Goal: Task Accomplishment & Management: Manage account settings

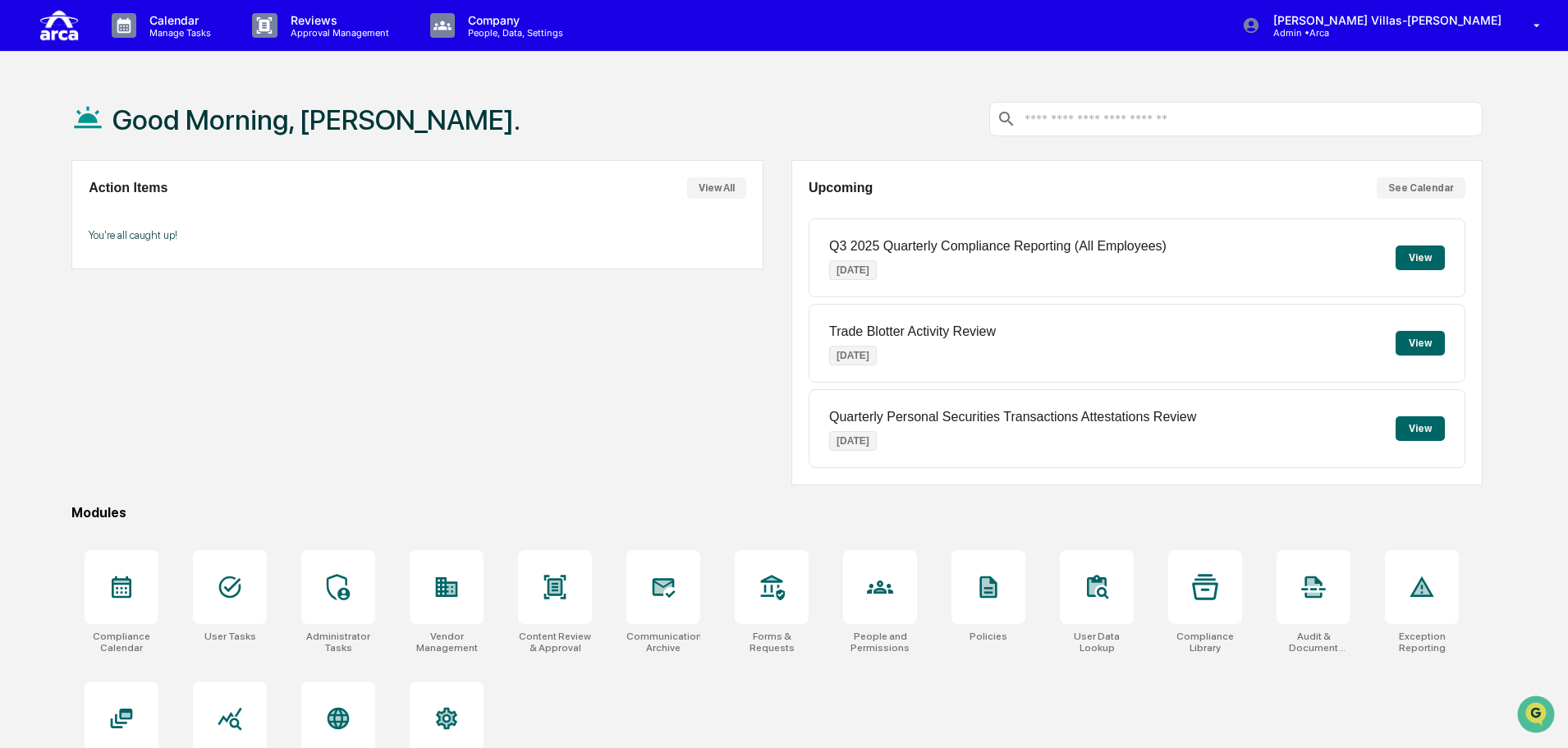
click at [738, 191] on button "View All" at bounding box center [717, 187] width 59 height 21
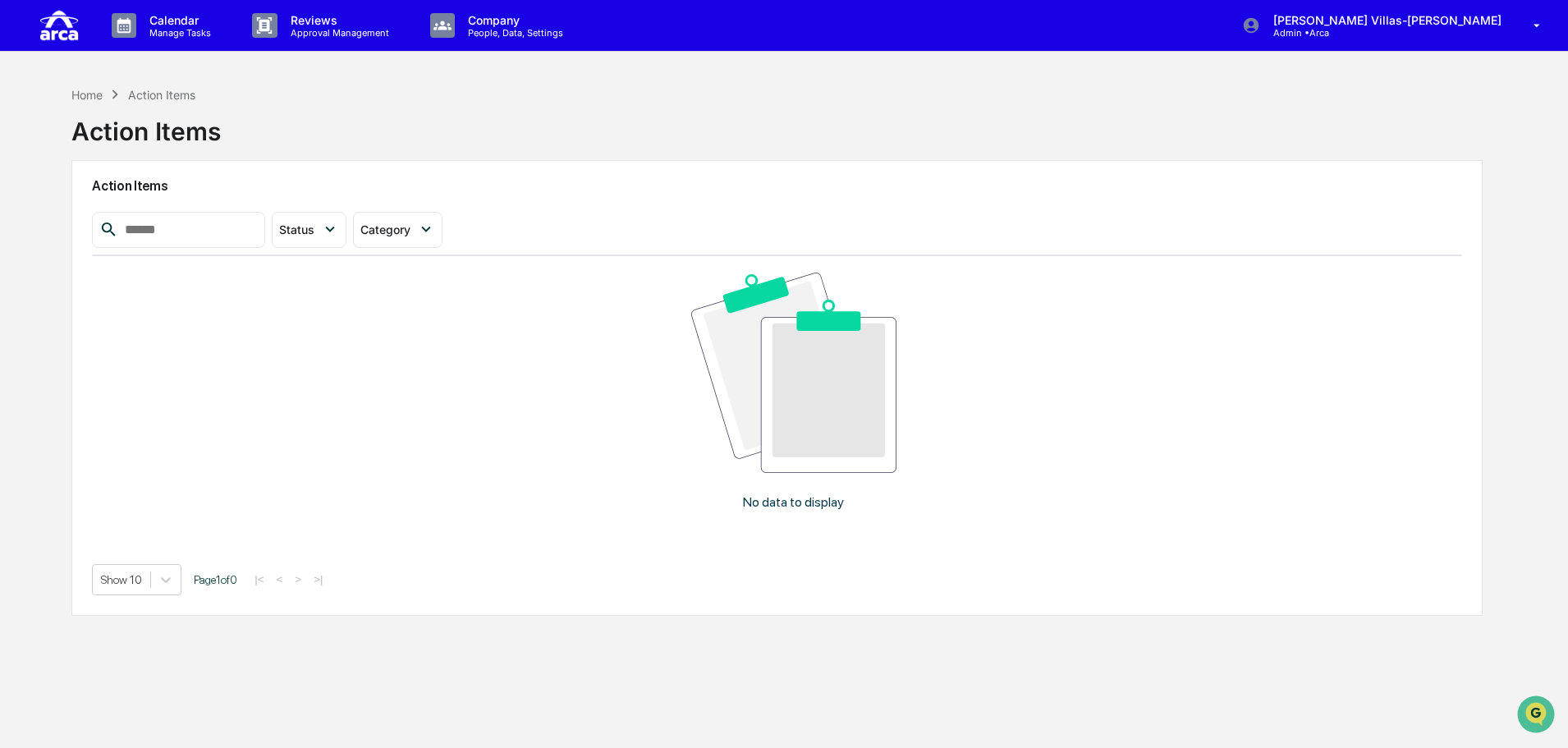
click at [64, 27] on img at bounding box center [59, 25] width 40 height 37
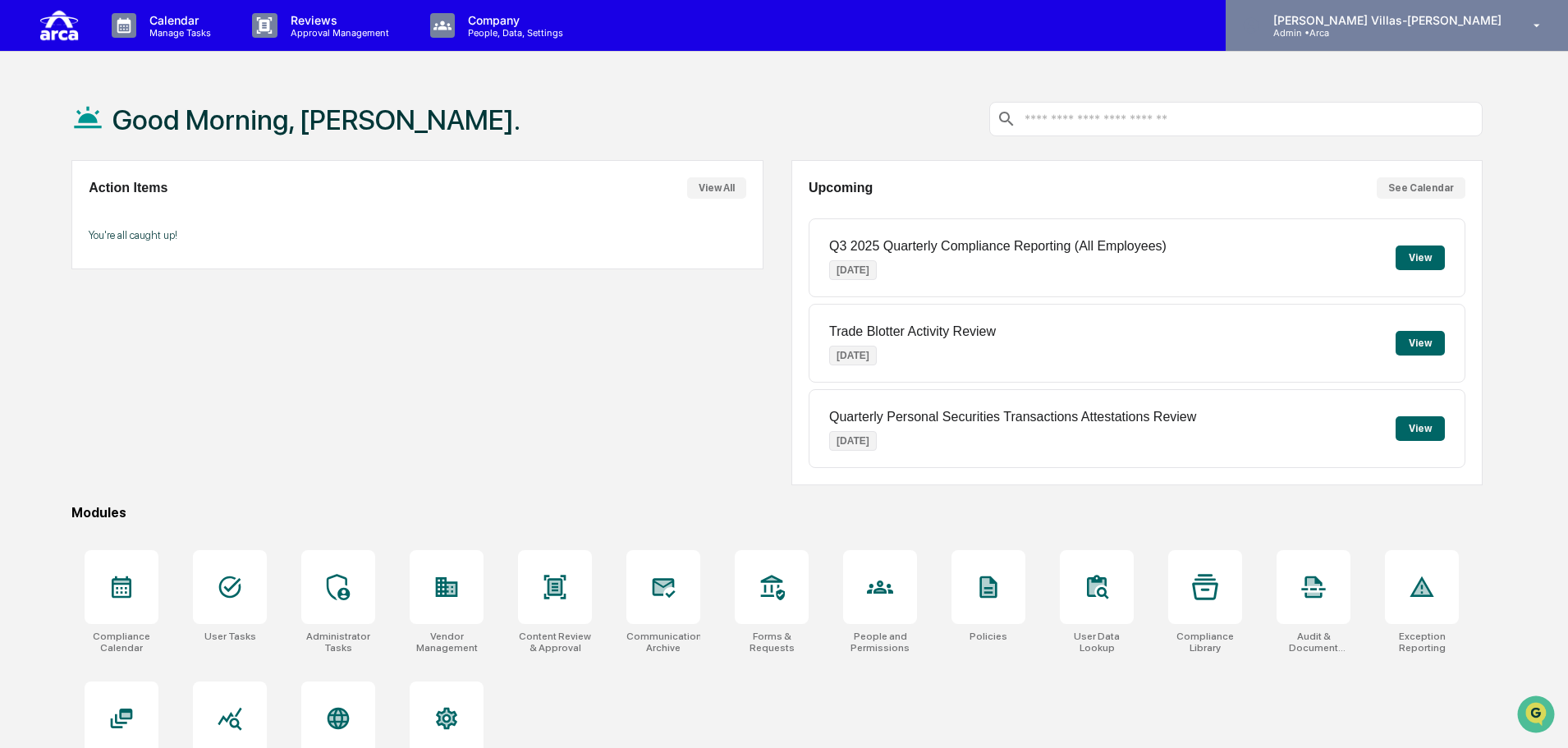
click at [1399, 30] on p "Admin • Arca" at bounding box center [1337, 33] width 152 height 12
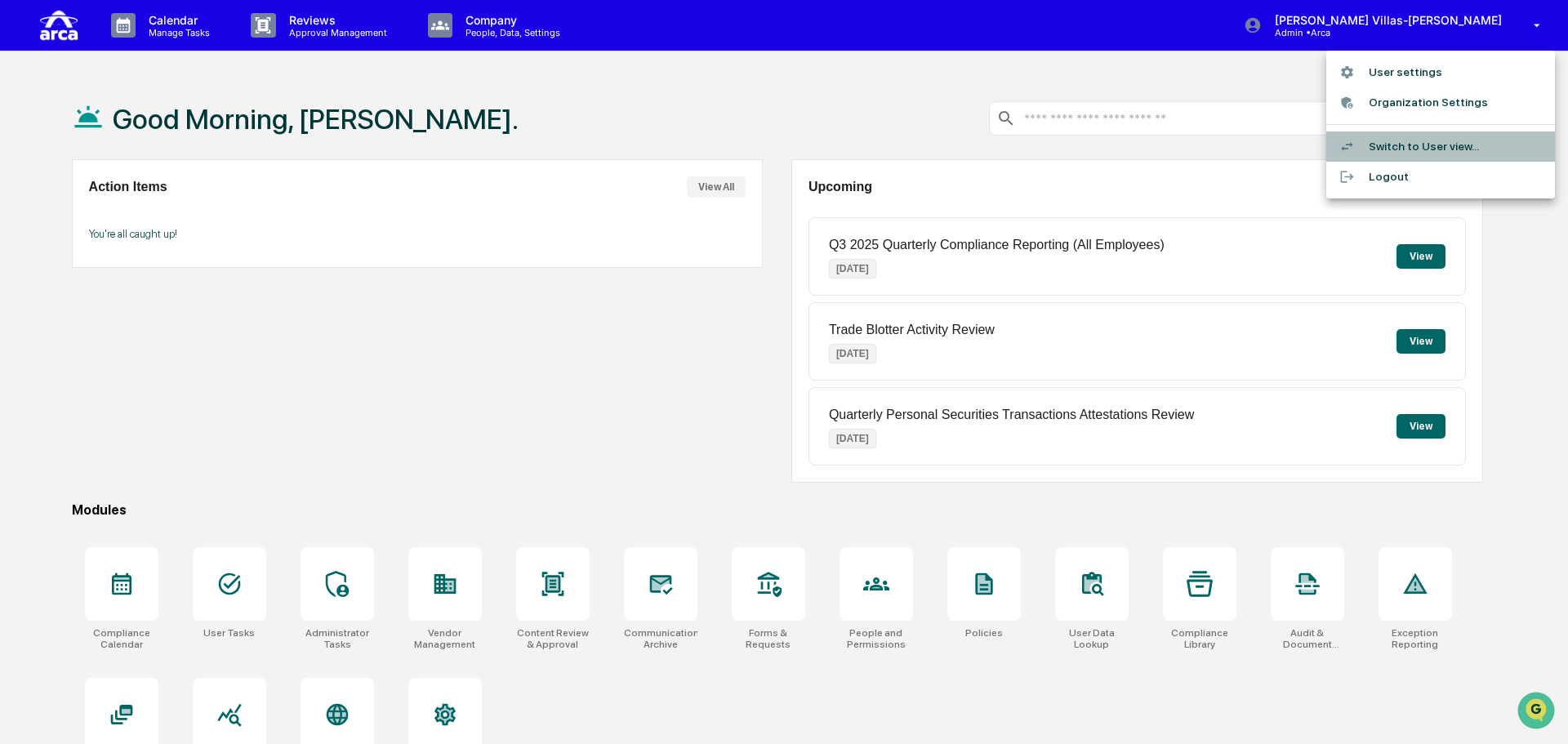
click at [1390, 150] on li "Switch to User view..." at bounding box center [1440, 147] width 228 height 30
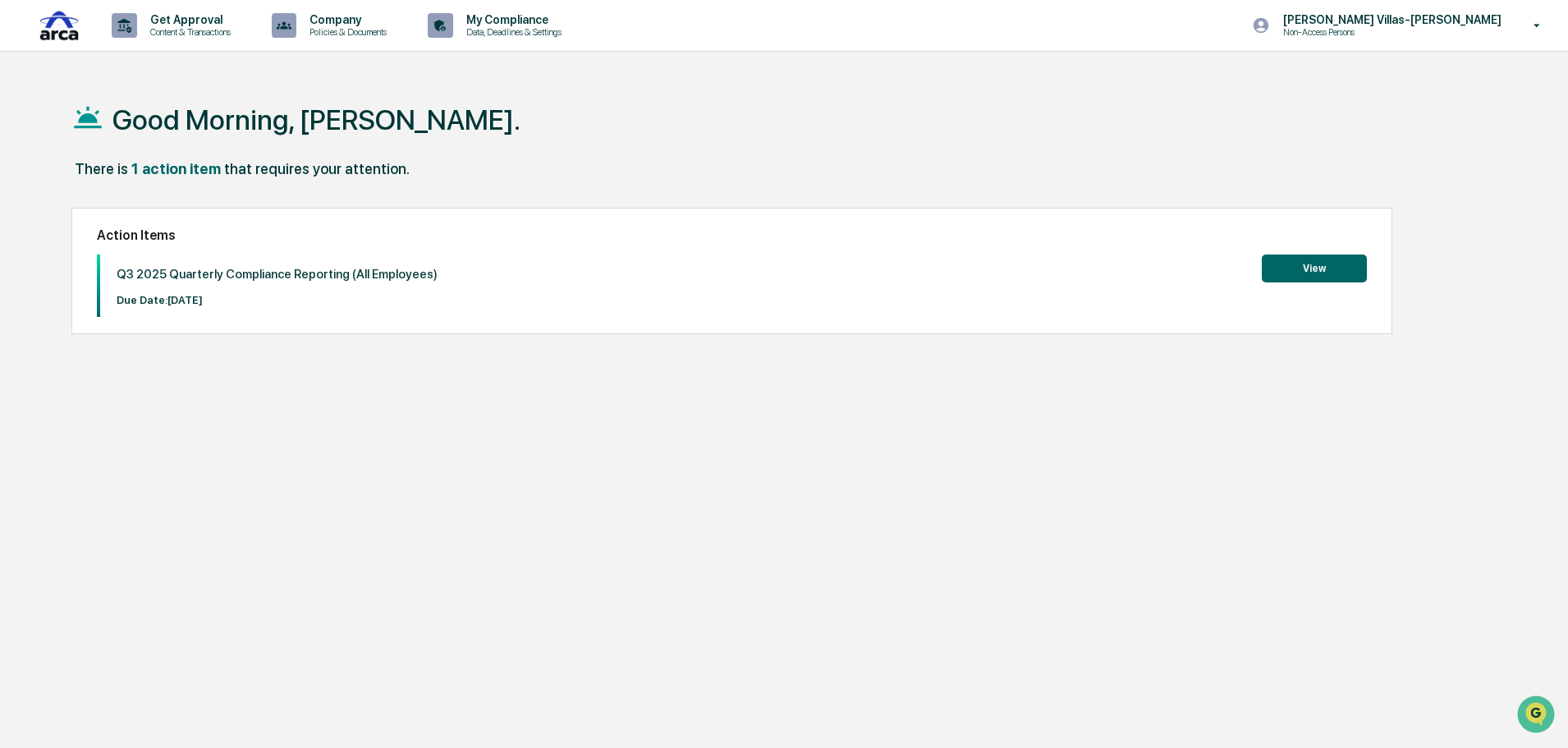
click at [1317, 269] on button "View" at bounding box center [1315, 268] width 105 height 28
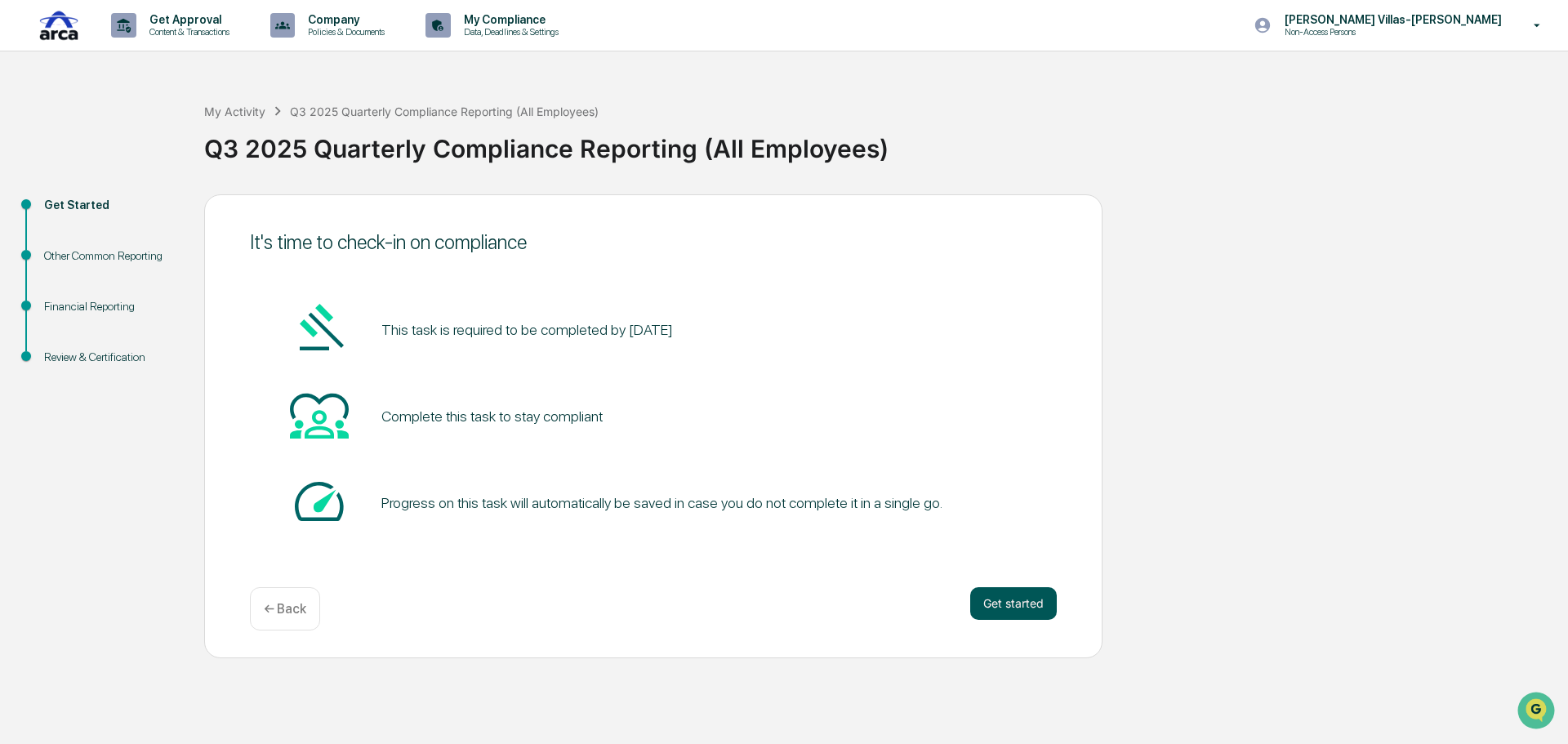
click at [1023, 596] on button "Get started" at bounding box center [1014, 603] width 87 height 33
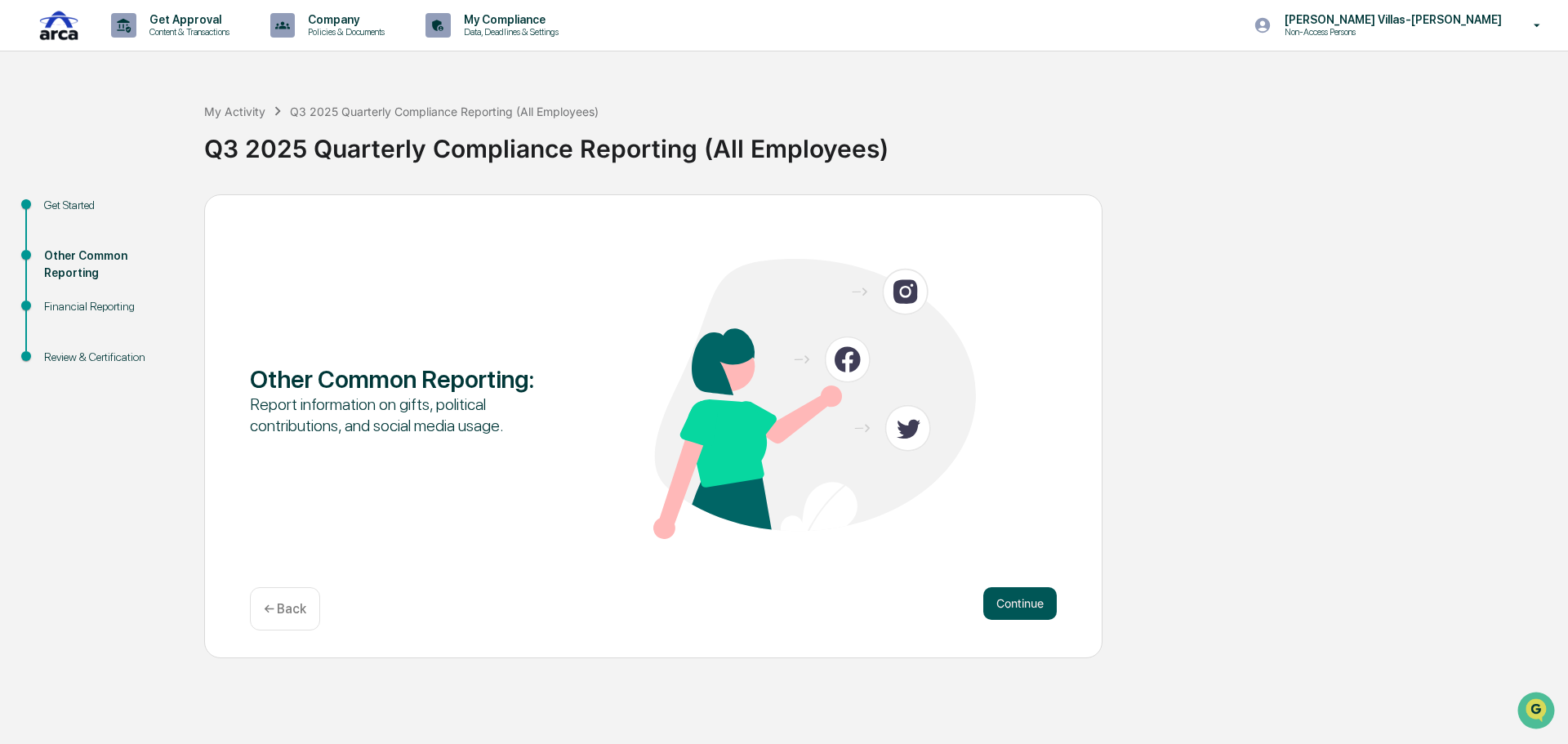
click at [1024, 604] on button "Continue" at bounding box center [1019, 603] width 73 height 33
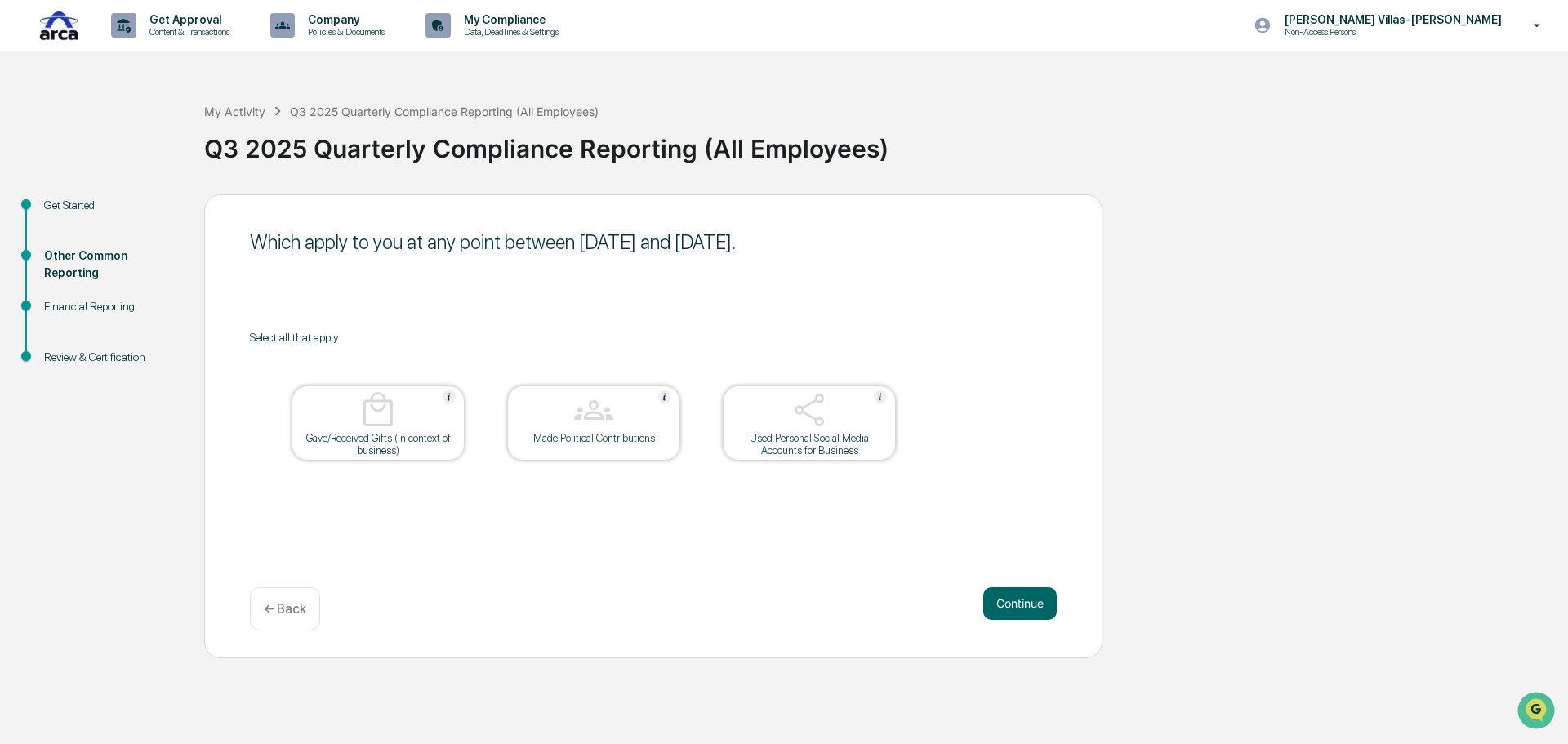
click at [75, 209] on div "Get Started" at bounding box center [110, 206] width 134 height 17
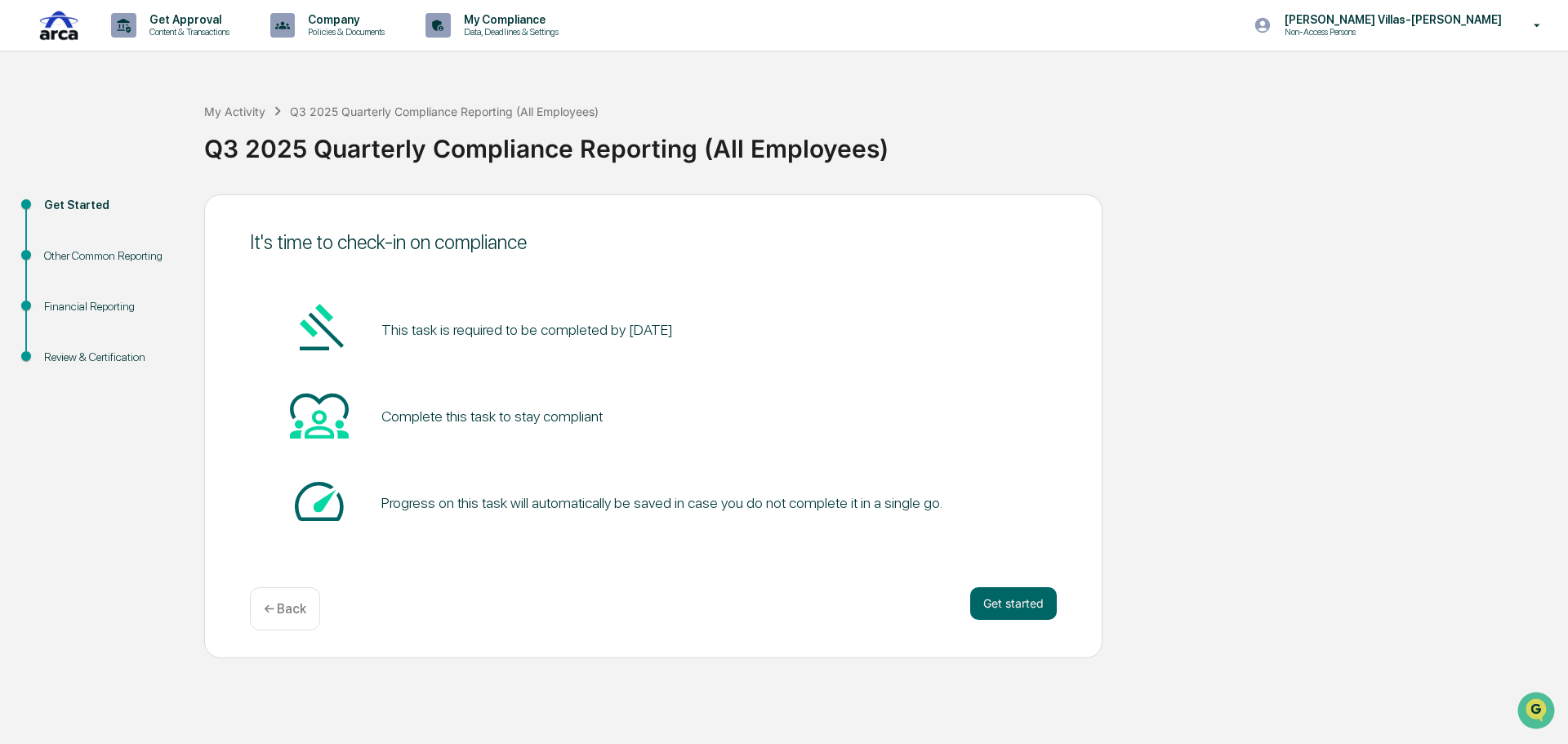
click at [92, 254] on div "Other Common Reporting" at bounding box center [110, 256] width 134 height 17
click at [994, 601] on button "Get started" at bounding box center [1014, 603] width 87 height 33
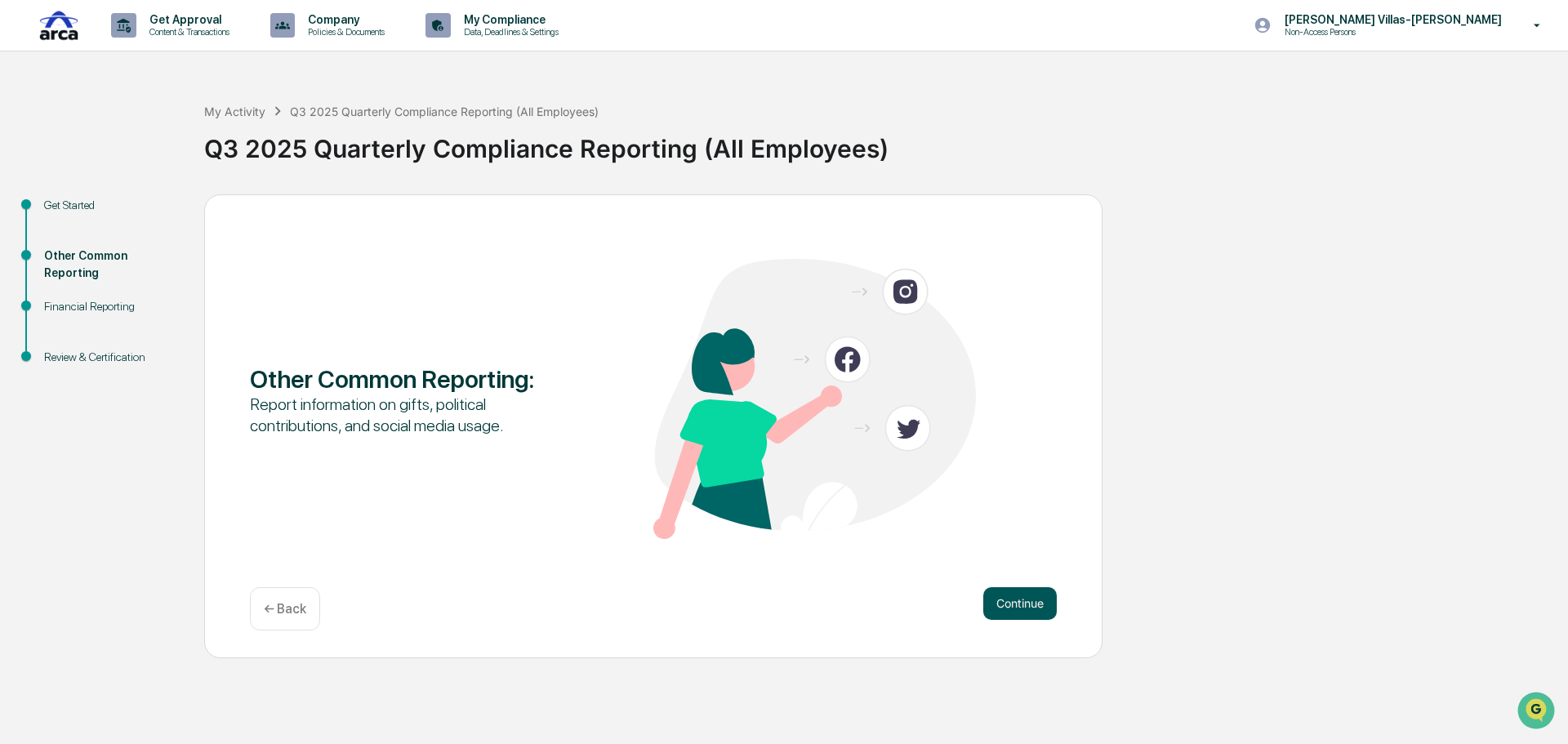
click at [1008, 596] on button "Continue" at bounding box center [1019, 603] width 73 height 33
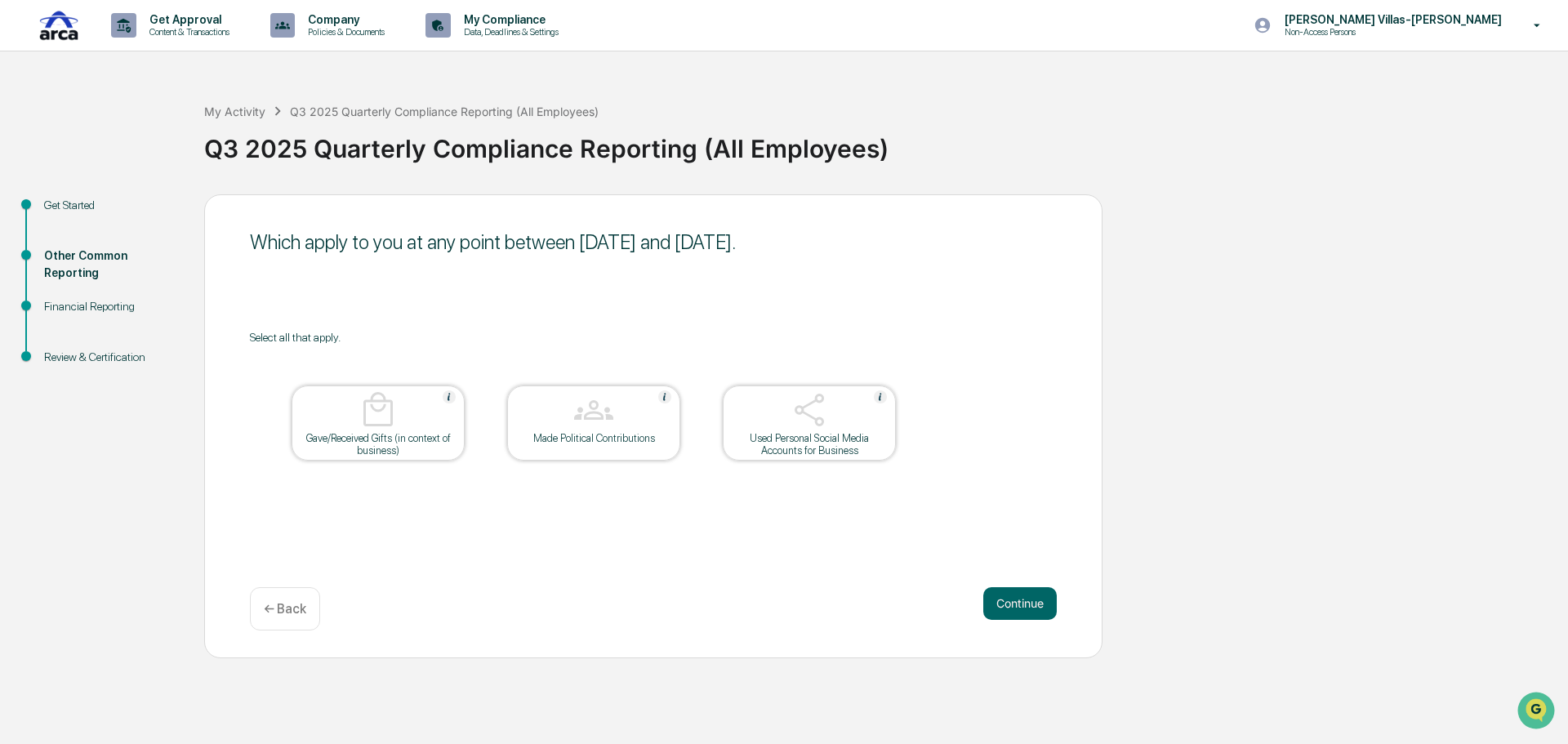
click at [48, 316] on div "Financial Reporting" at bounding box center [111, 326] width 160 height 51
click at [58, 306] on div "Financial Reporting" at bounding box center [110, 307] width 134 height 17
click at [406, 420] on div at bounding box center [378, 410] width 163 height 41
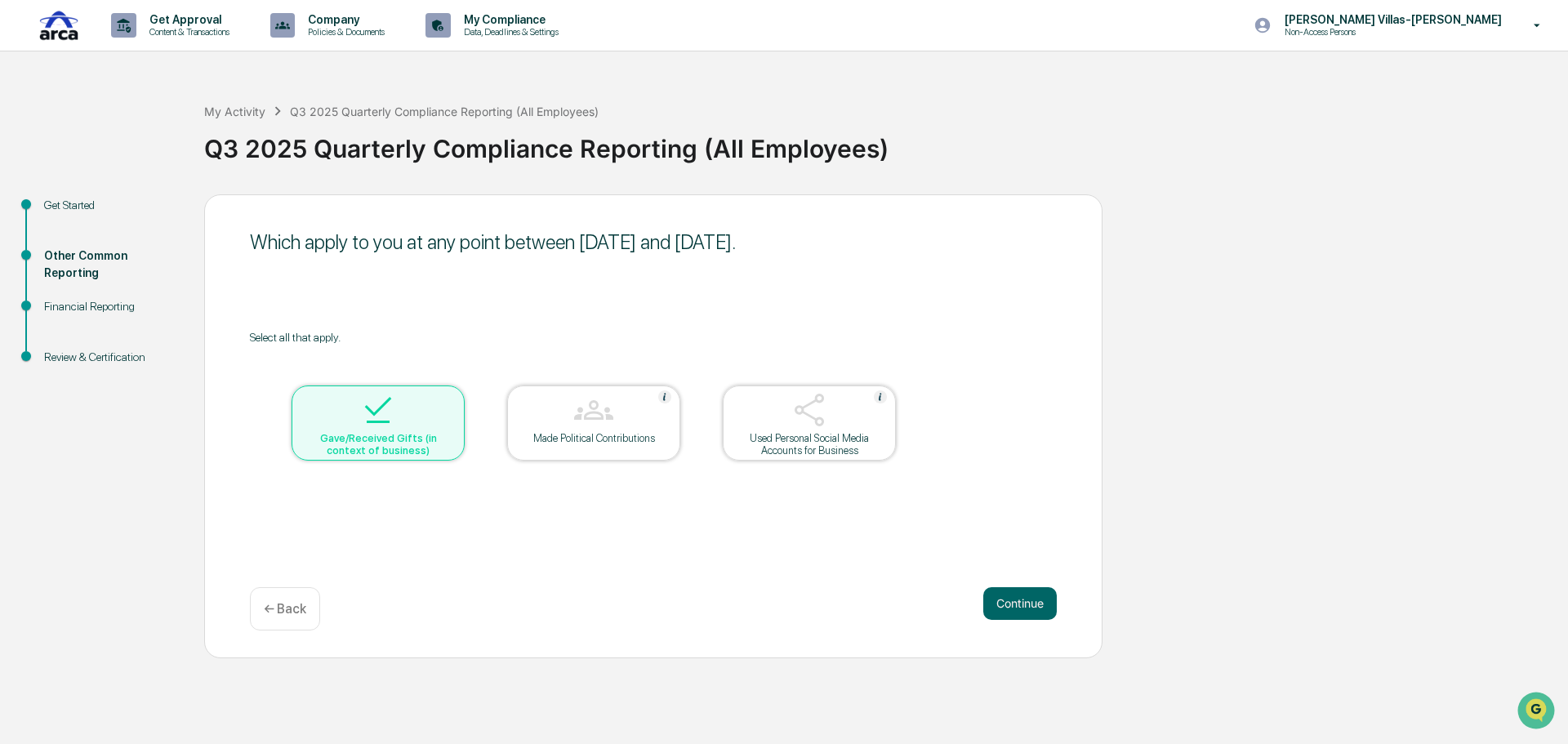
click at [598, 432] on div "Made Political Contributions" at bounding box center [593, 438] width 147 height 13
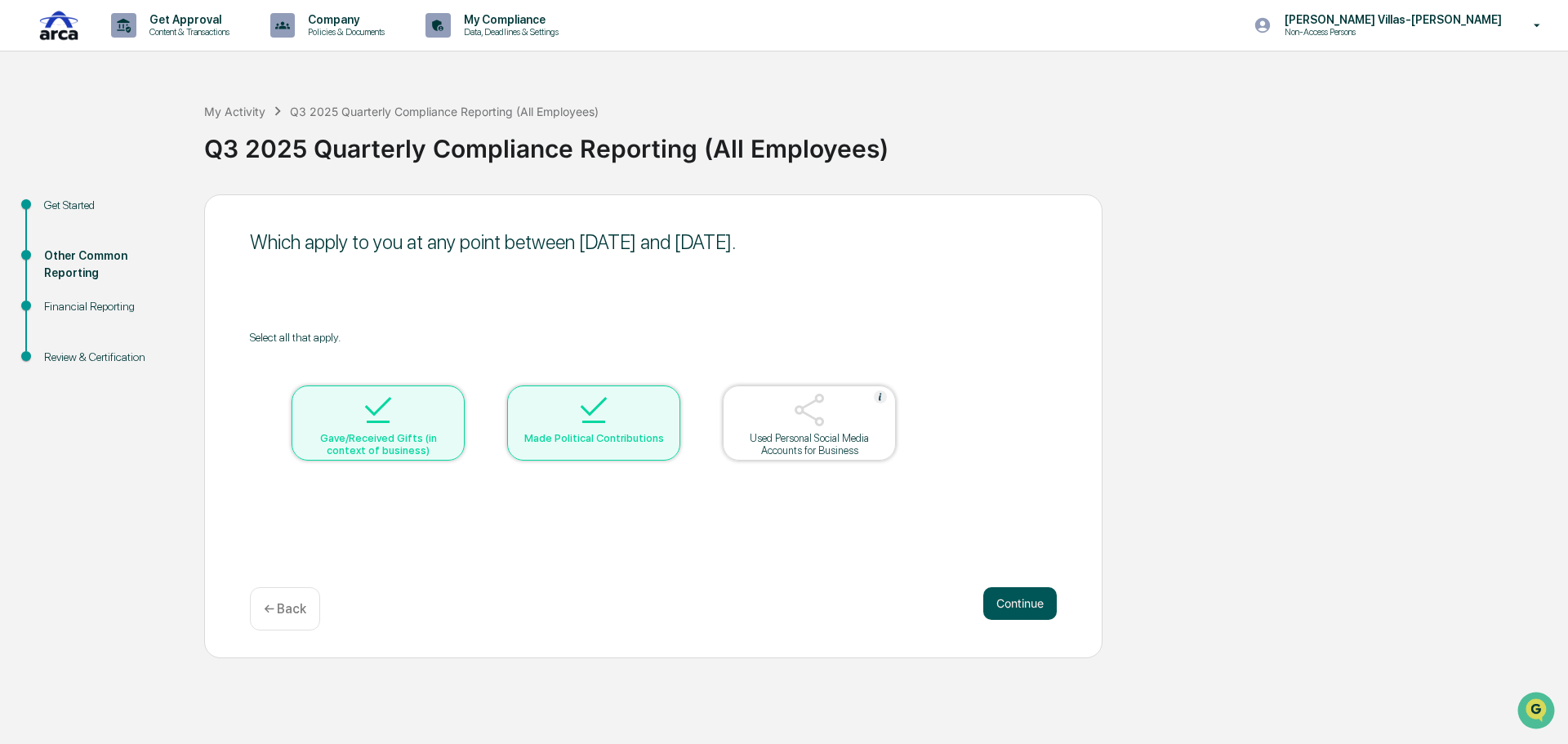
click at [1038, 598] on button "Continue" at bounding box center [1019, 603] width 73 height 33
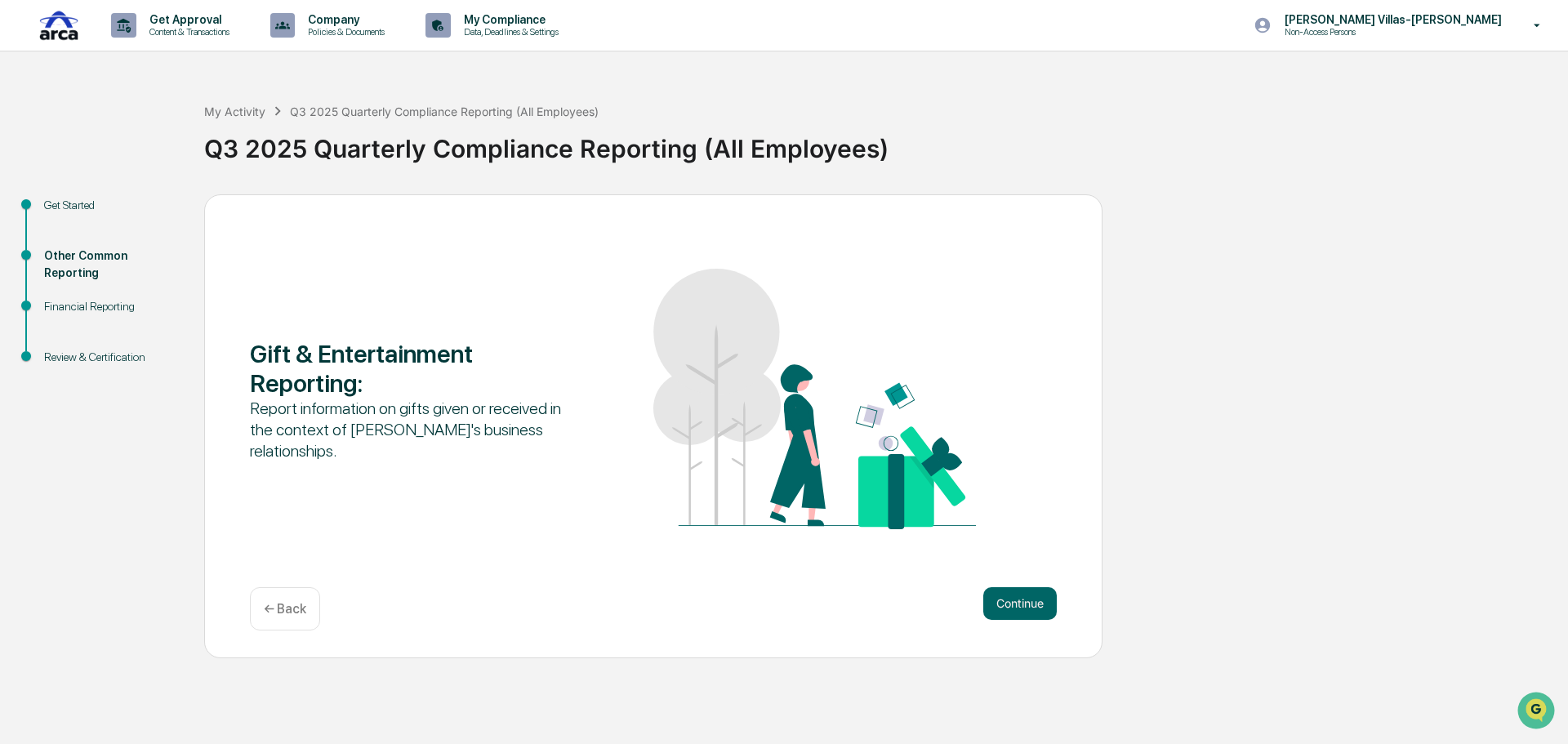
click at [1038, 598] on button "Continue" at bounding box center [1019, 603] width 73 height 33
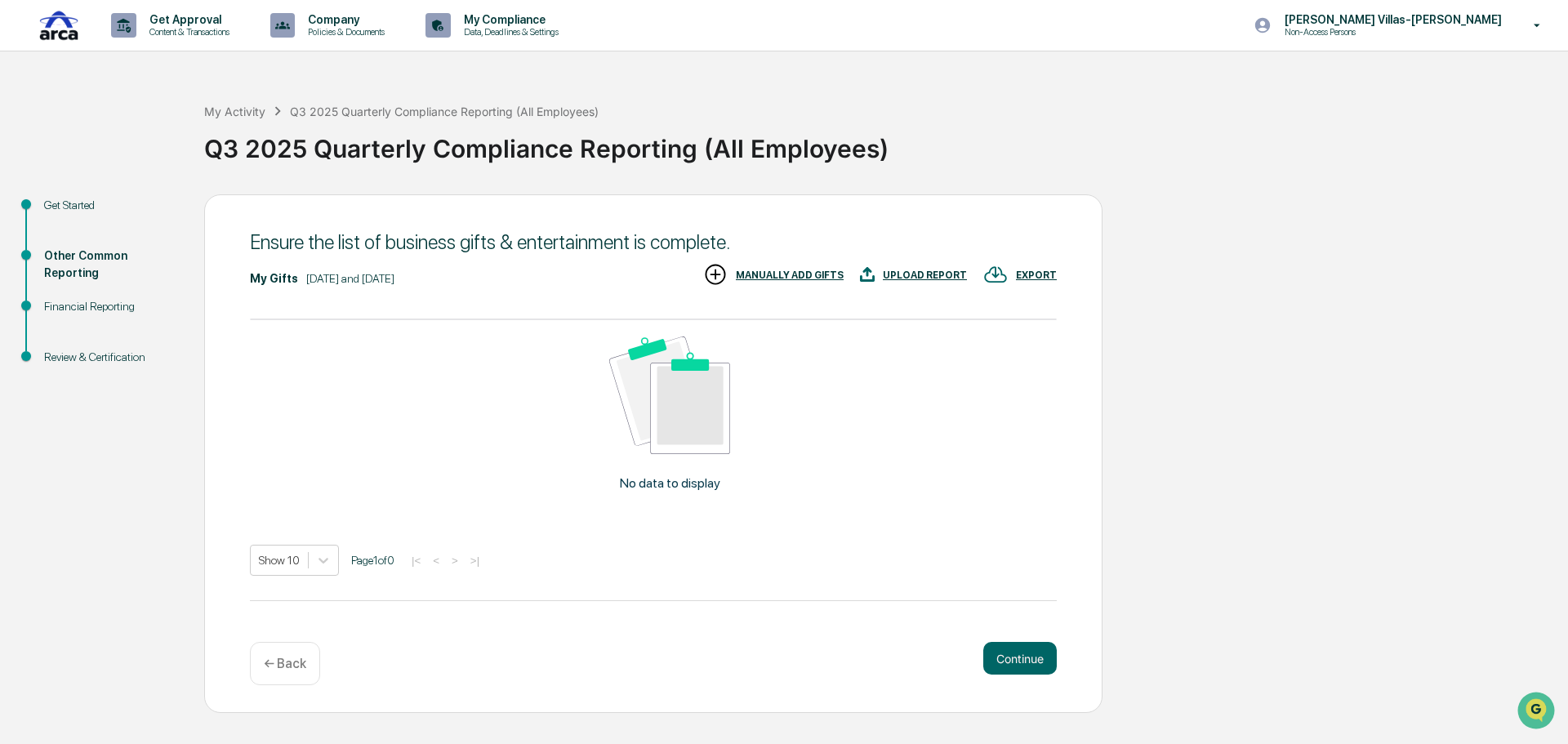
click at [78, 304] on div "Financial Reporting" at bounding box center [110, 307] width 134 height 17
click at [1024, 657] on button "Continue" at bounding box center [1019, 658] width 73 height 33
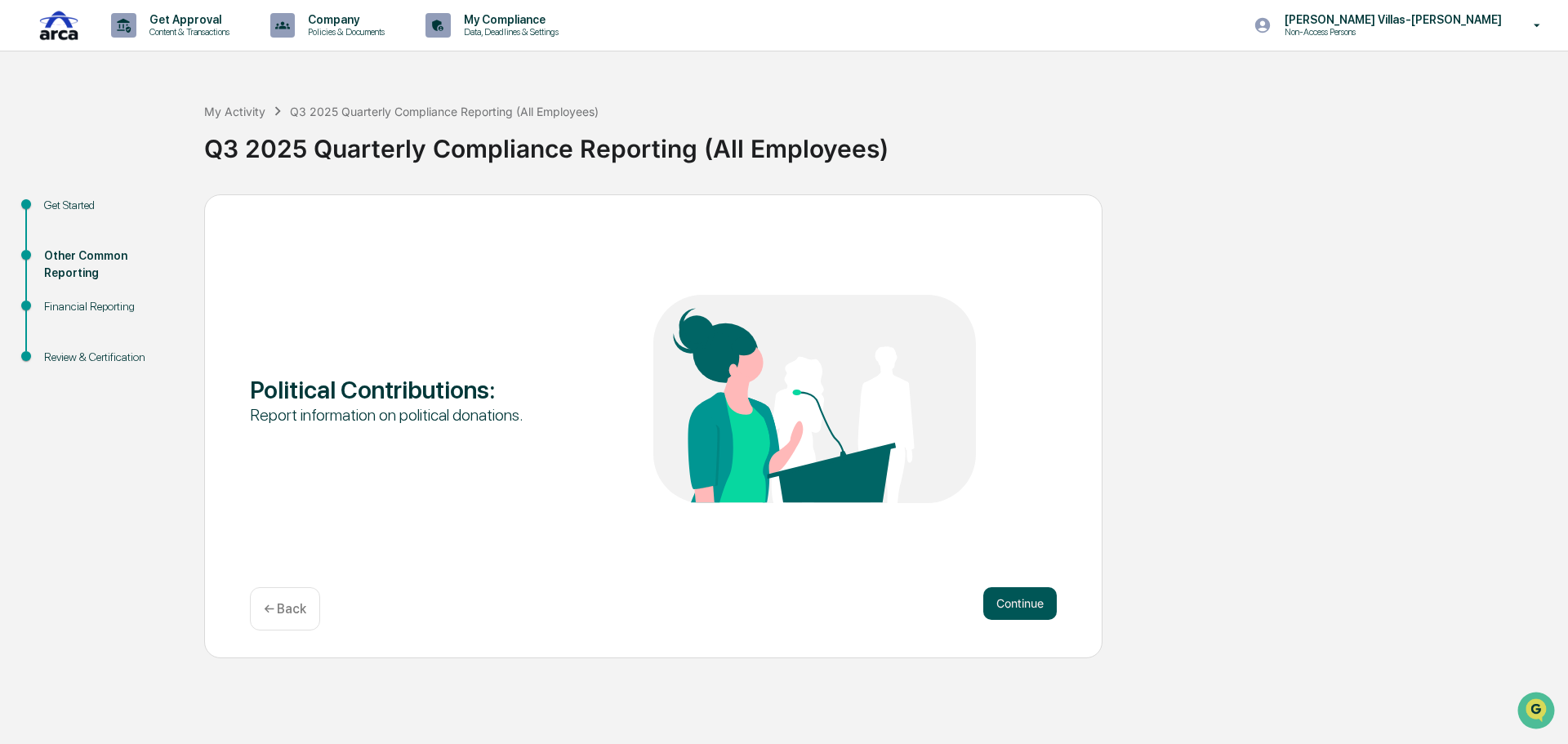
click at [1019, 605] on button "Continue" at bounding box center [1019, 603] width 73 height 33
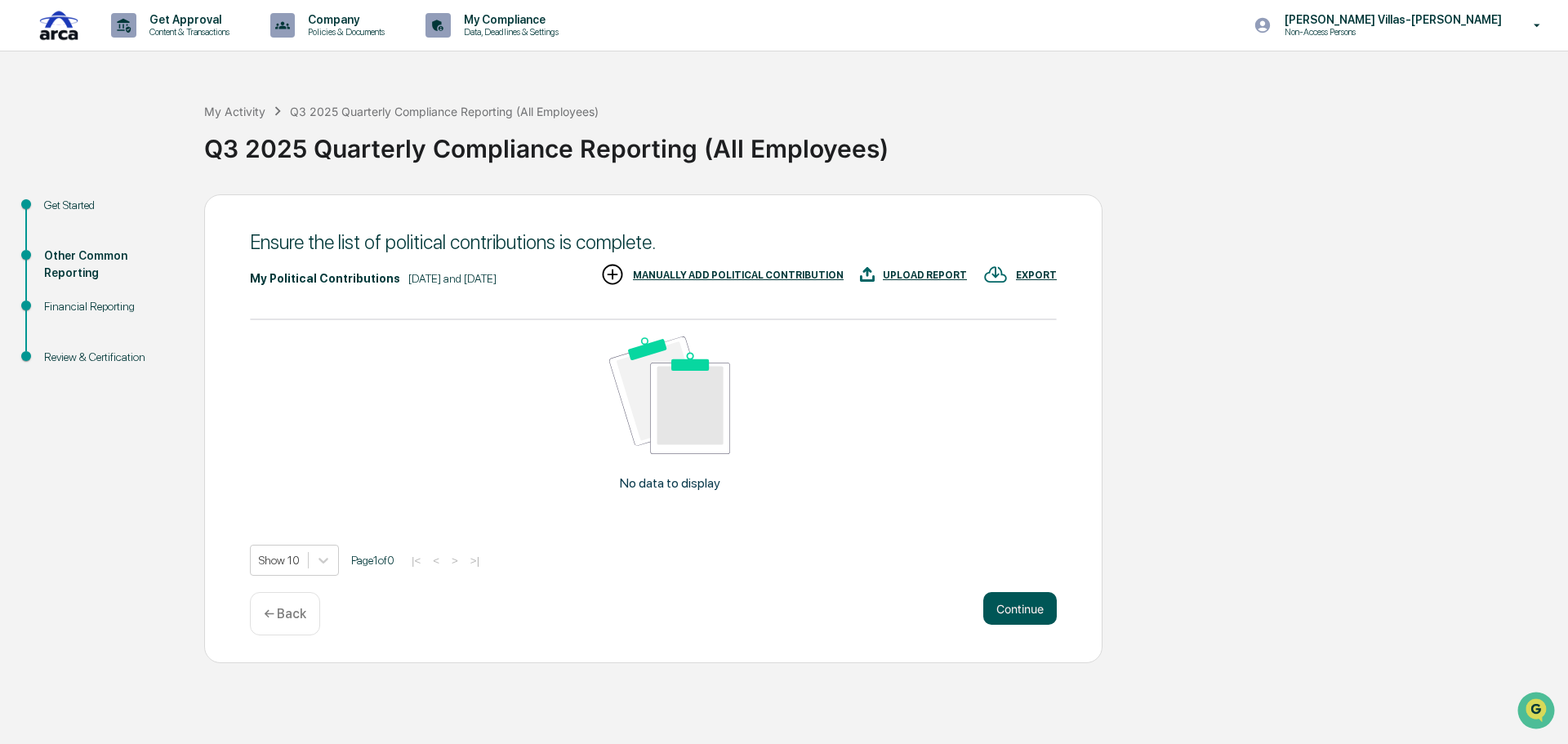
click at [1019, 604] on button "Continue" at bounding box center [1019, 608] width 73 height 33
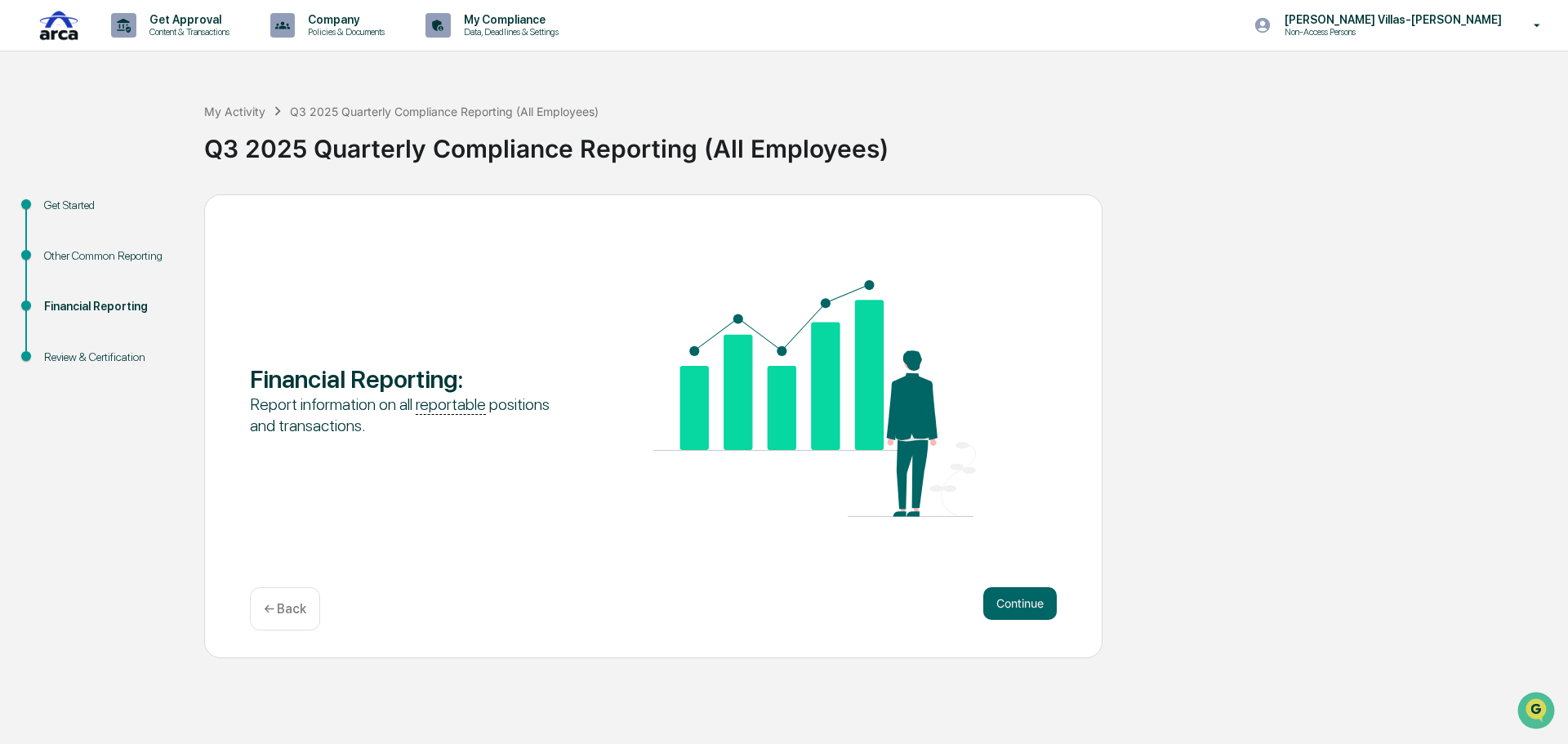
click at [1019, 604] on button "Continue" at bounding box center [1019, 603] width 73 height 33
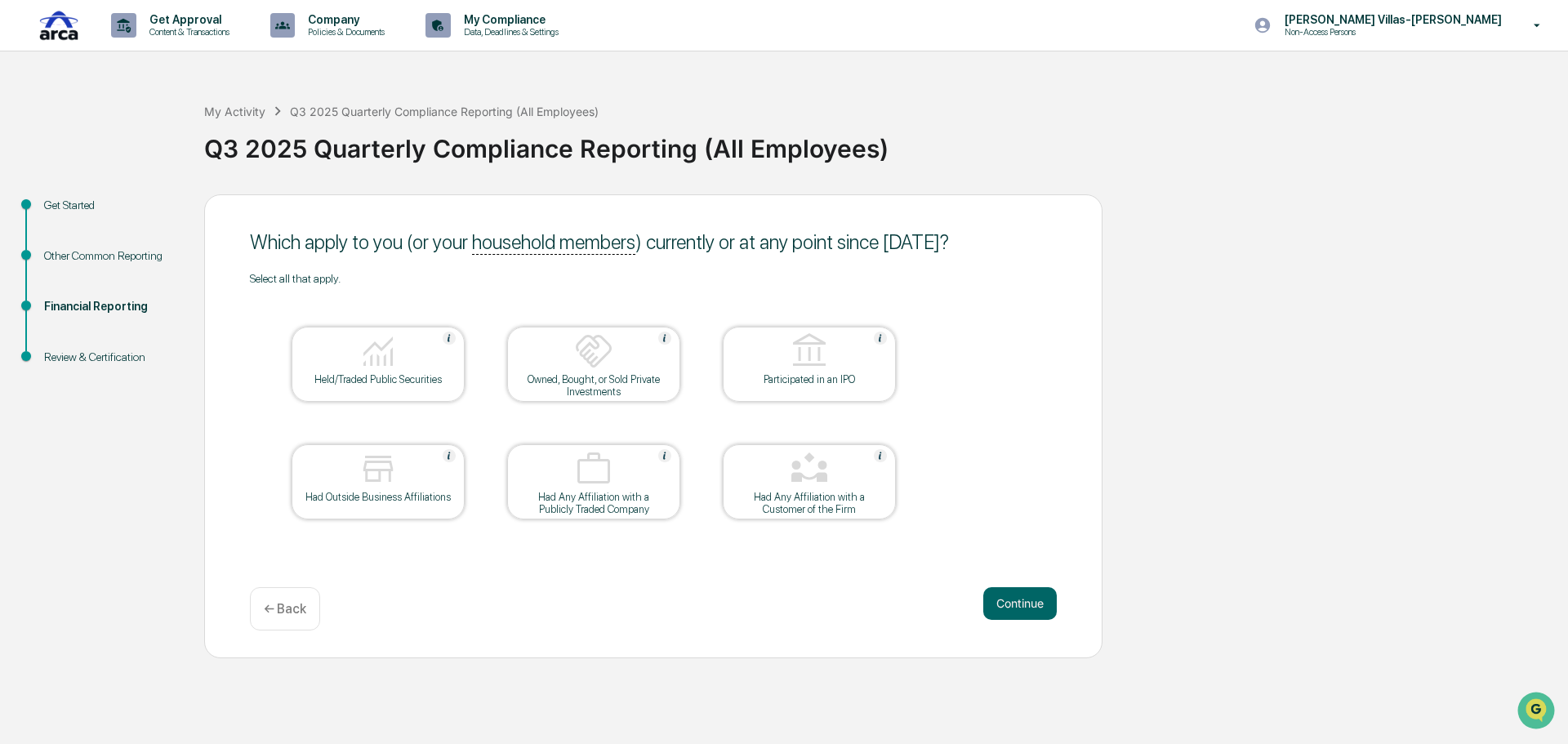
click at [111, 359] on div "Review & Certification" at bounding box center [110, 357] width 134 height 17
click at [282, 599] on div "← Back" at bounding box center [285, 608] width 70 height 43
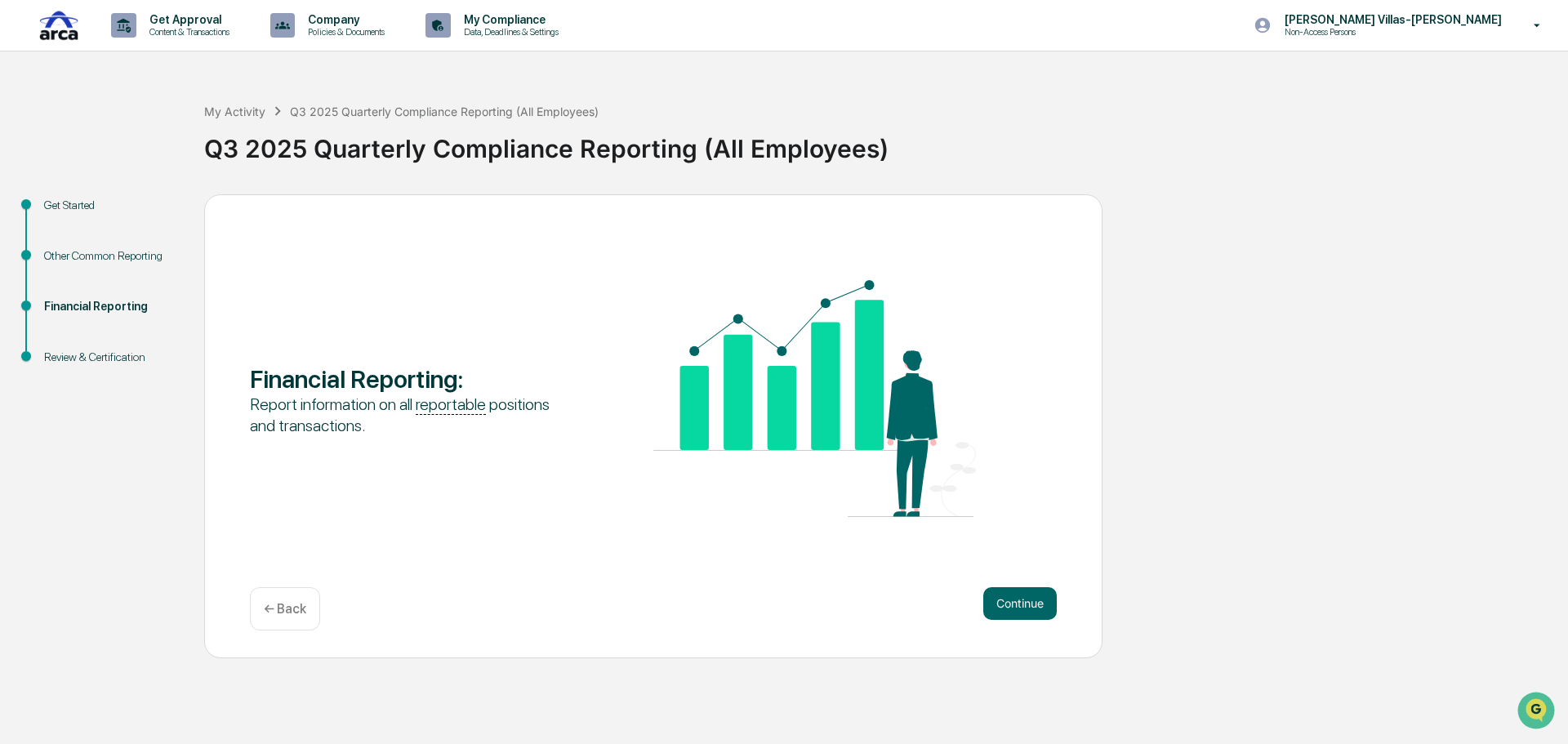
click at [282, 608] on p "← Back" at bounding box center [285, 608] width 42 height 15
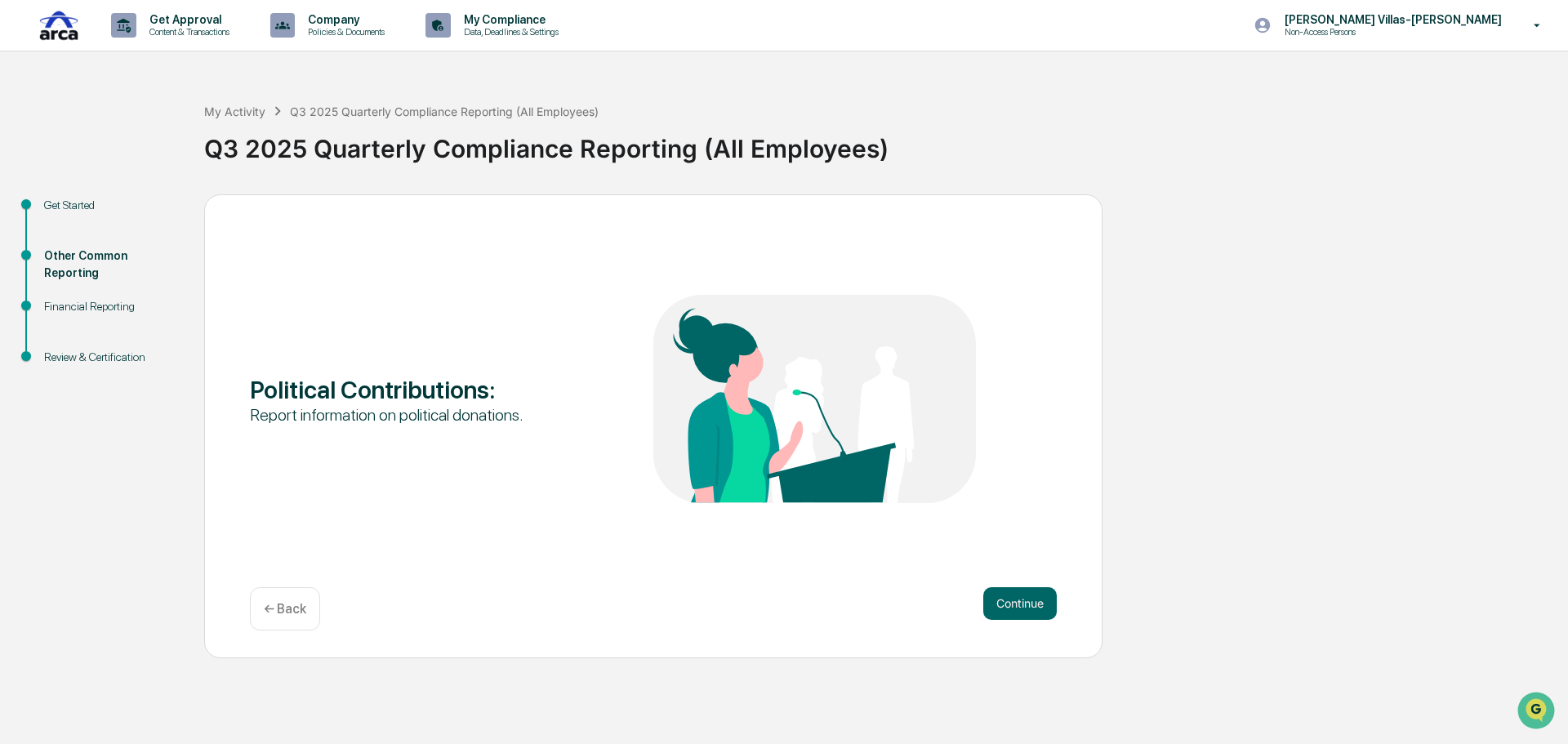
click at [282, 608] on p "← Back" at bounding box center [285, 608] width 42 height 15
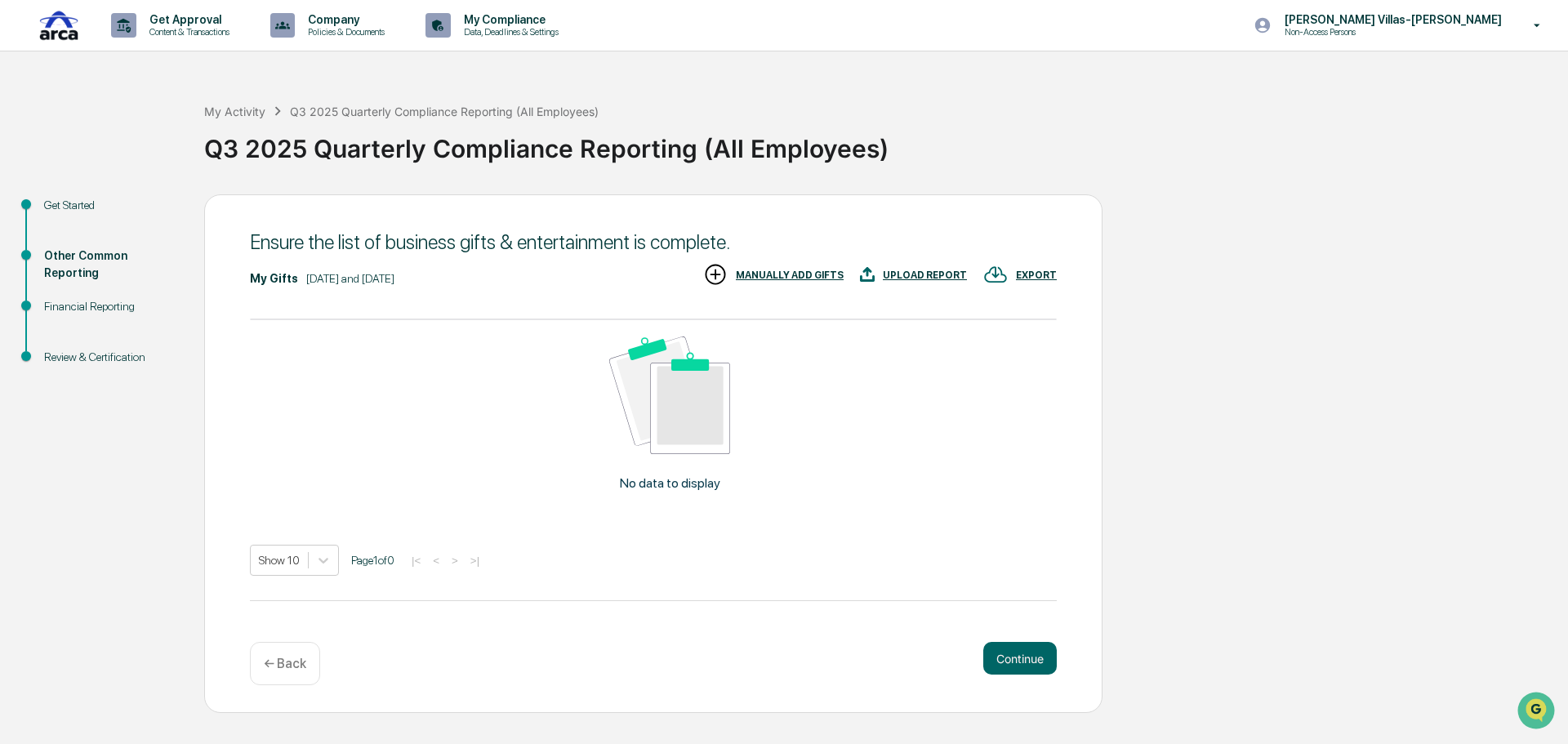
click at [282, 608] on div "My Gifts July 1, 2025 and September 30, 2025 EXPORT UPLOAD REPORT MANUALLY ADD …" at bounding box center [654, 444] width 807 height 364
click at [281, 657] on p "← Back" at bounding box center [285, 663] width 42 height 15
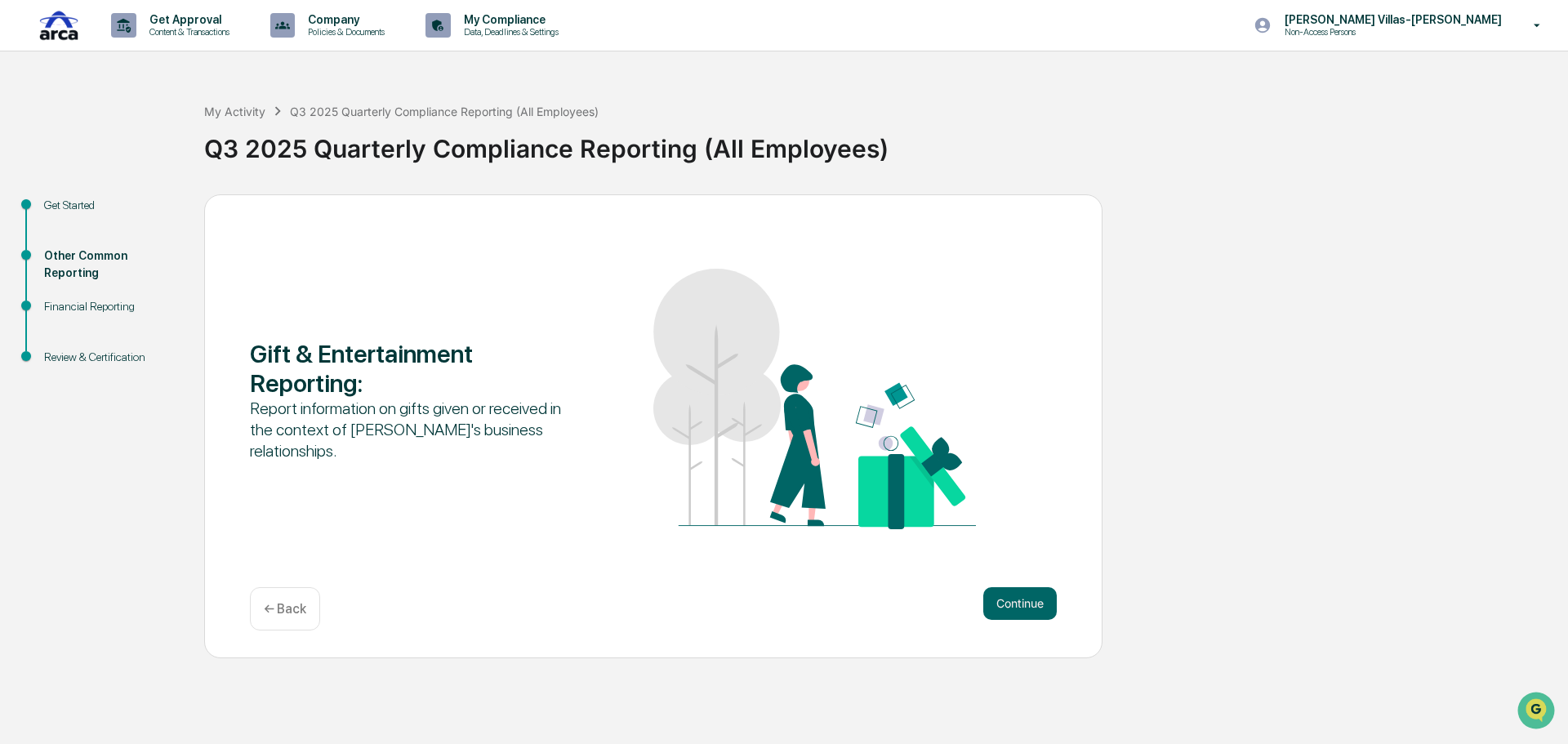
click at [293, 610] on p "← Back" at bounding box center [285, 608] width 42 height 15
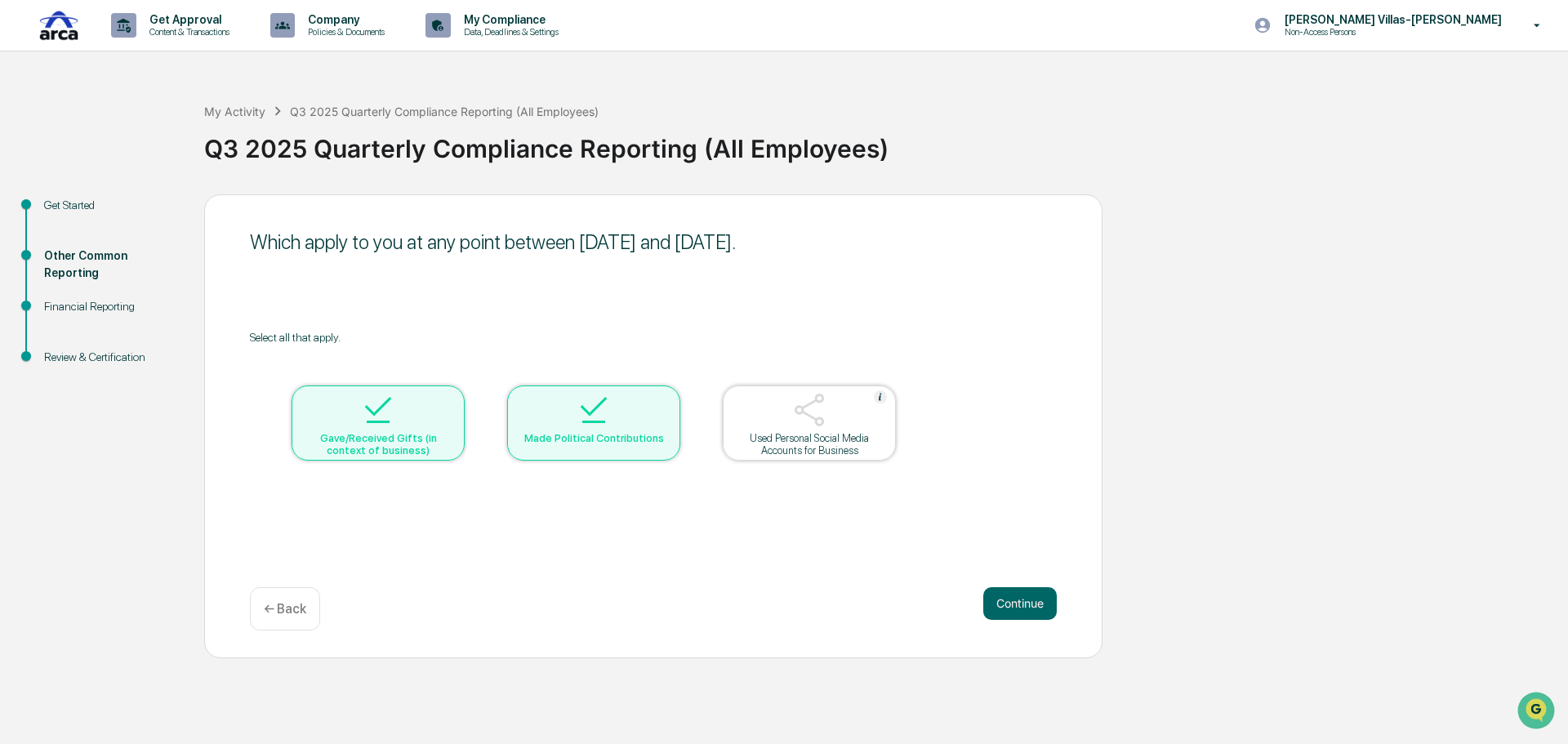
click at [491, 510] on div "Which apply to you at any point between July 1, 2025 and September 30, 2025. Se…" at bounding box center [653, 426] width 898 height 464
click at [790, 436] on div "Used Personal Social Media Accounts for Business" at bounding box center [809, 444] width 147 height 24
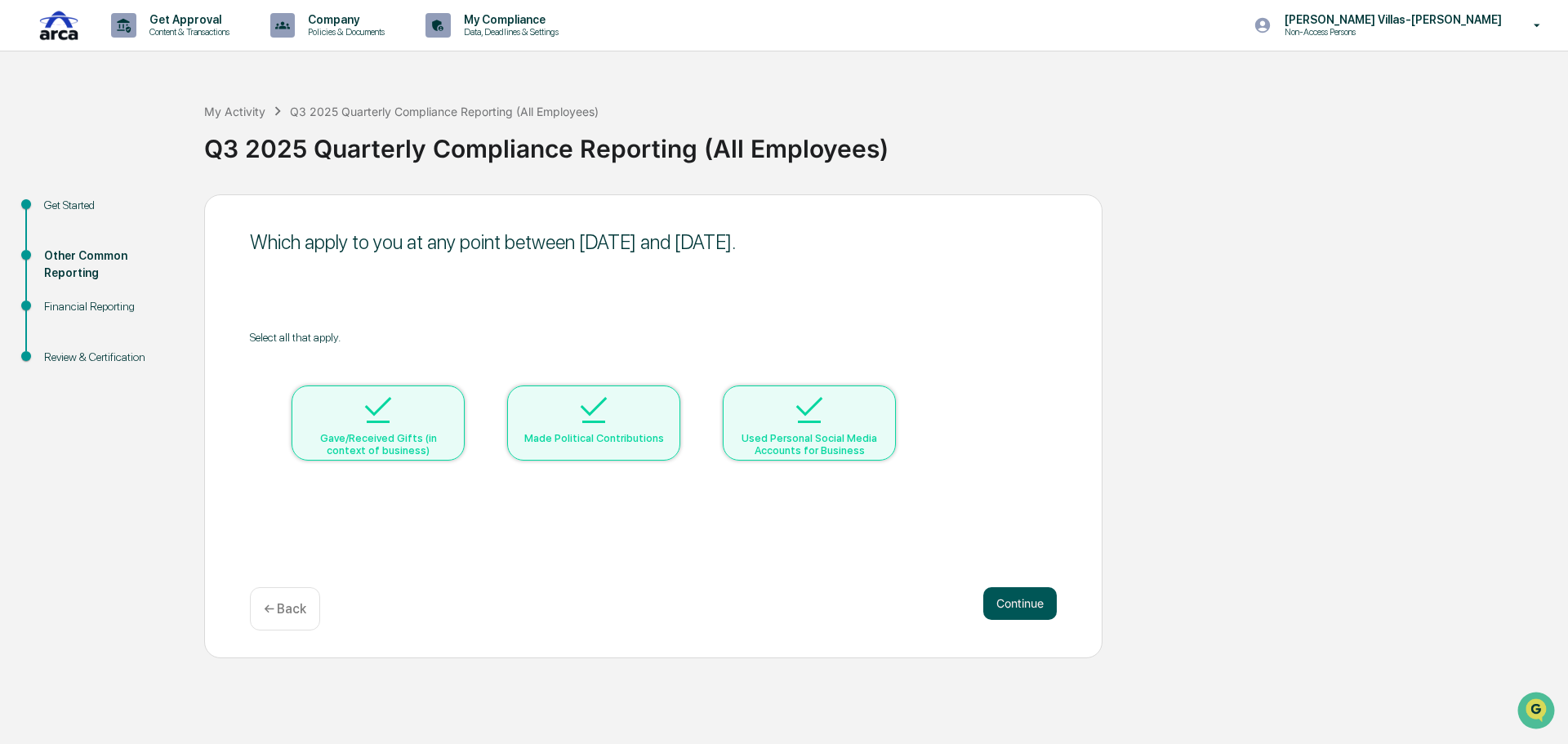
click at [1009, 604] on button "Continue" at bounding box center [1019, 603] width 73 height 33
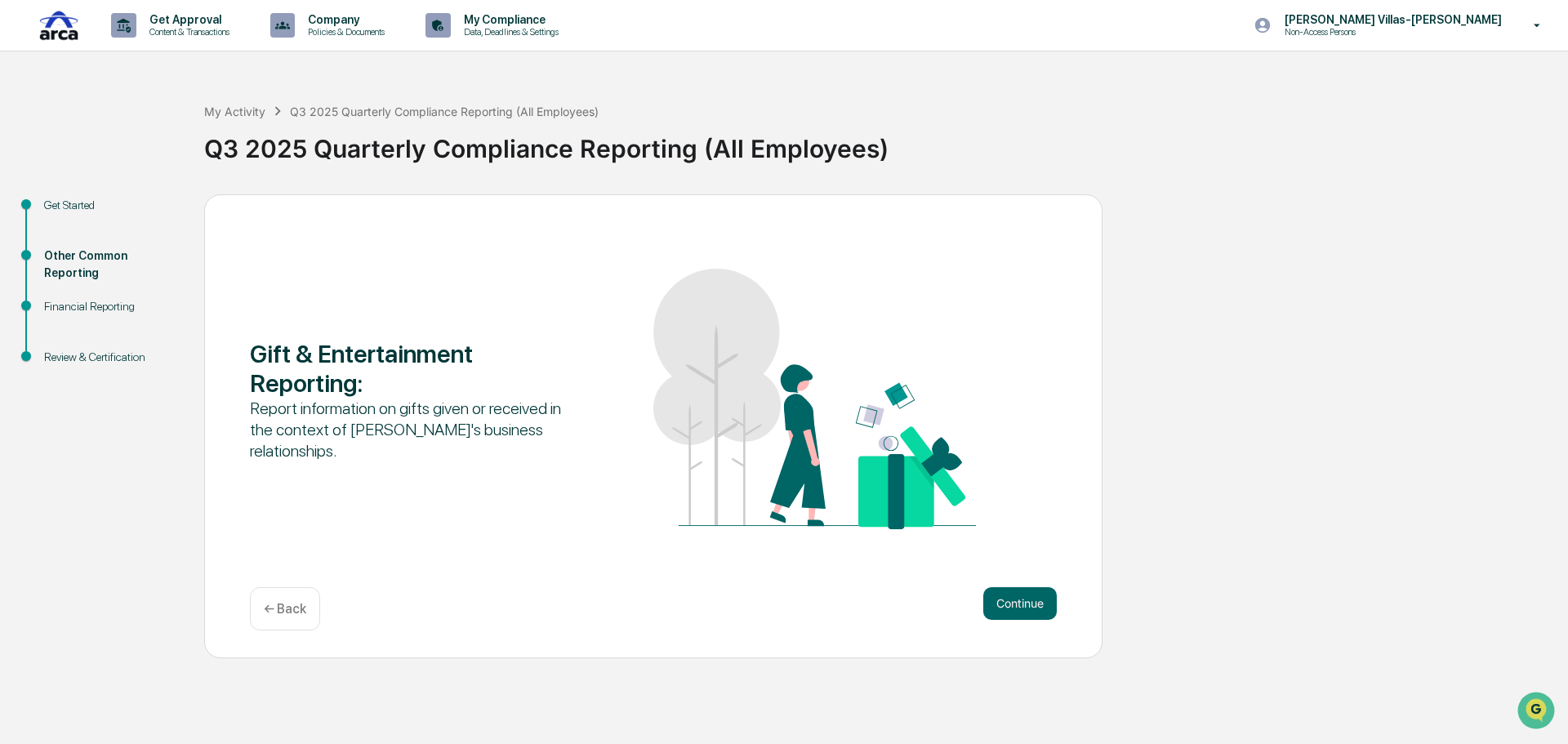
click at [1009, 604] on button "Continue" at bounding box center [1019, 603] width 73 height 33
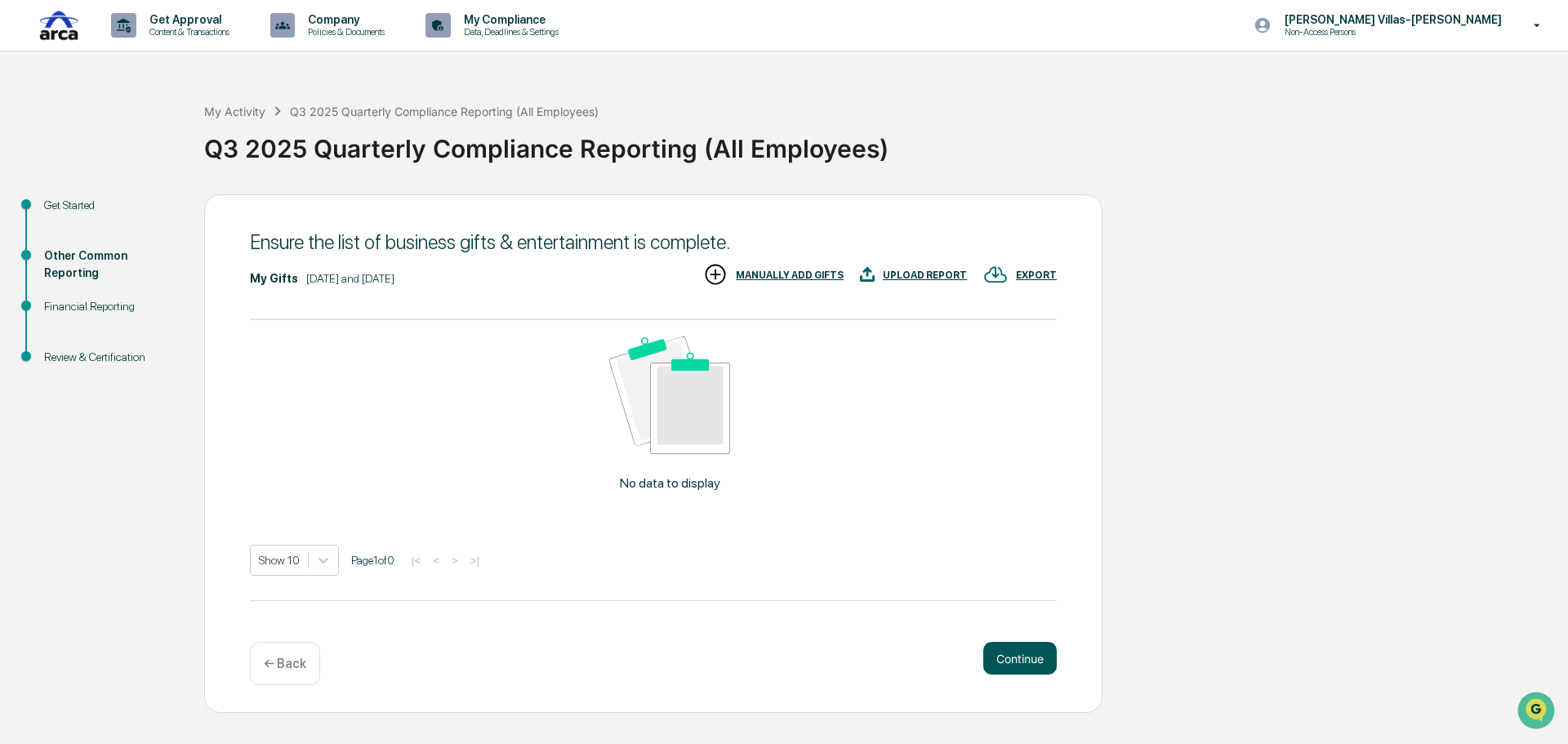
click at [1006, 658] on button "Continue" at bounding box center [1019, 658] width 73 height 33
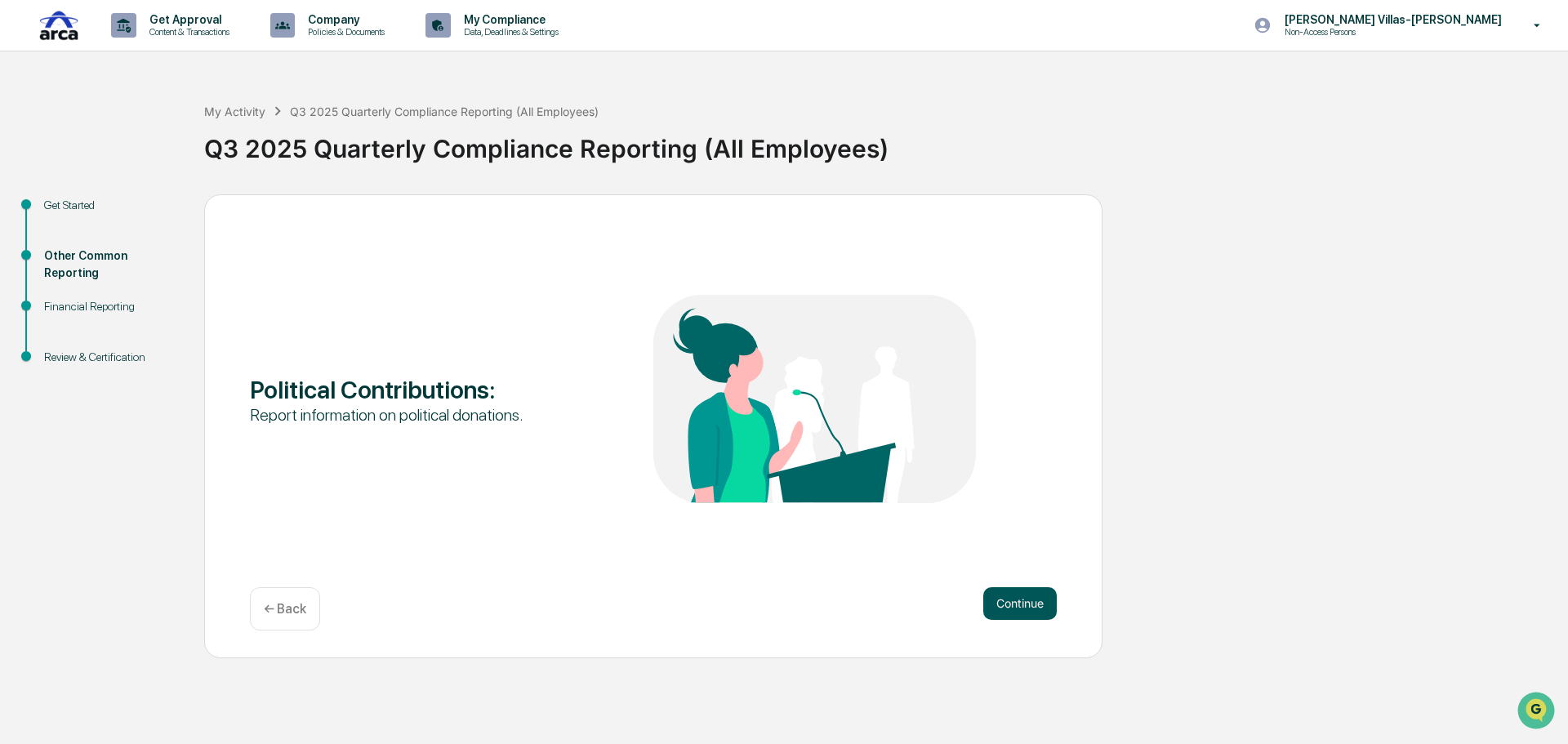
click at [1012, 617] on button "Continue" at bounding box center [1019, 603] width 73 height 33
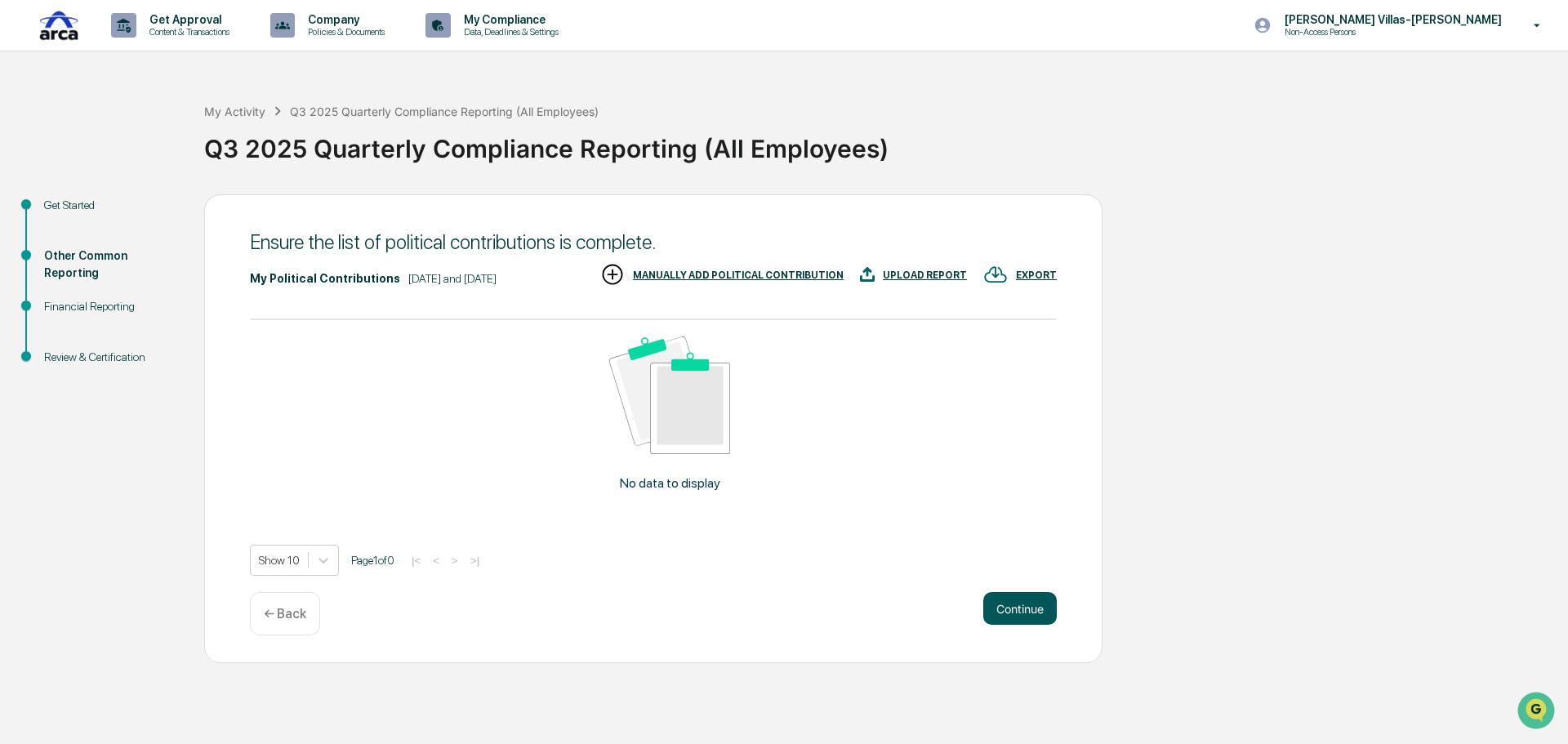
click at [1009, 606] on button "Continue" at bounding box center [1019, 608] width 73 height 33
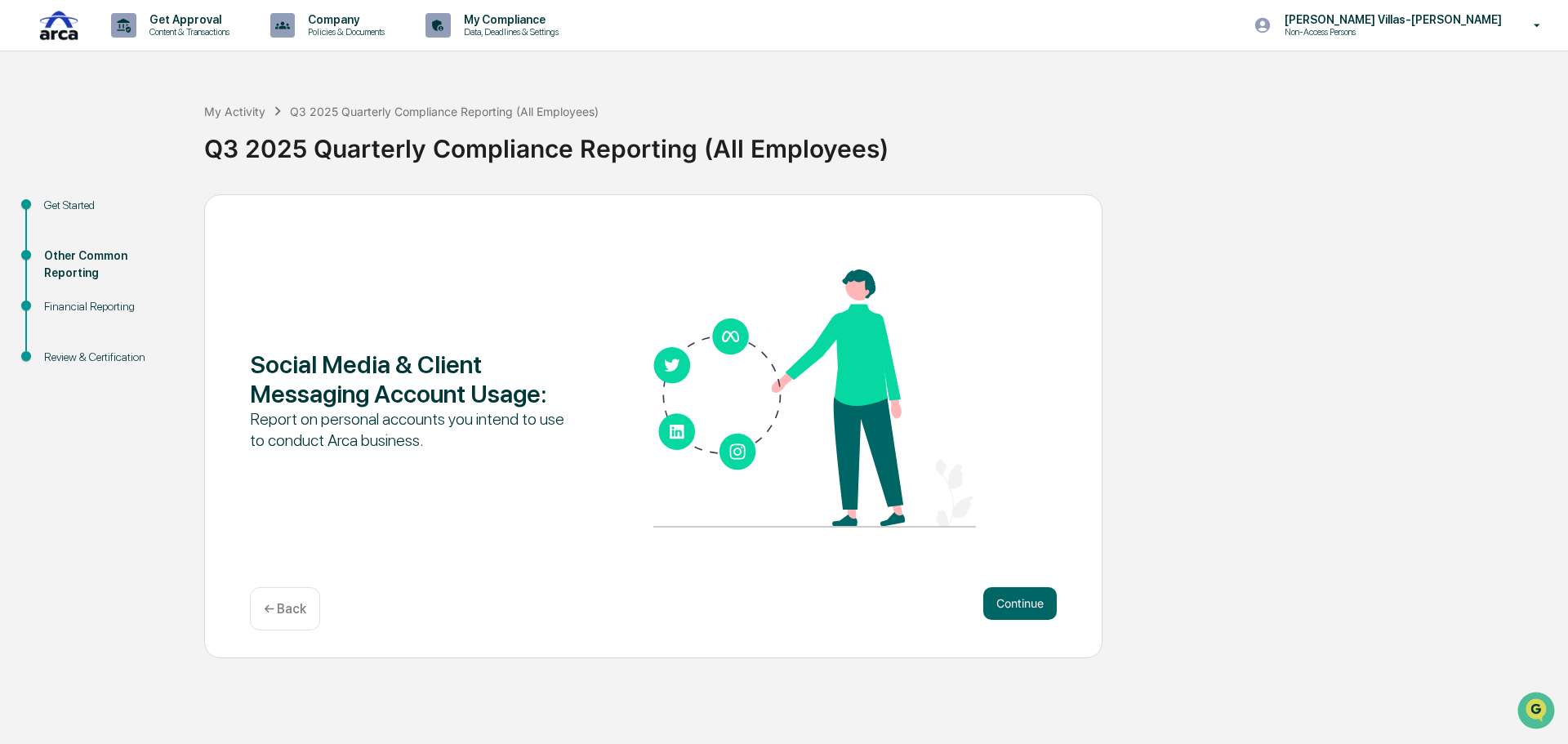
click at [1009, 606] on button "Continue" at bounding box center [1019, 603] width 73 height 33
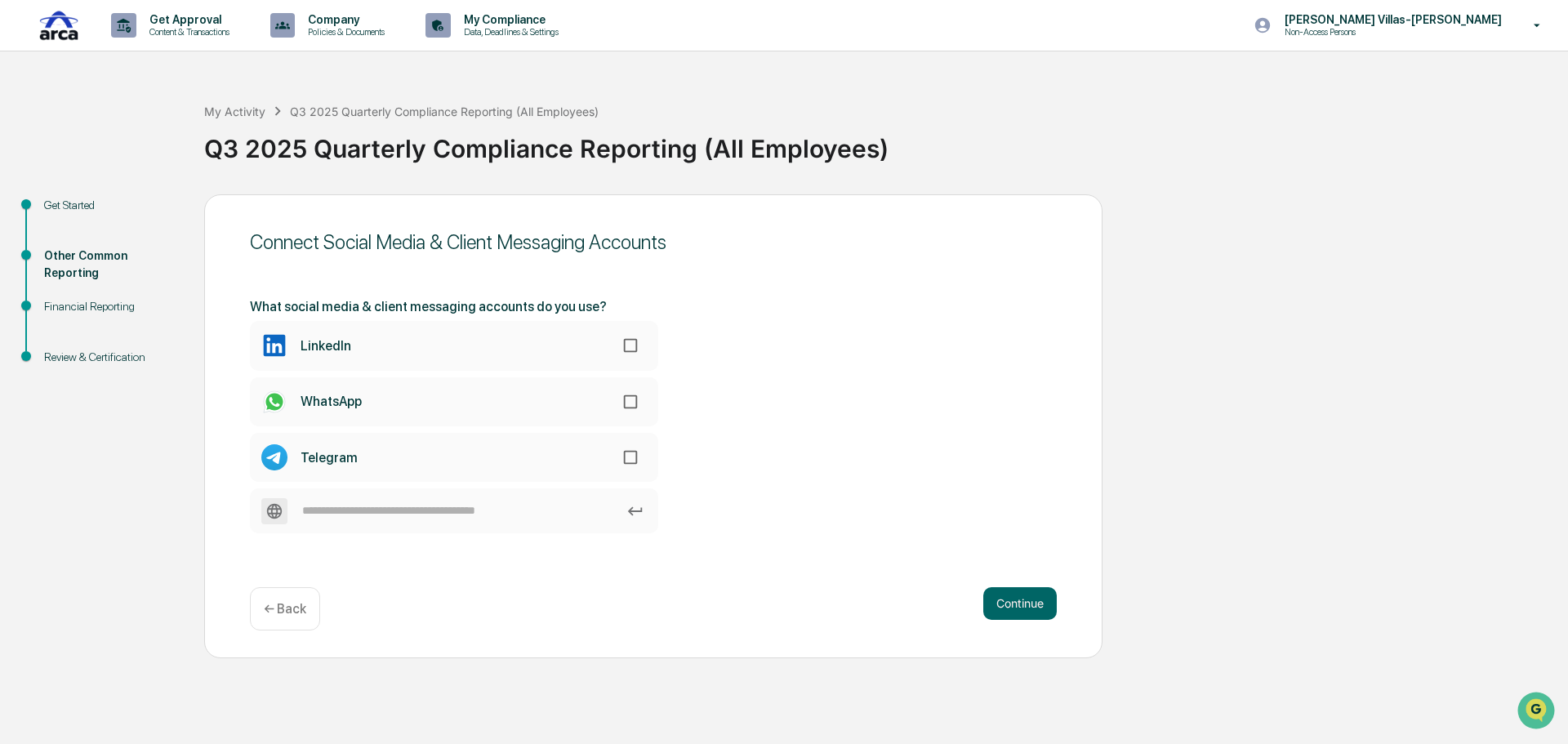
click at [1009, 606] on button "Continue" at bounding box center [1019, 603] width 73 height 33
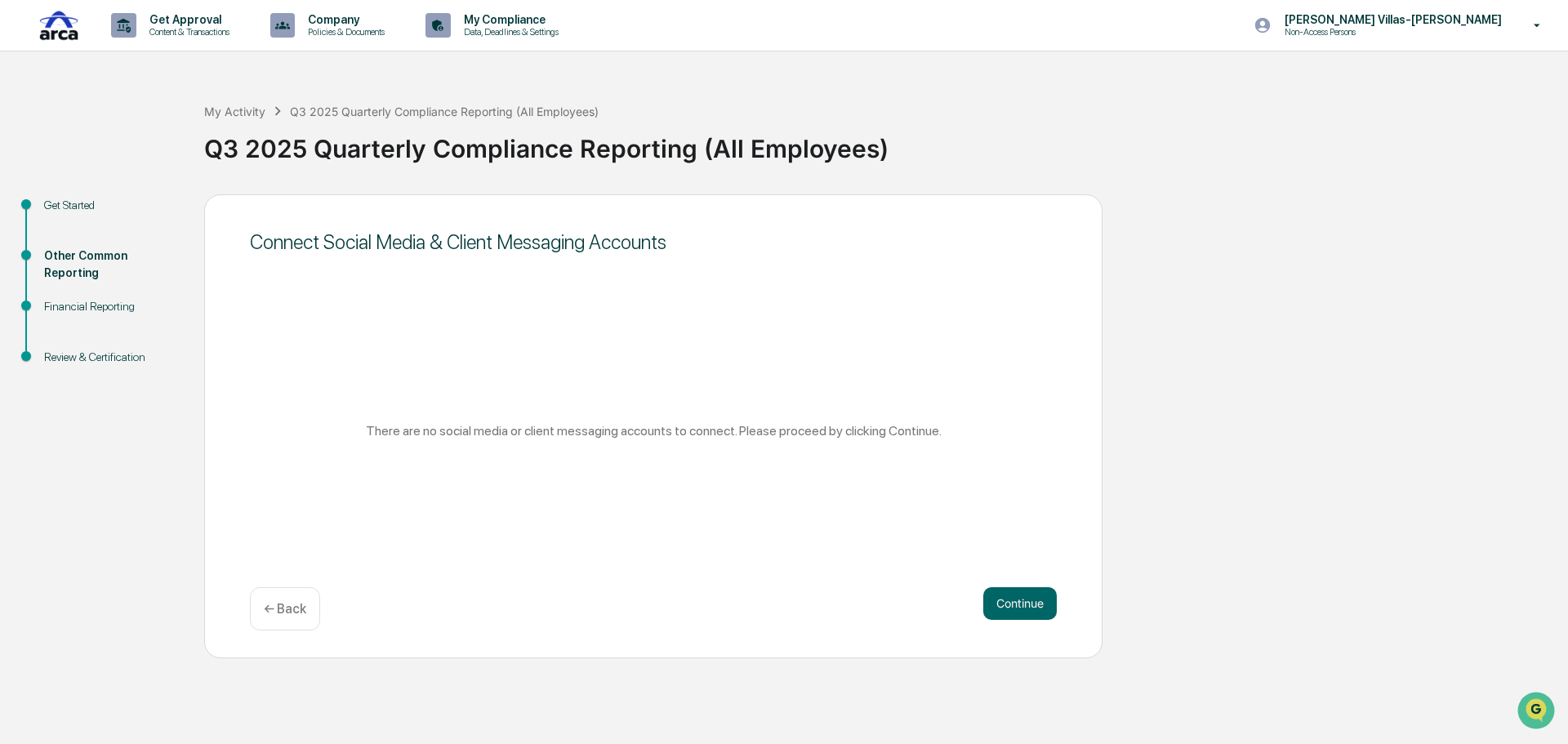
click at [1009, 606] on button "Continue" at bounding box center [1019, 603] width 73 height 33
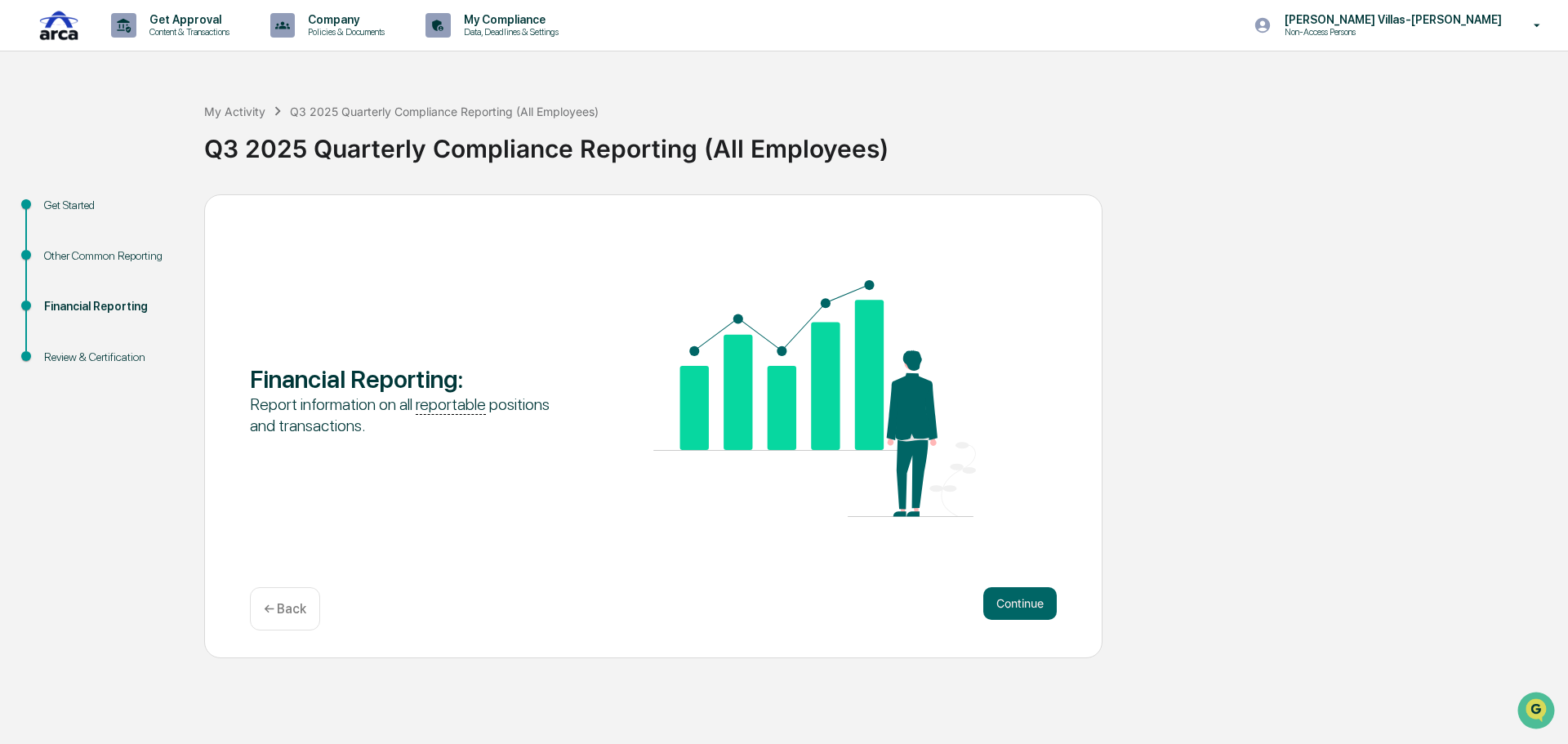
click at [1009, 606] on button "Continue" at bounding box center [1019, 603] width 73 height 33
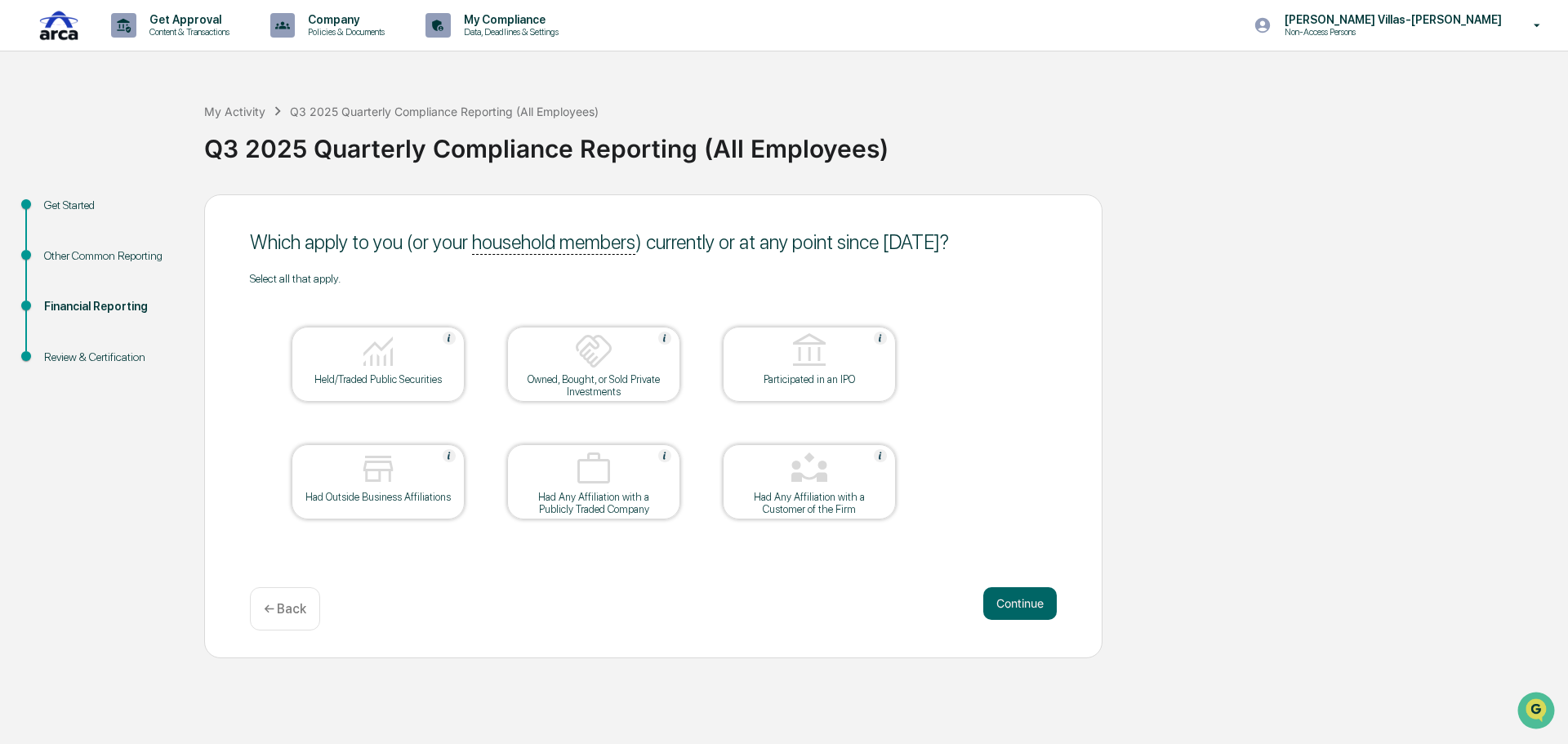
click at [1009, 606] on button "Continue" at bounding box center [1019, 603] width 73 height 33
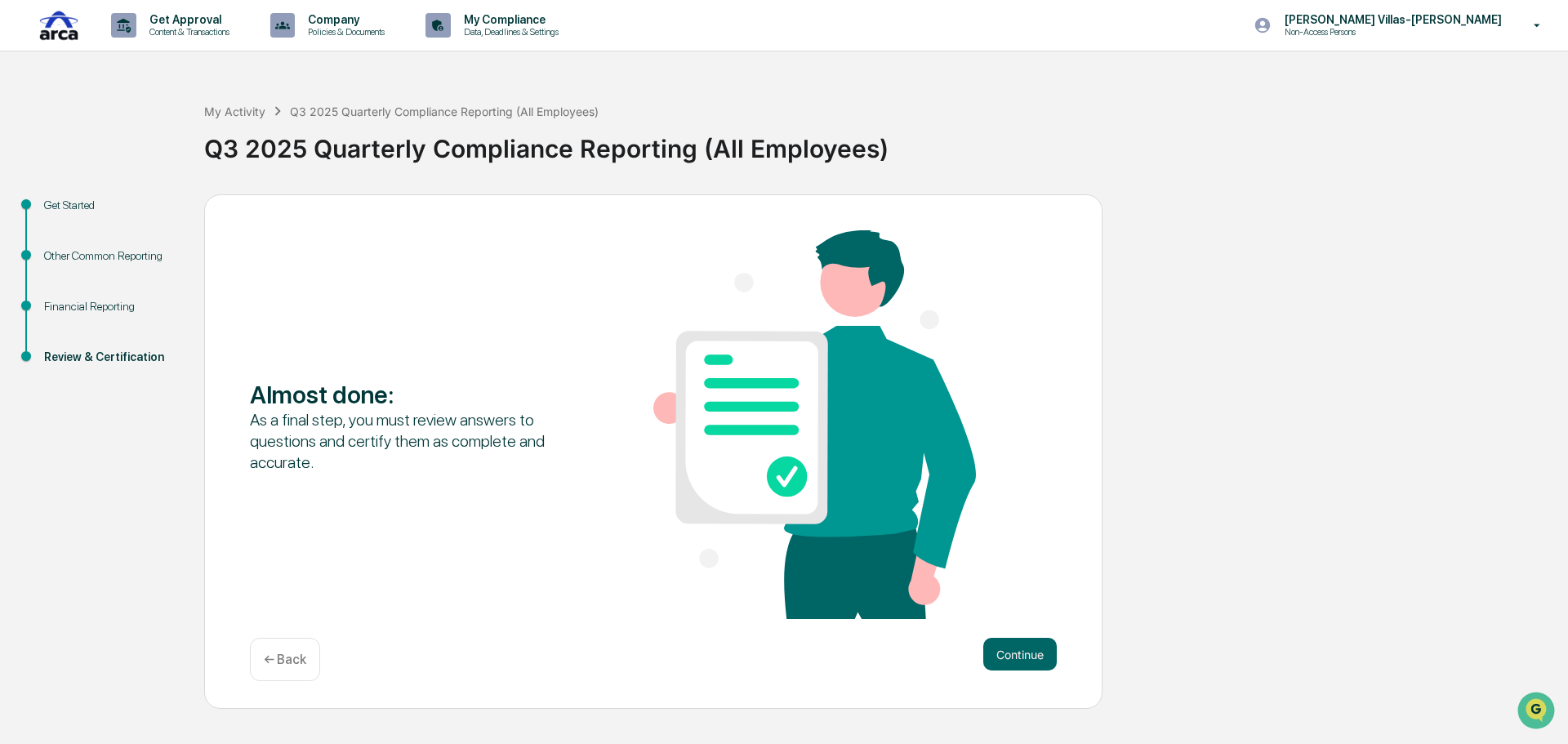
click at [1009, 606] on div "Almost done : As a final step, you must review answers to questions and certify…" at bounding box center [654, 426] width 807 height 392
click at [1007, 667] on button "Continue" at bounding box center [1019, 654] width 73 height 33
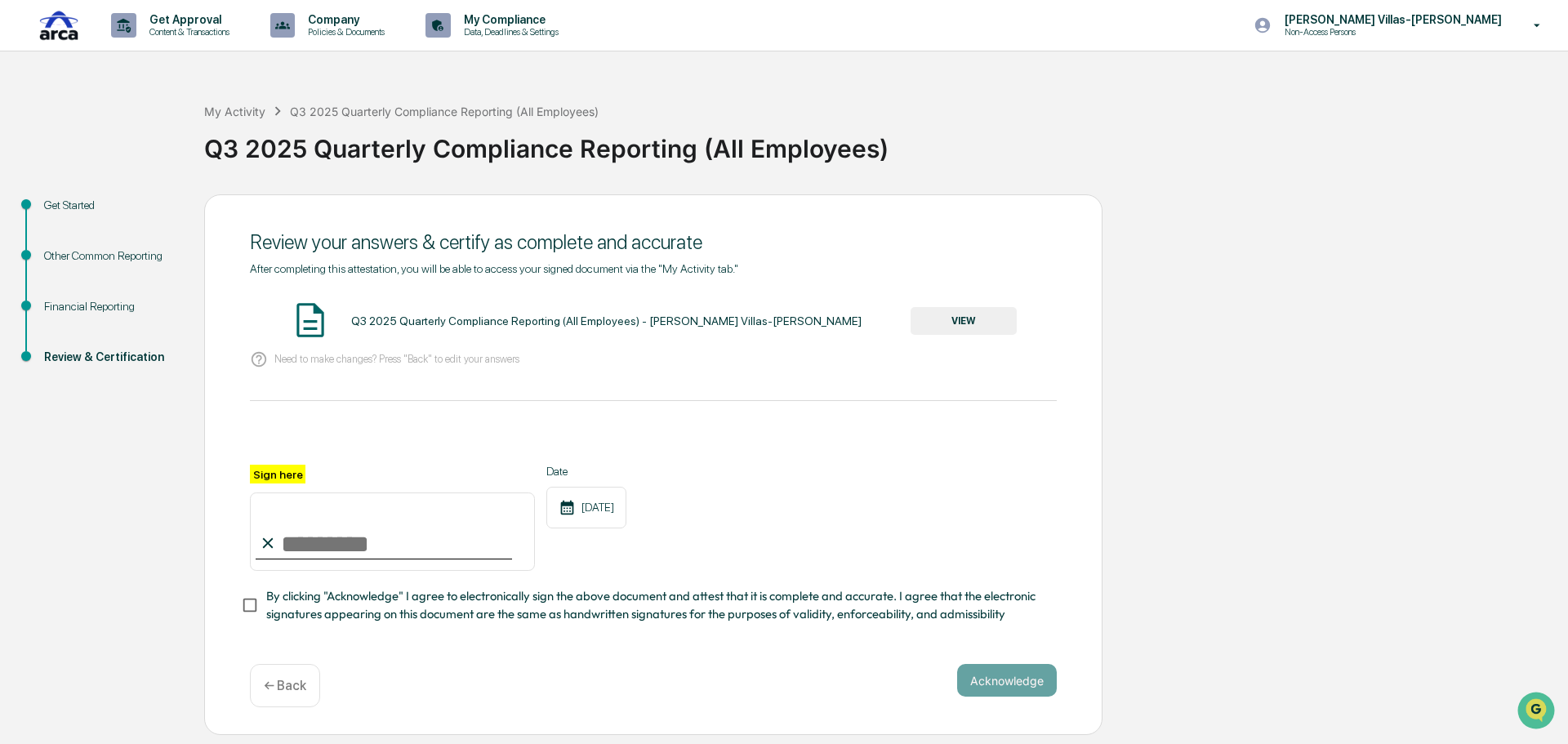
click at [67, 201] on div "Get Started" at bounding box center [110, 206] width 134 height 17
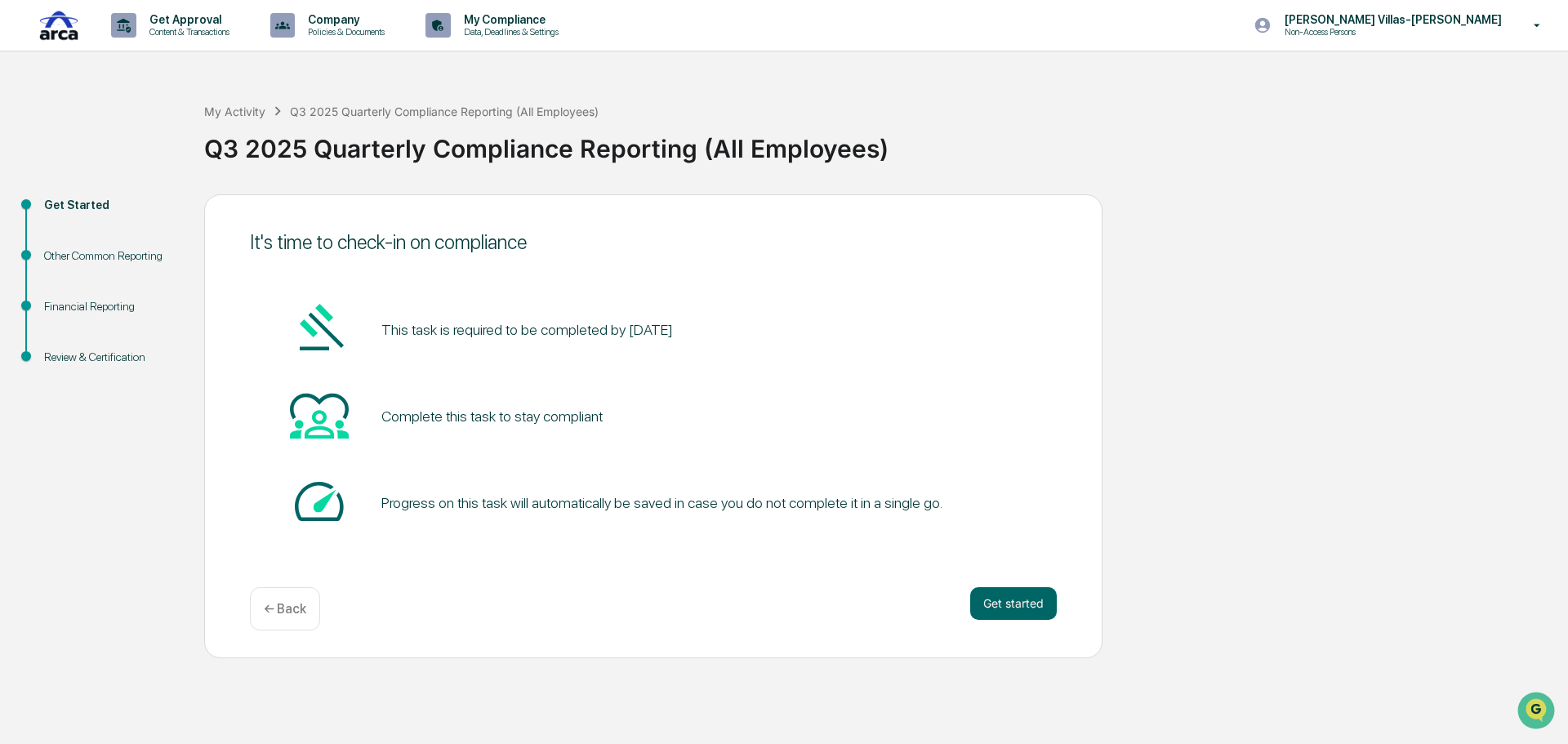
click at [104, 256] on div "Other Common Reporting" at bounding box center [110, 256] width 134 height 17
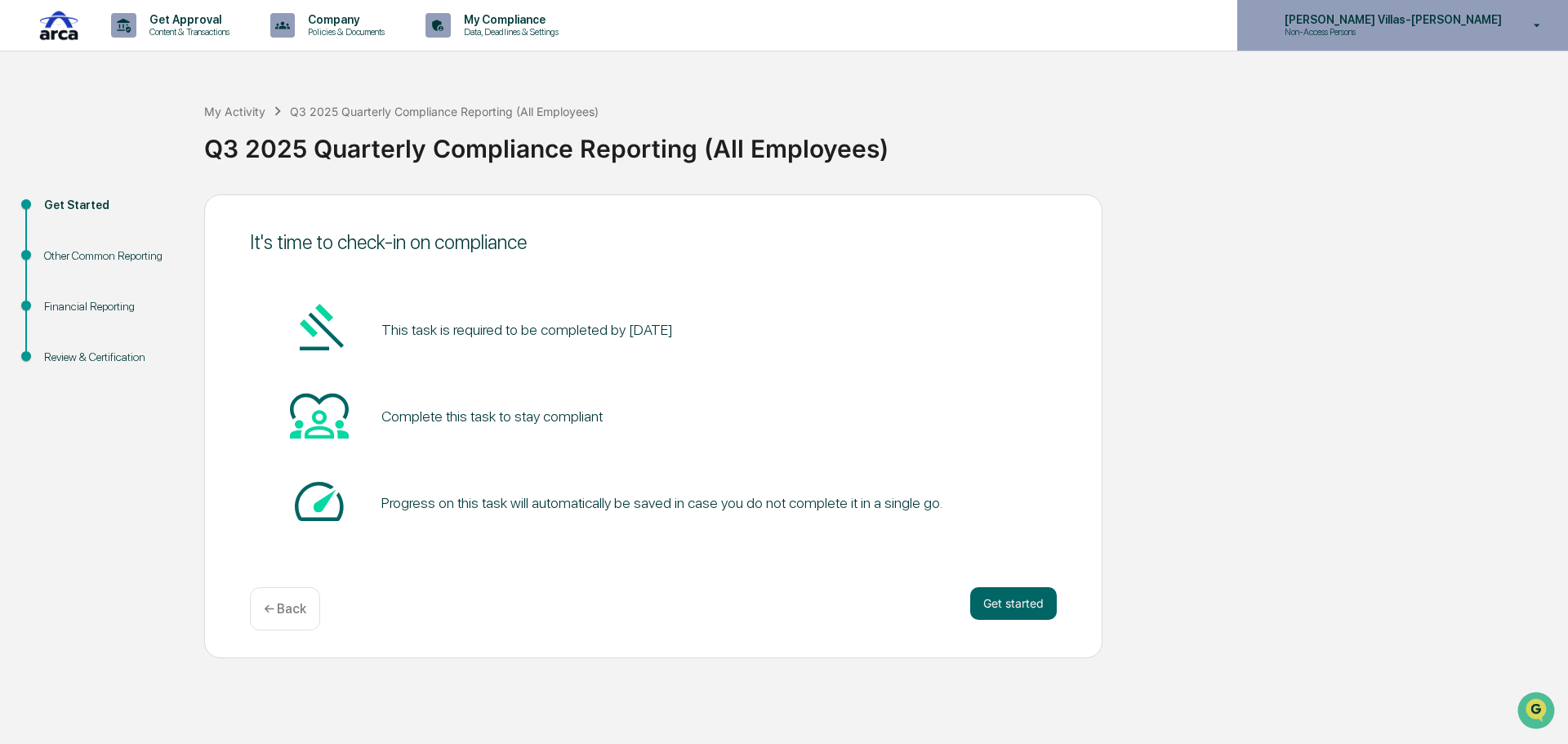
click at [1464, 22] on p "[PERSON_NAME] Villas-[PERSON_NAME]" at bounding box center [1390, 20] width 238 height 13
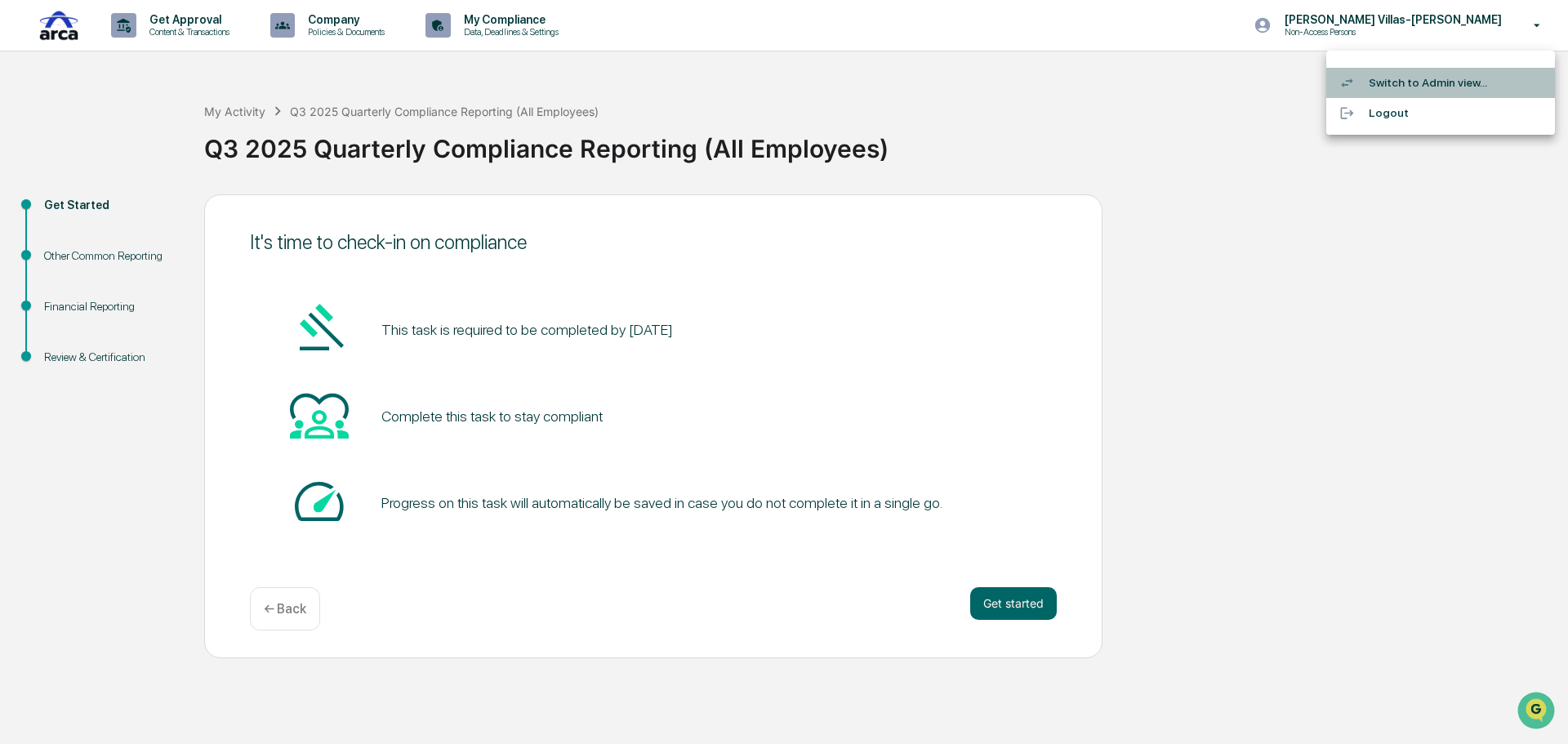
click at [1431, 77] on li "Switch to Admin view..." at bounding box center [1440, 83] width 228 height 30
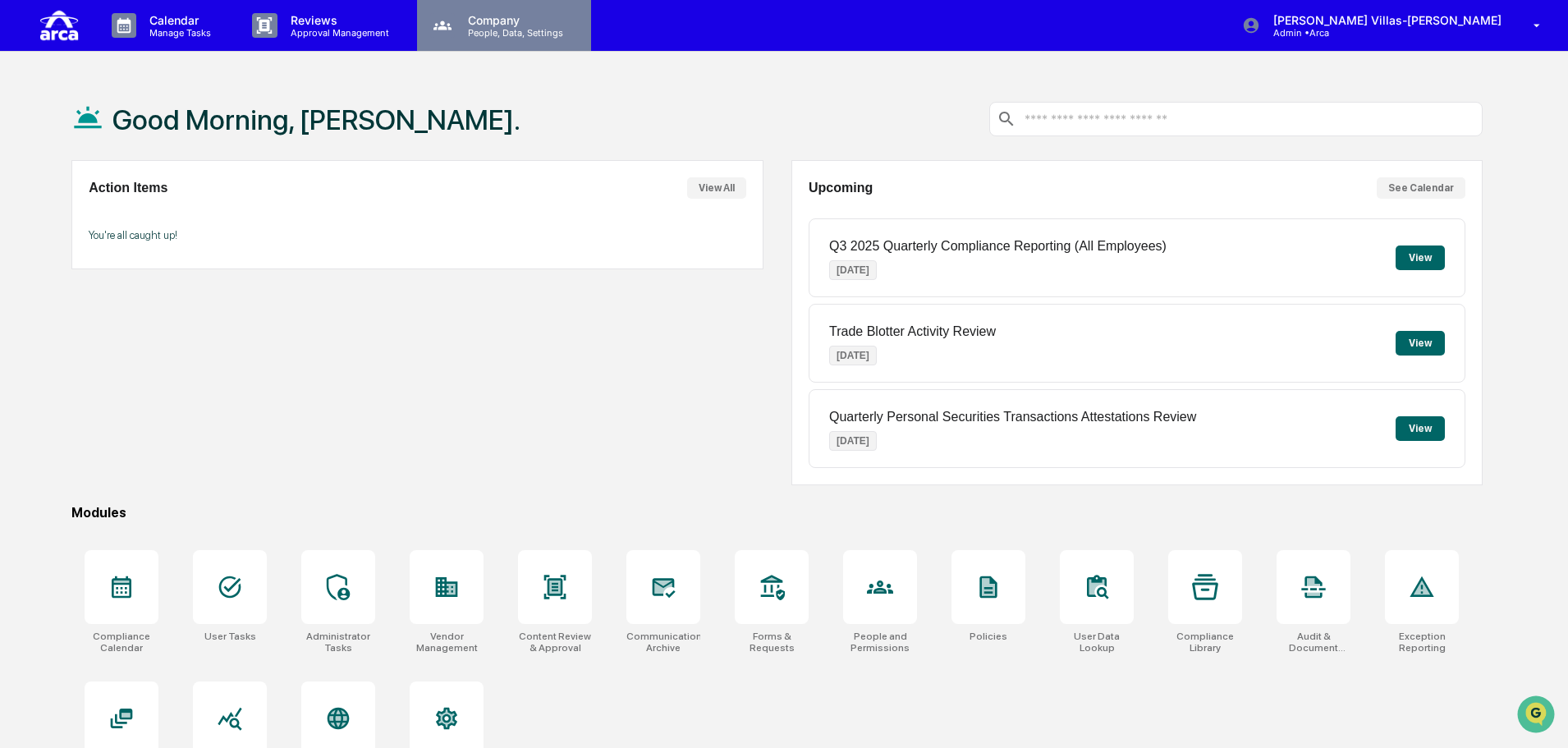
click at [470, 15] on p "Company" at bounding box center [513, 20] width 117 height 14
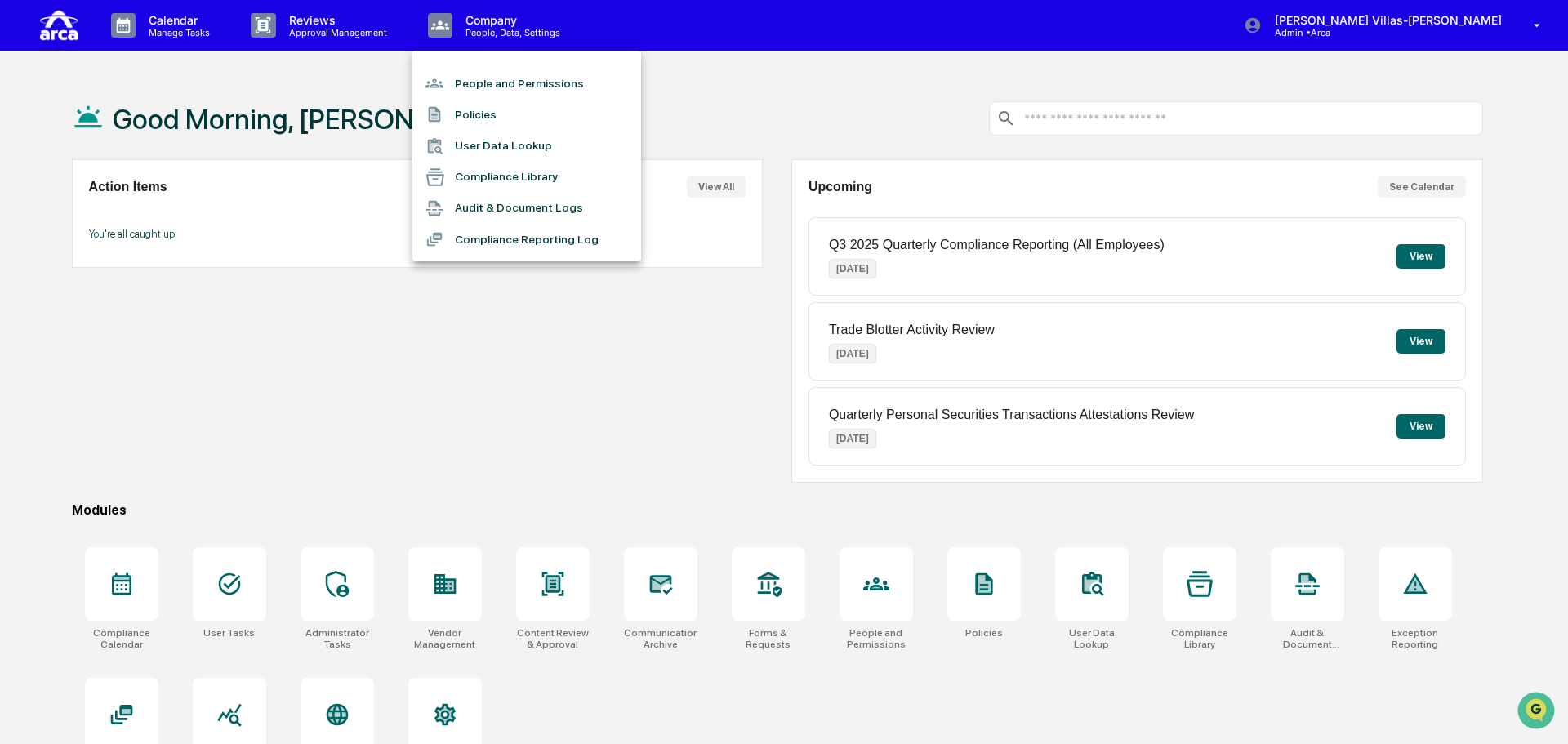
click at [360, 432] on div at bounding box center [784, 372] width 1568 height 744
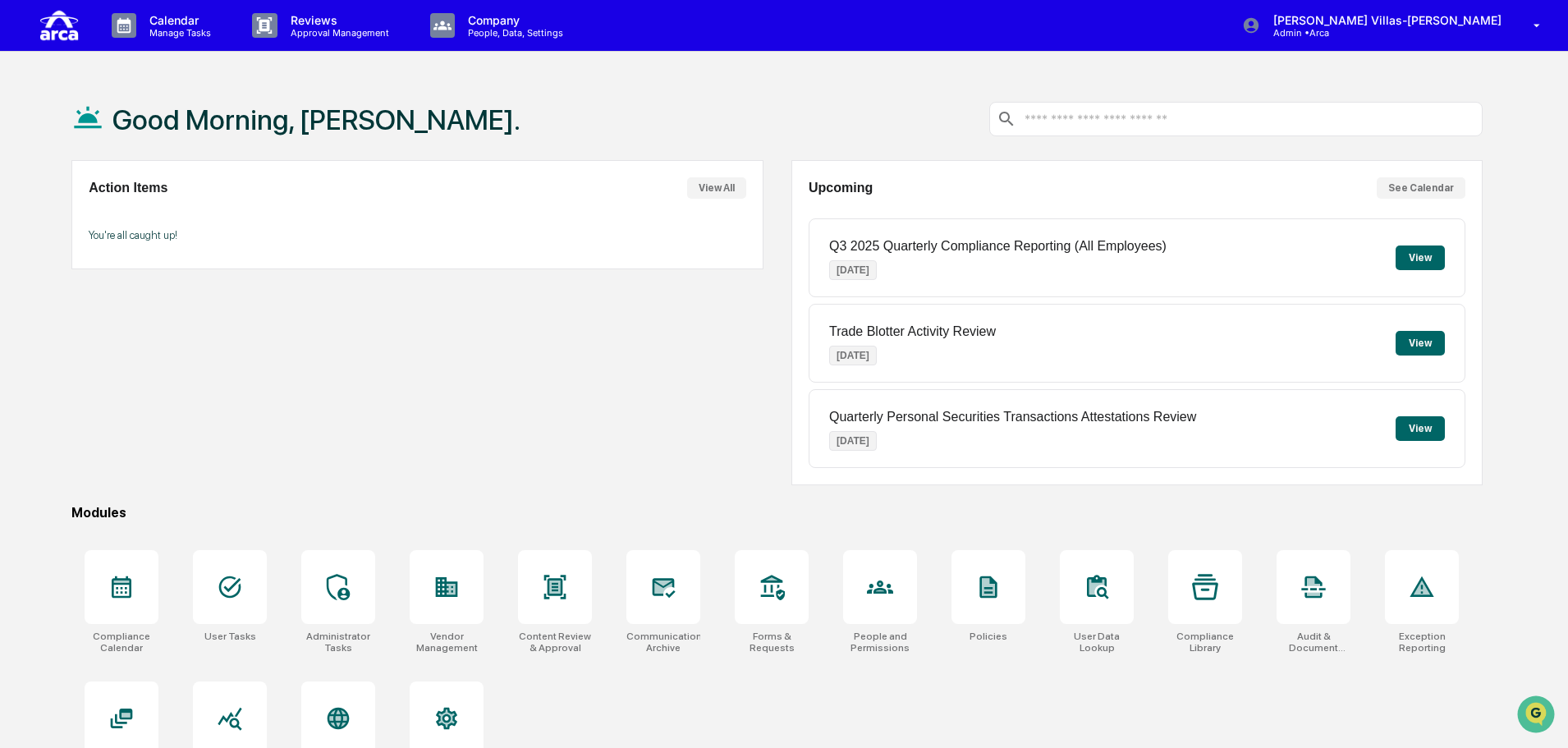
click at [578, 374] on div "Action Items View All You're all caught up!" at bounding box center [417, 323] width 691 height 325
click at [507, 30] on p "People, Data, Settings" at bounding box center [513, 33] width 117 height 12
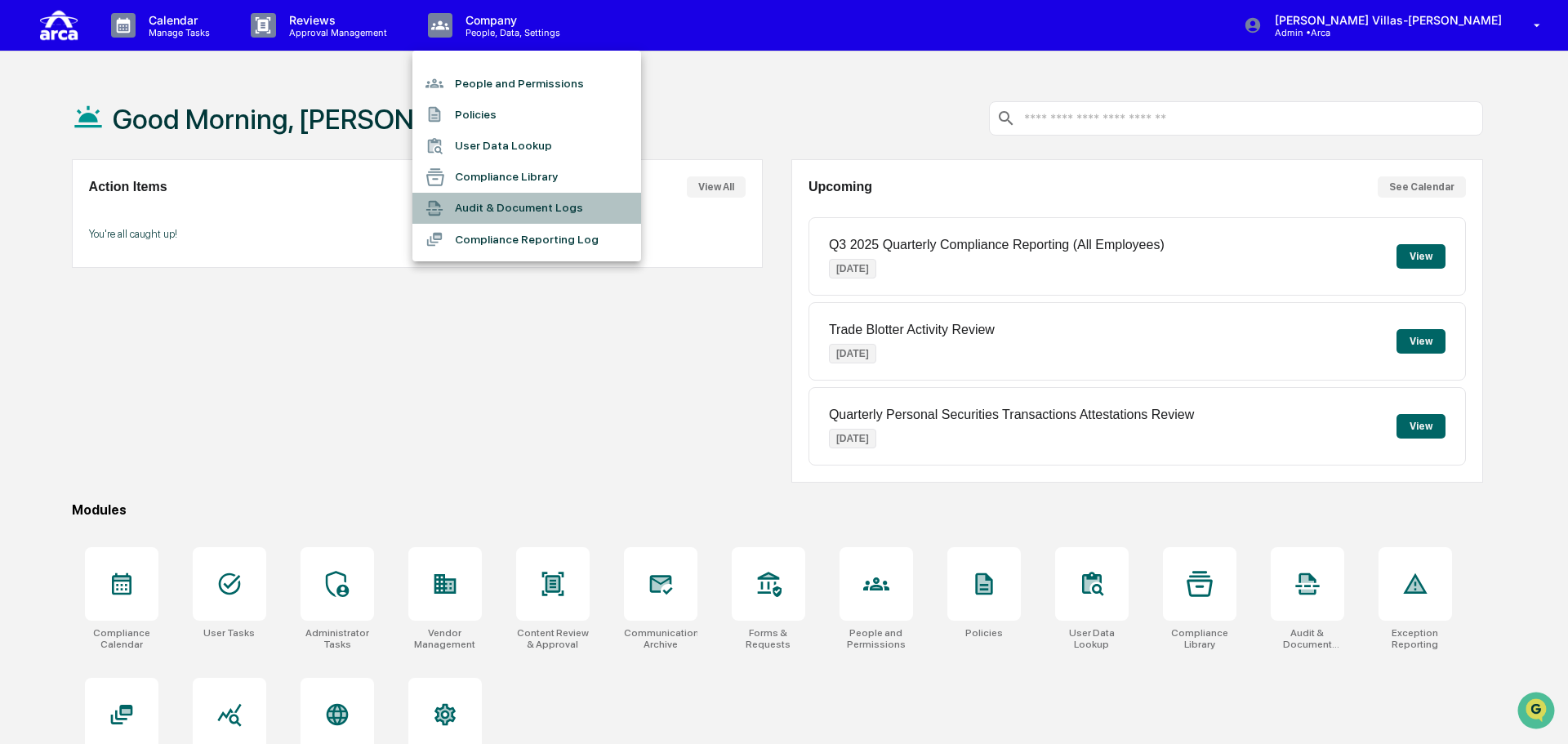
click at [526, 217] on li "Audit & Document Logs" at bounding box center [526, 208] width 228 height 31
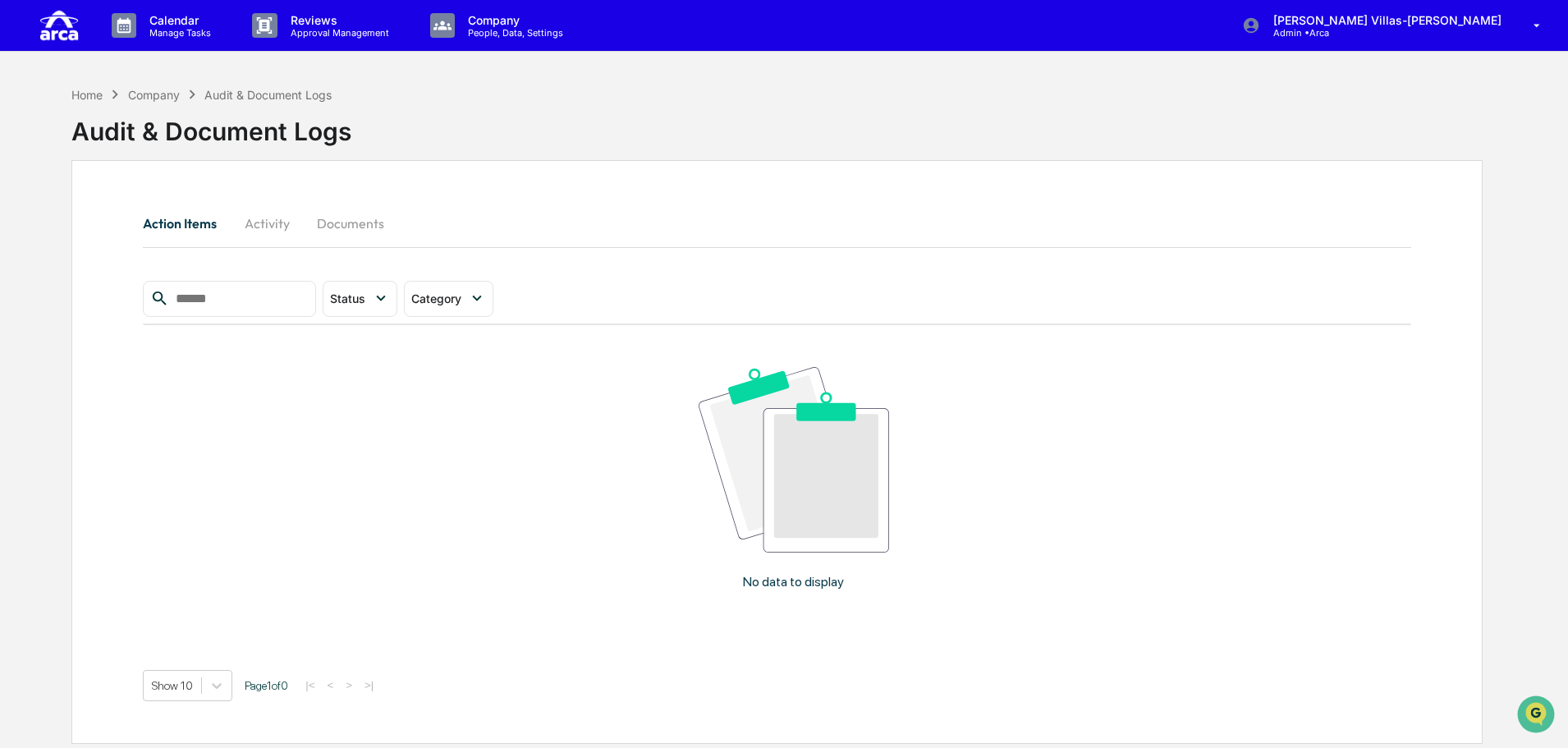
click at [258, 224] on button "Activity" at bounding box center [266, 223] width 74 height 40
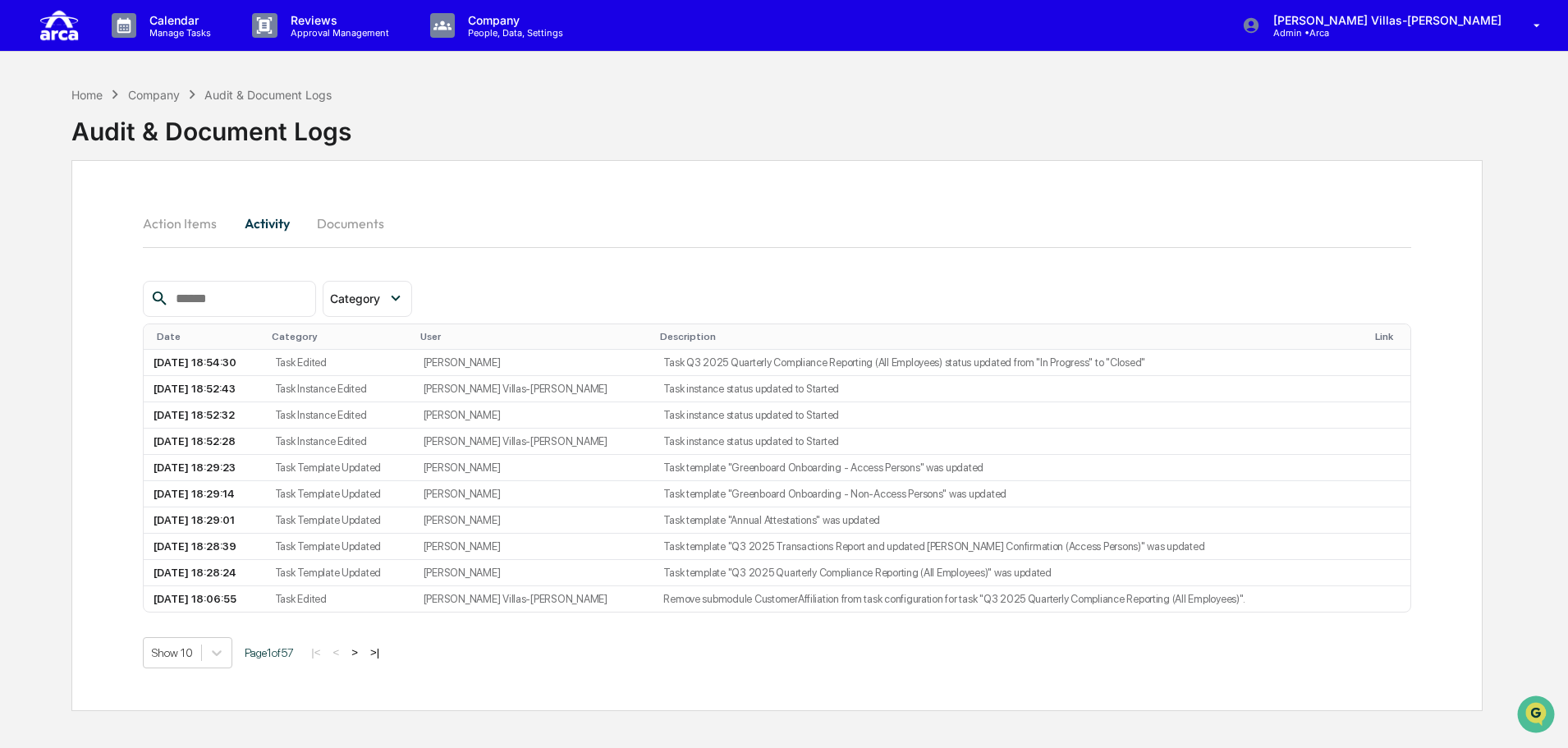
click at [361, 656] on button ">" at bounding box center [354, 652] width 16 height 14
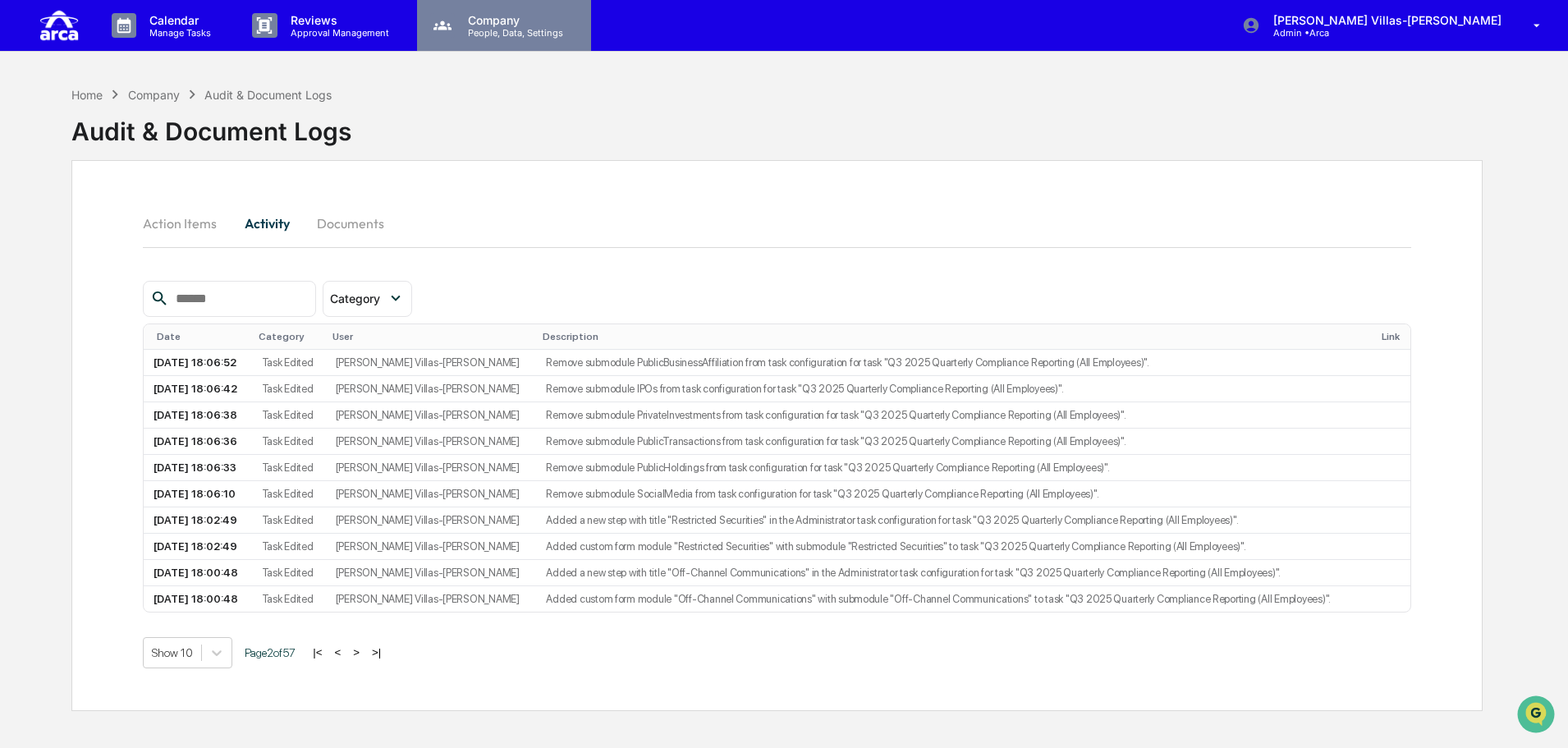
click at [500, 23] on p "Company" at bounding box center [513, 20] width 117 height 14
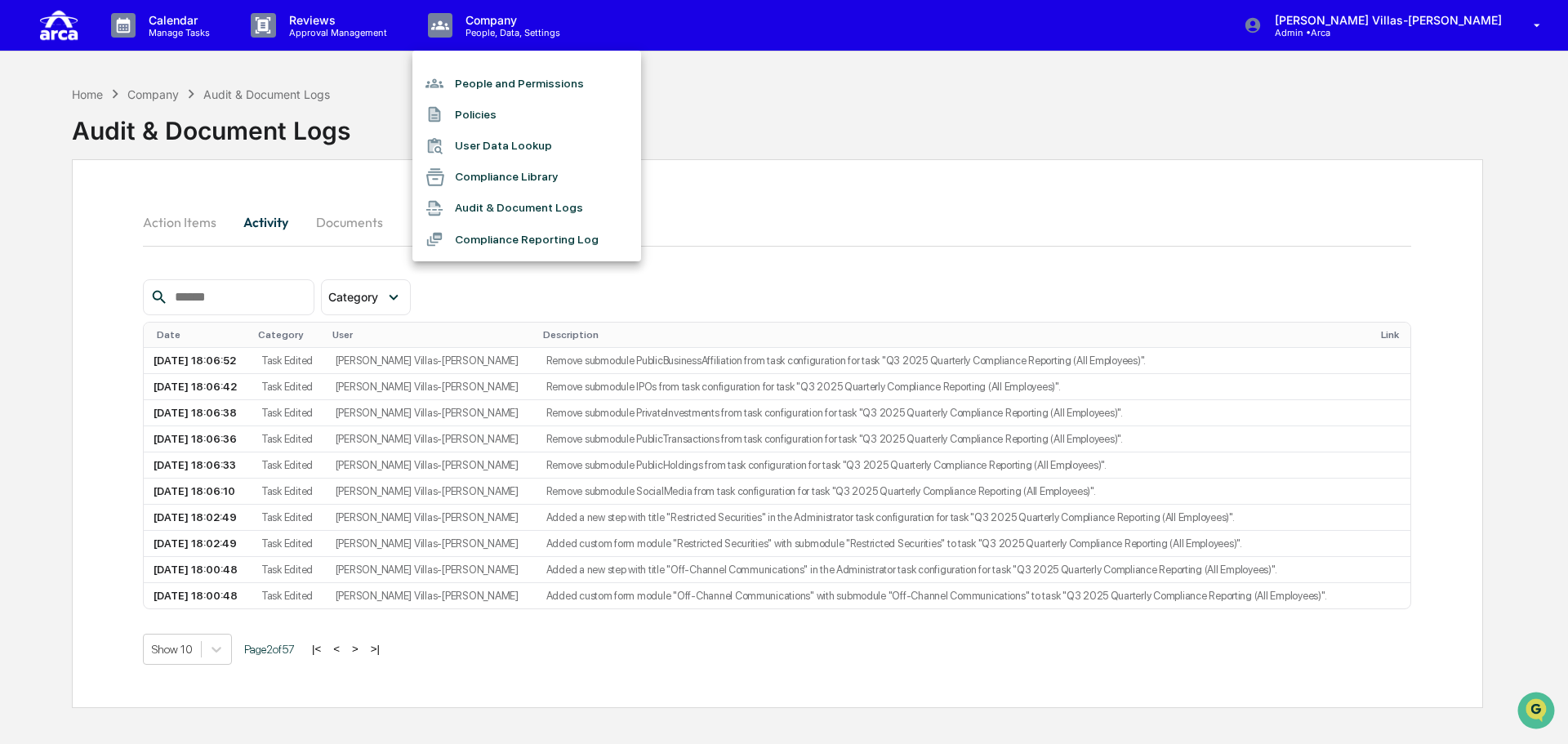
click at [570, 630] on div at bounding box center [784, 372] width 1568 height 744
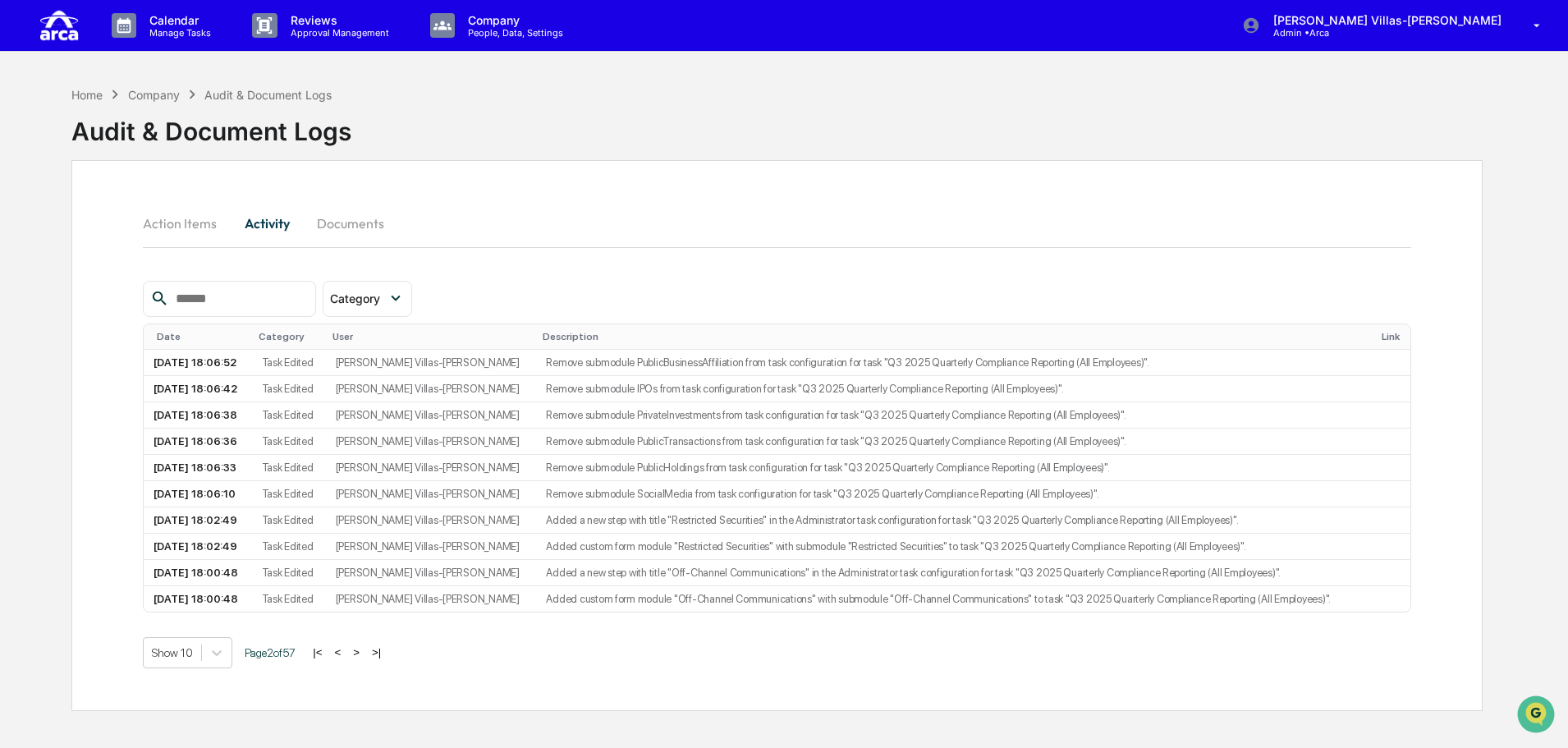
click at [364, 651] on button ">" at bounding box center [356, 652] width 16 height 14
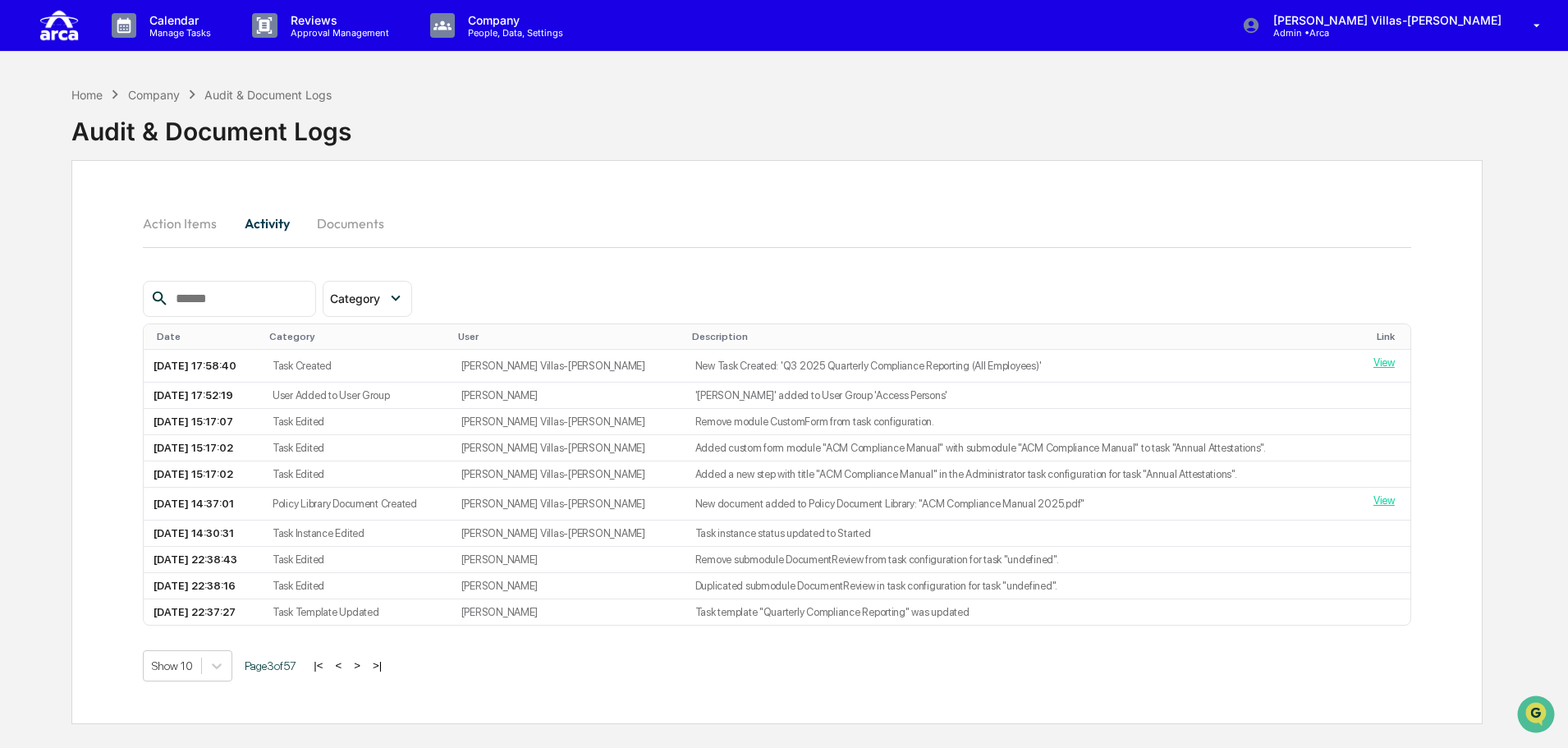
click at [342, 662] on button "<" at bounding box center [338, 665] width 16 height 14
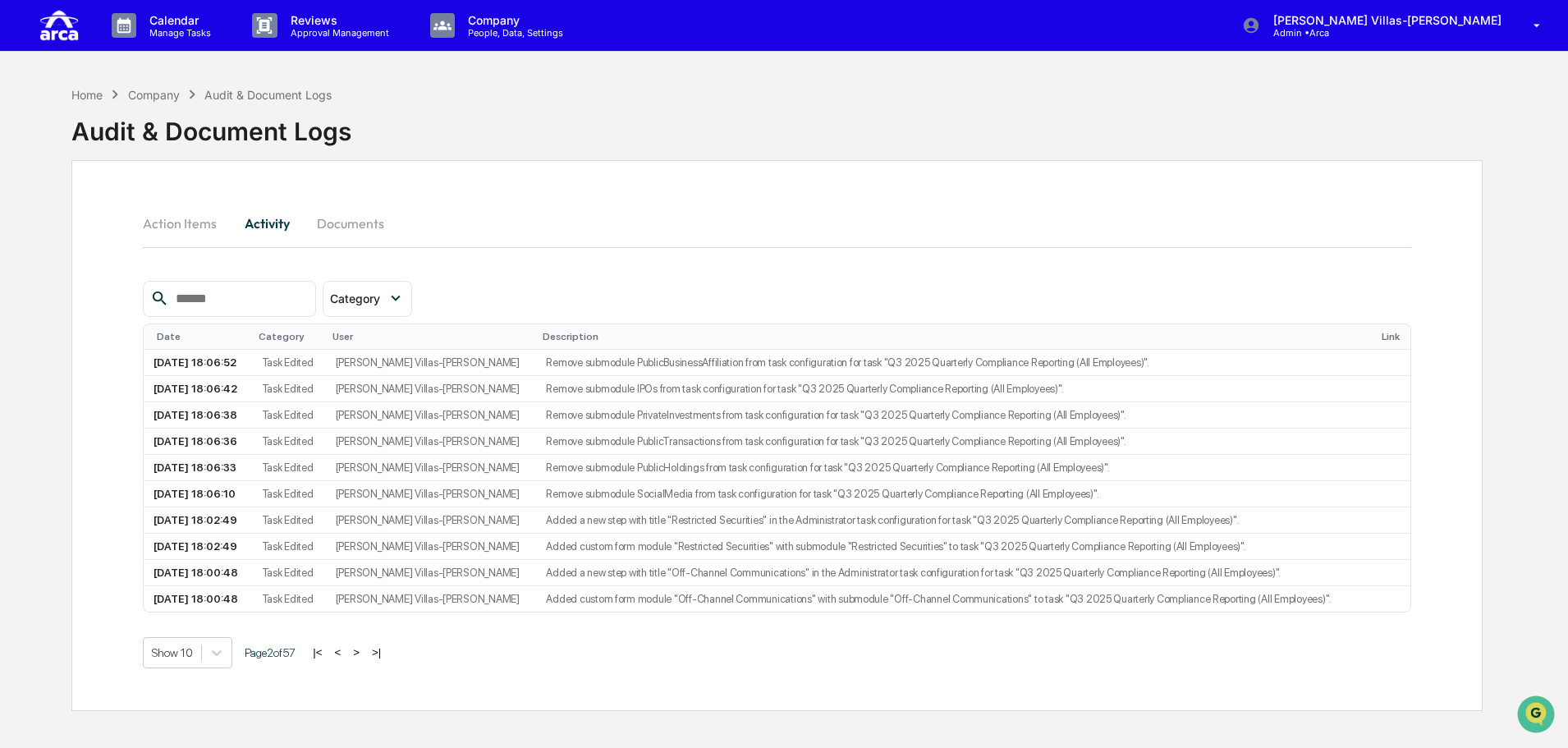
click at [342, 653] on button "<" at bounding box center [337, 652] width 16 height 14
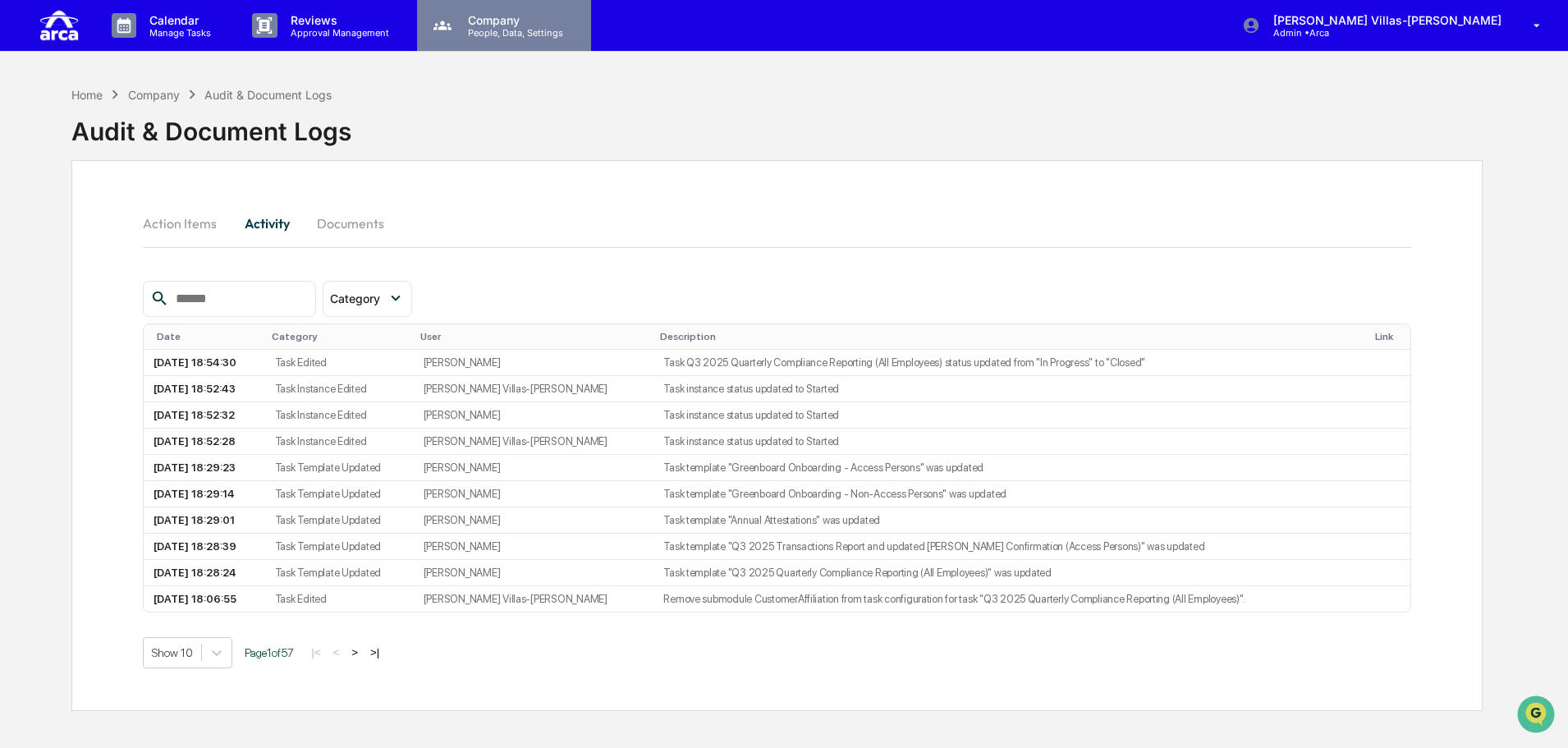
click at [492, 28] on p "People, Data, Settings" at bounding box center [513, 33] width 117 height 12
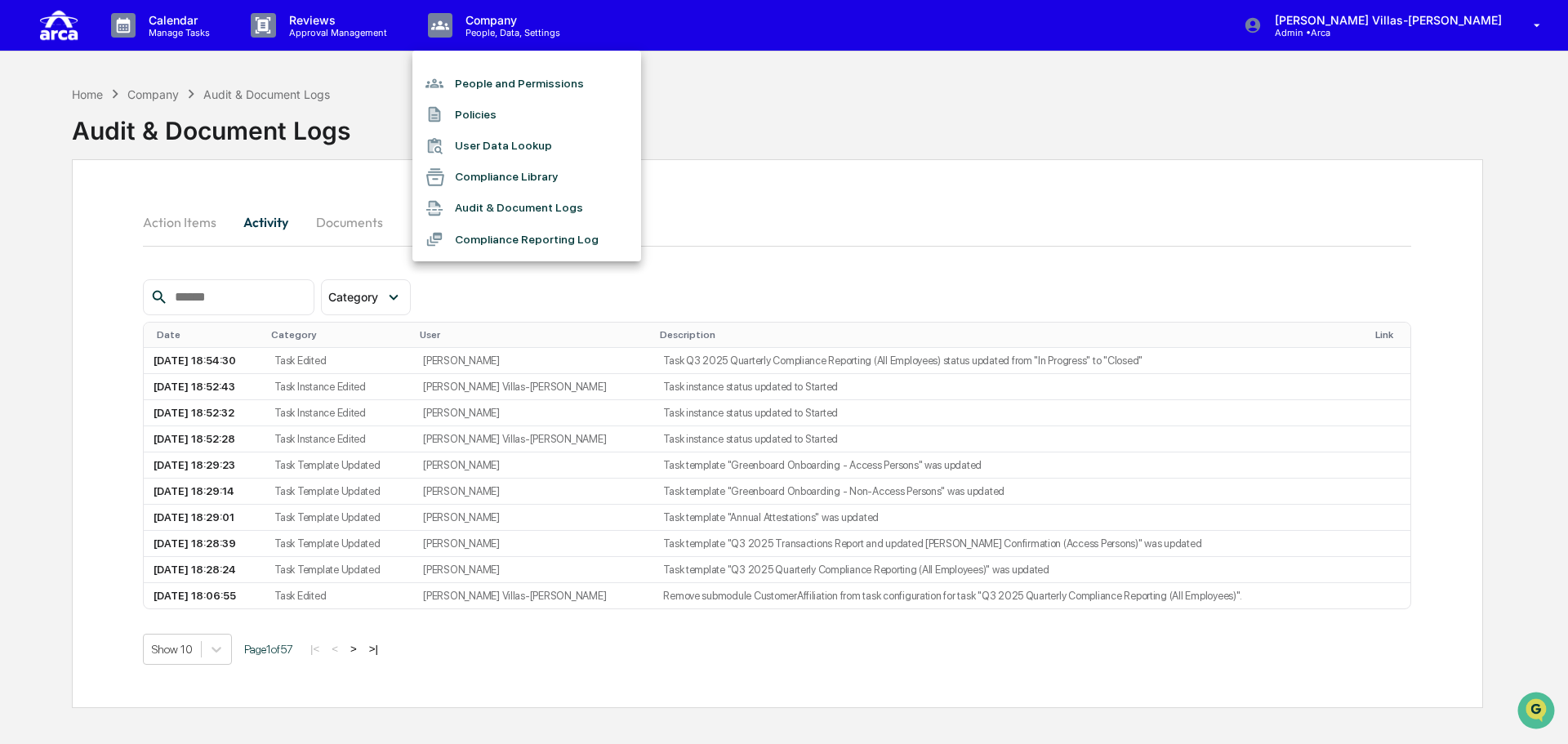
click at [592, 668] on div at bounding box center [784, 372] width 1568 height 744
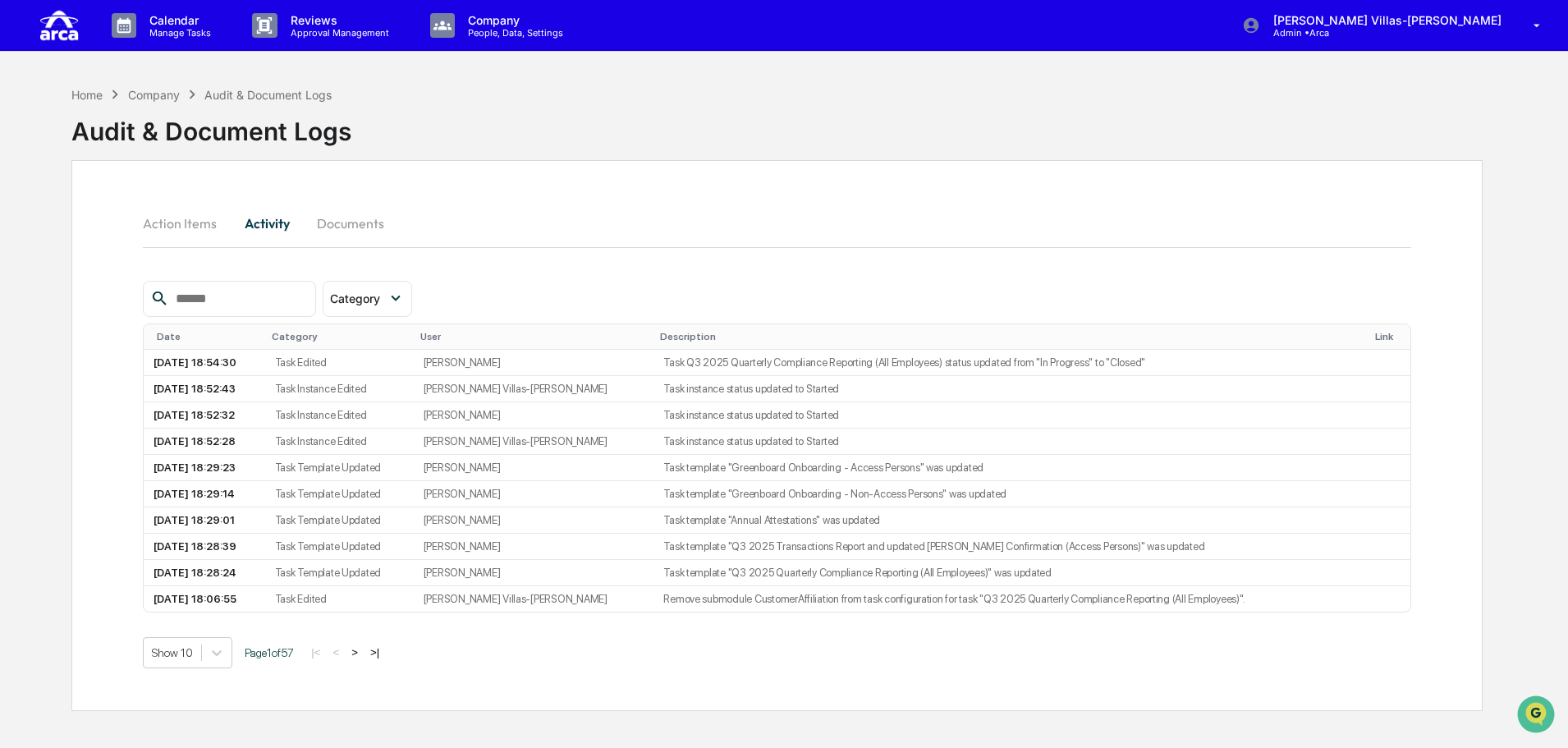
drag, startPoint x: 756, startPoint y: 94, endPoint x: 715, endPoint y: 85, distance: 42.0
click at [756, 94] on div "Home Company Audit & Document Logs Audit & Document Logs" at bounding box center [777, 119] width 1411 height 82
click at [378, 25] on p "Reviews" at bounding box center [338, 20] width 120 height 14
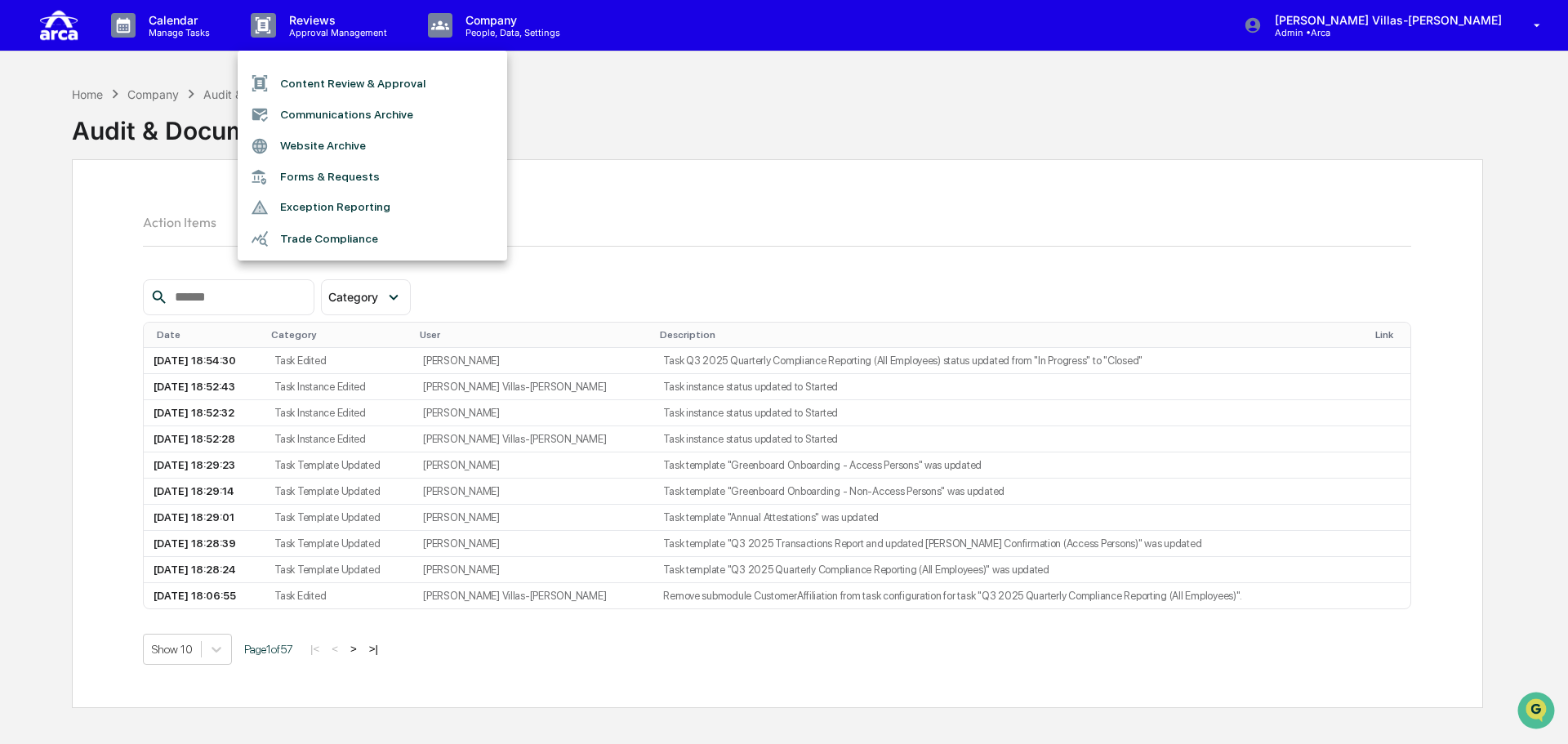
click at [623, 88] on div at bounding box center [784, 372] width 1568 height 744
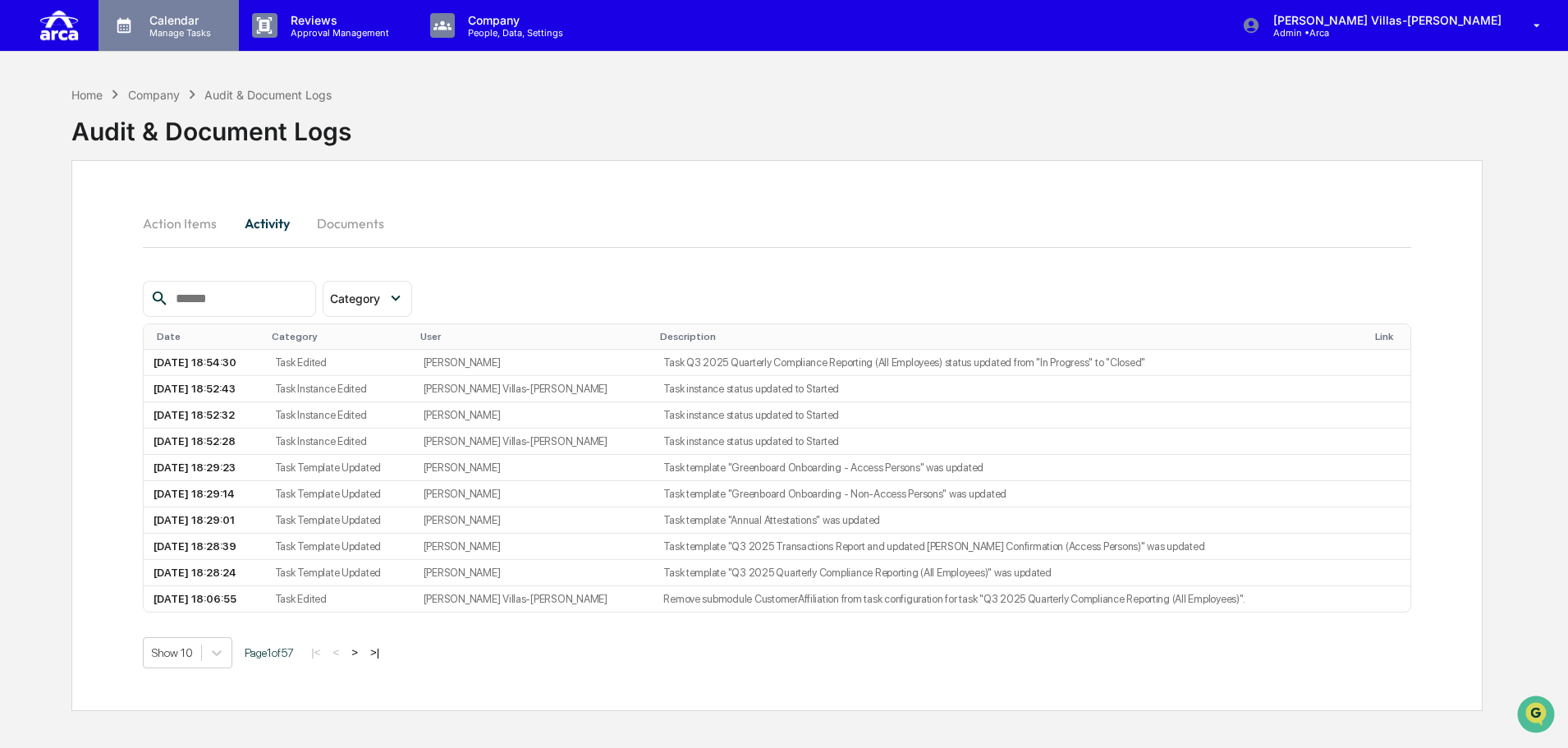
click at [175, 28] on p "Manage Tasks" at bounding box center [178, 33] width 83 height 12
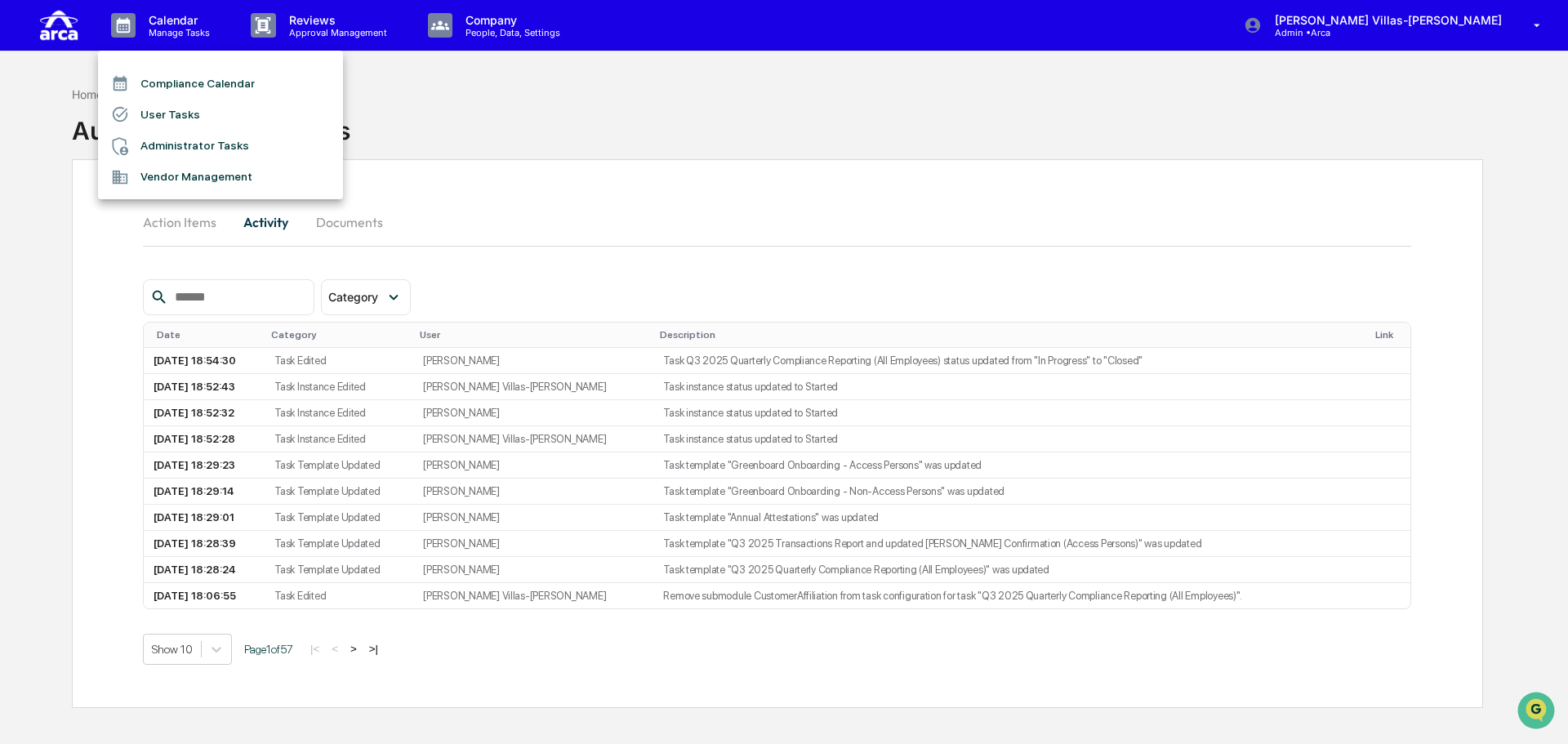
click at [176, 149] on li "Administrator Tasks" at bounding box center [220, 146] width 245 height 31
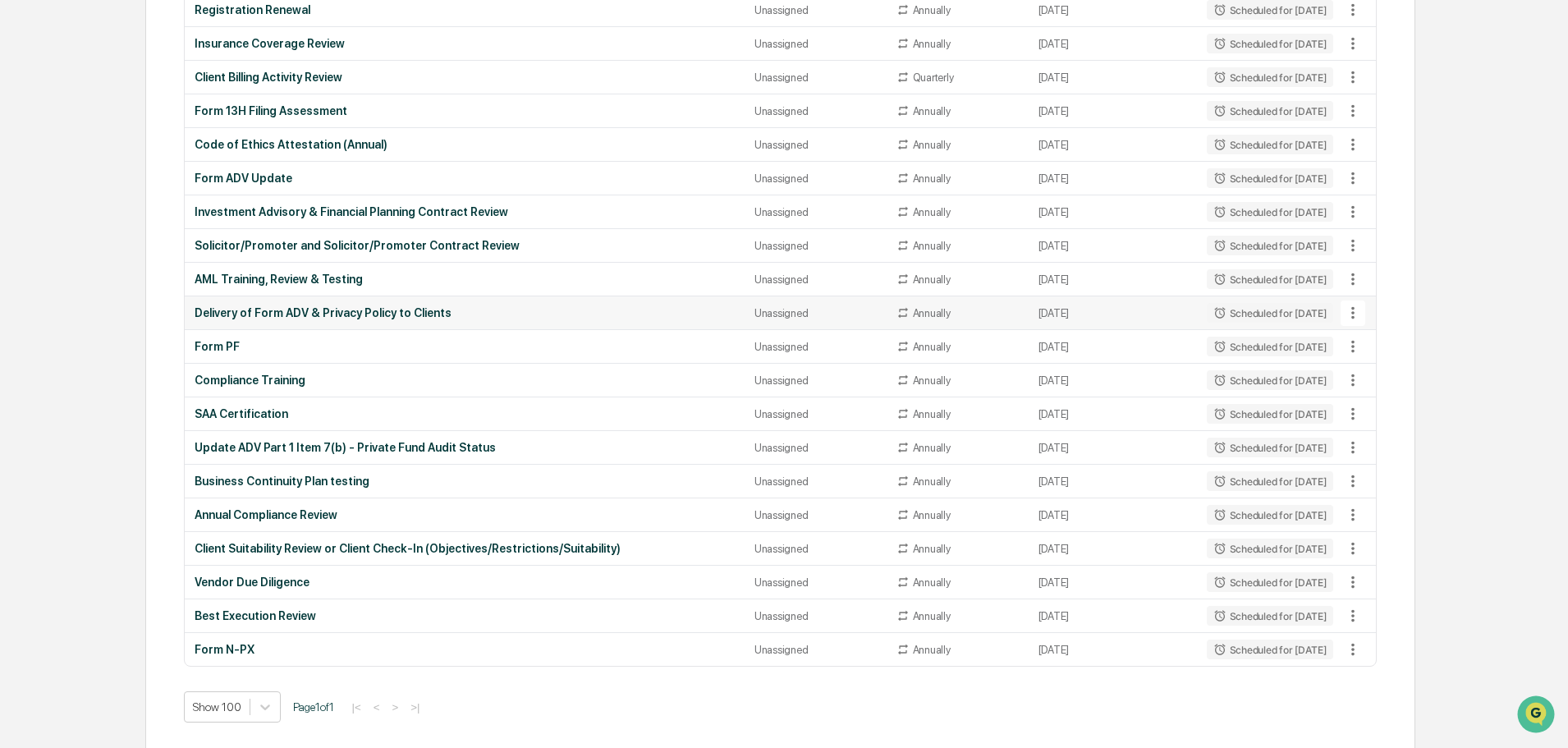
scroll to position [574, 0]
click at [337, 474] on div "Business Continuity Plan testing" at bounding box center [465, 480] width 540 height 14
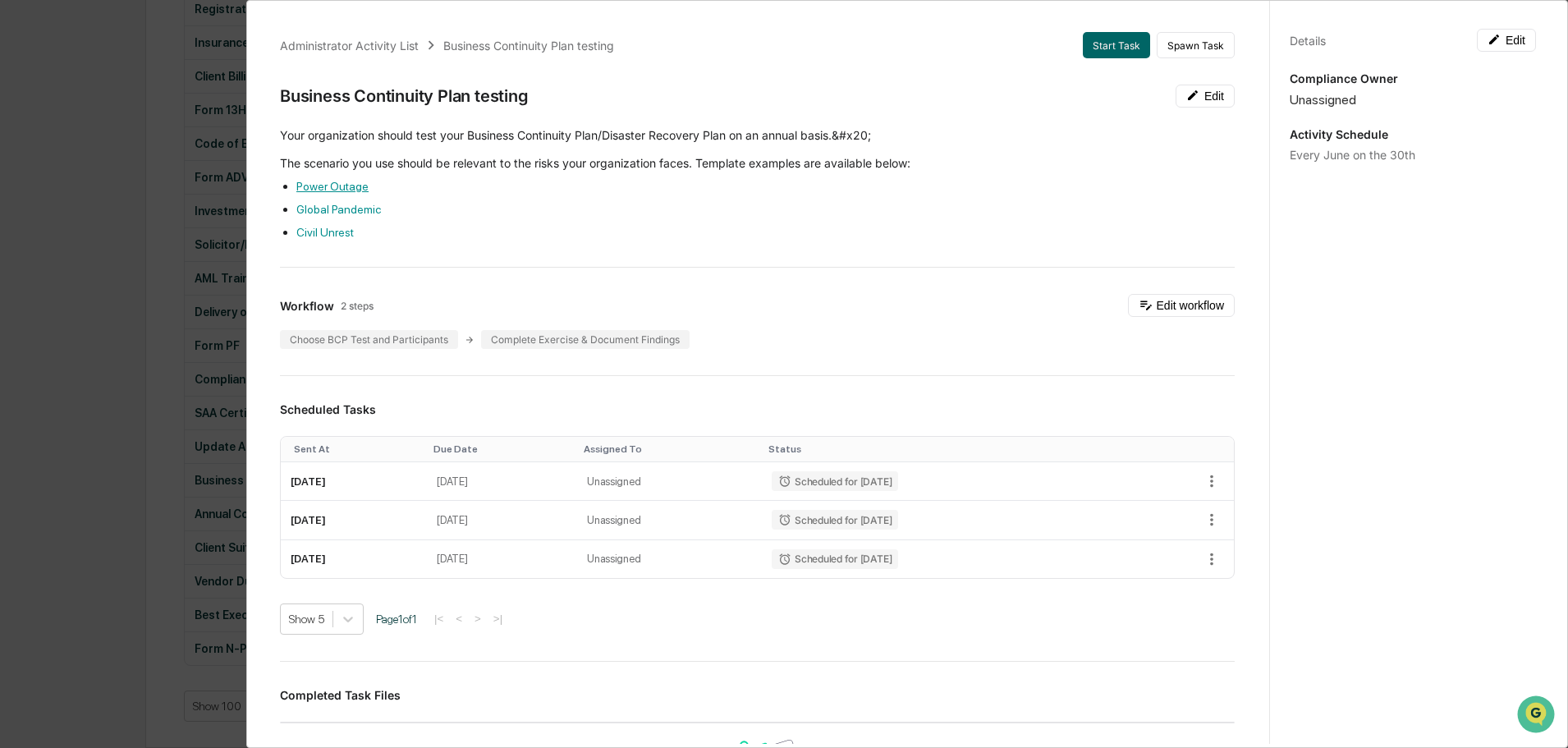
click at [361, 190] on link "Power Outage" at bounding box center [332, 186] width 72 height 14
click at [104, 162] on div "Administrator Activity List Business Continuity Plan testing Start Task Spawn T…" at bounding box center [784, 374] width 1568 height 748
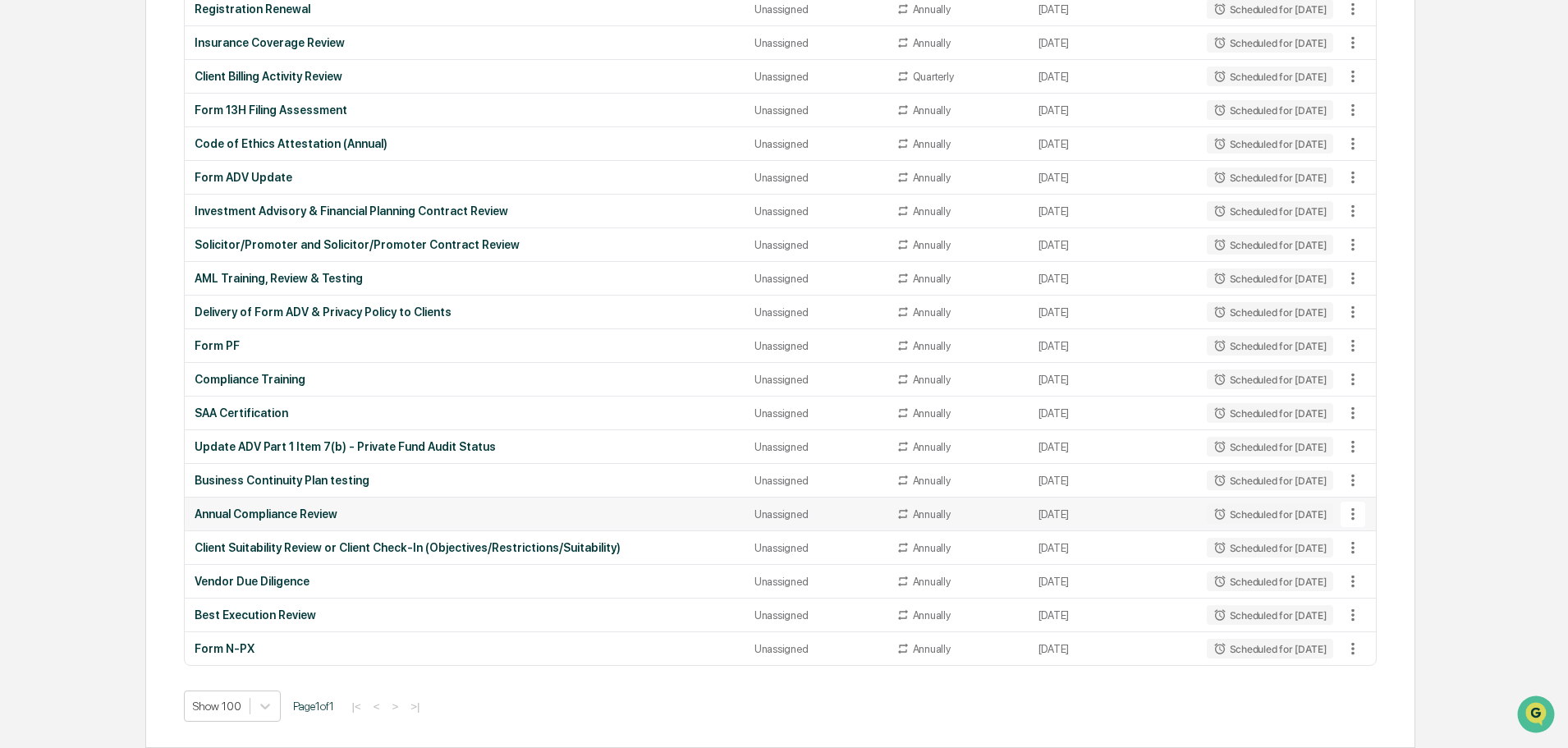
click at [295, 517] on div "Annual Compliance Review" at bounding box center [465, 514] width 540 height 14
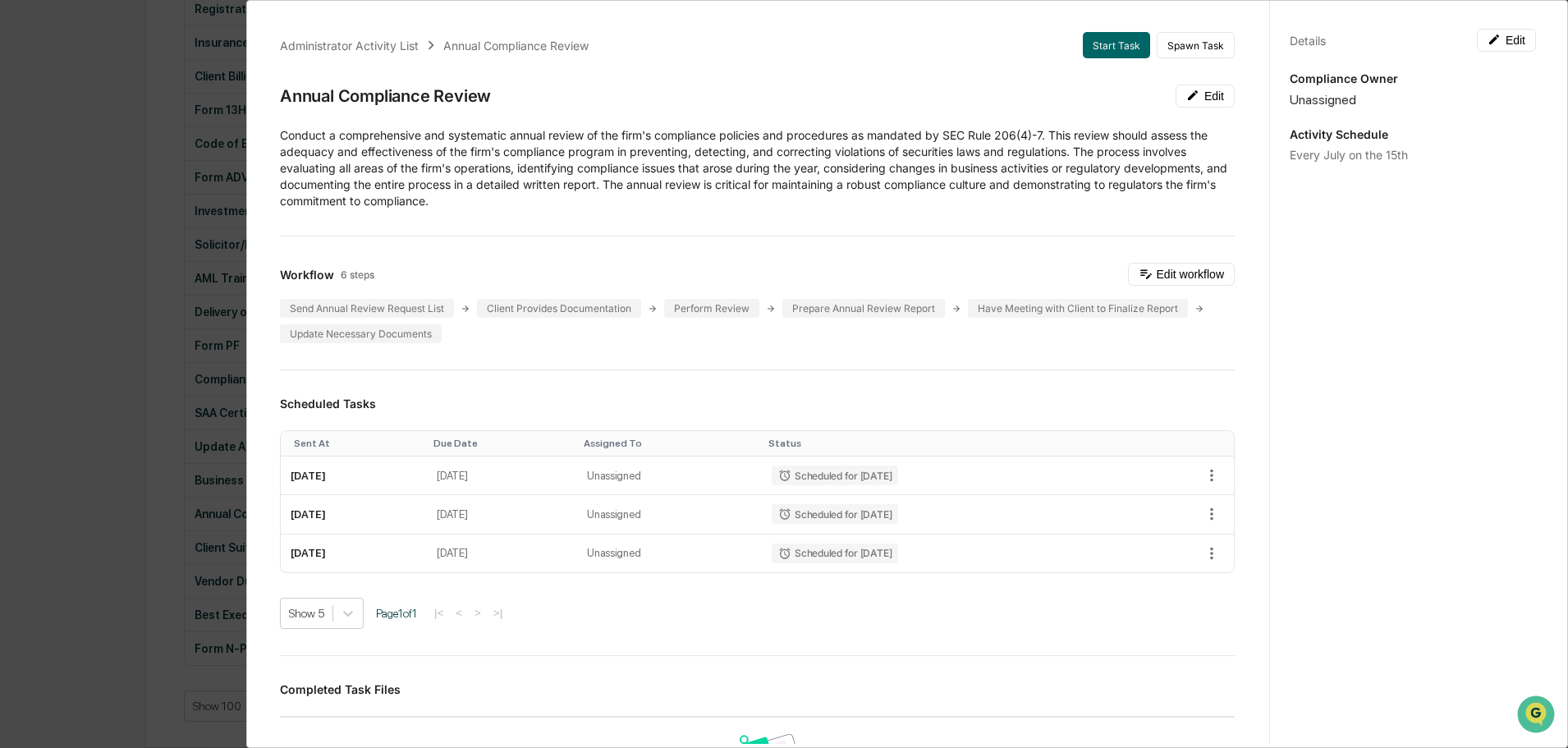
click at [125, 346] on div "Administrator Activity List Annual Compliance Review Start Task Spawn Task Annu…" at bounding box center [784, 374] width 1568 height 748
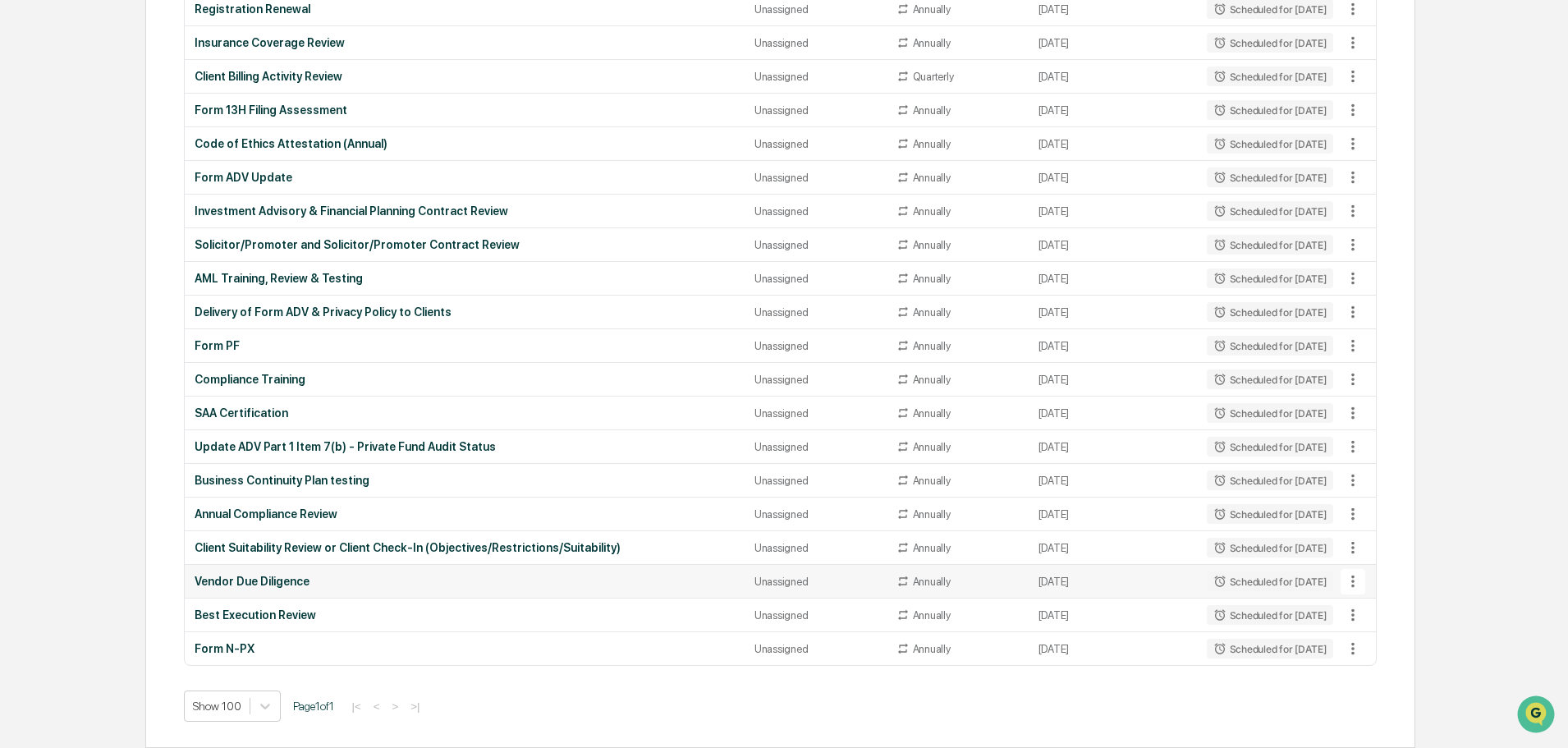
click at [264, 575] on div "Vendor Due Diligence" at bounding box center [465, 582] width 540 height 14
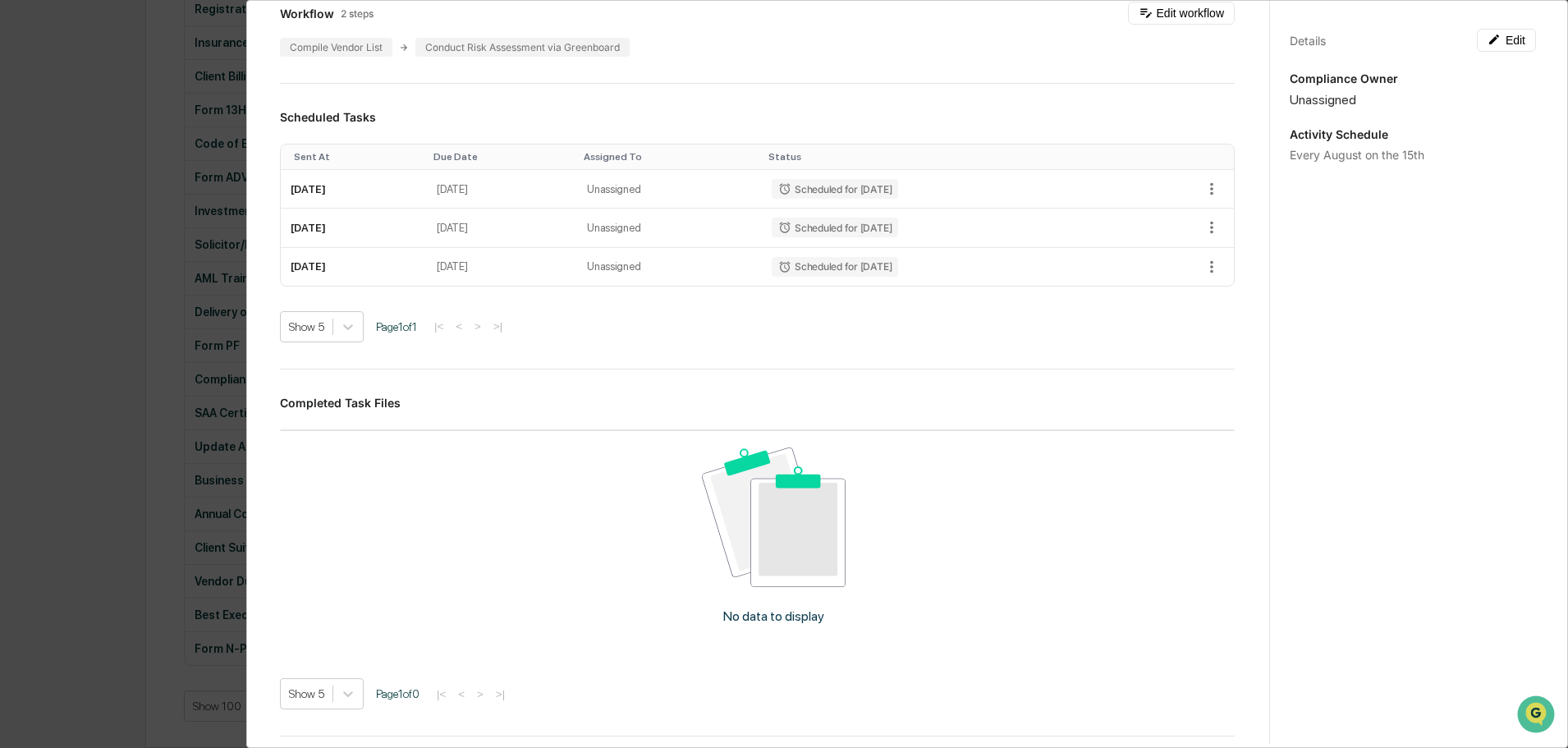
scroll to position [238, 0]
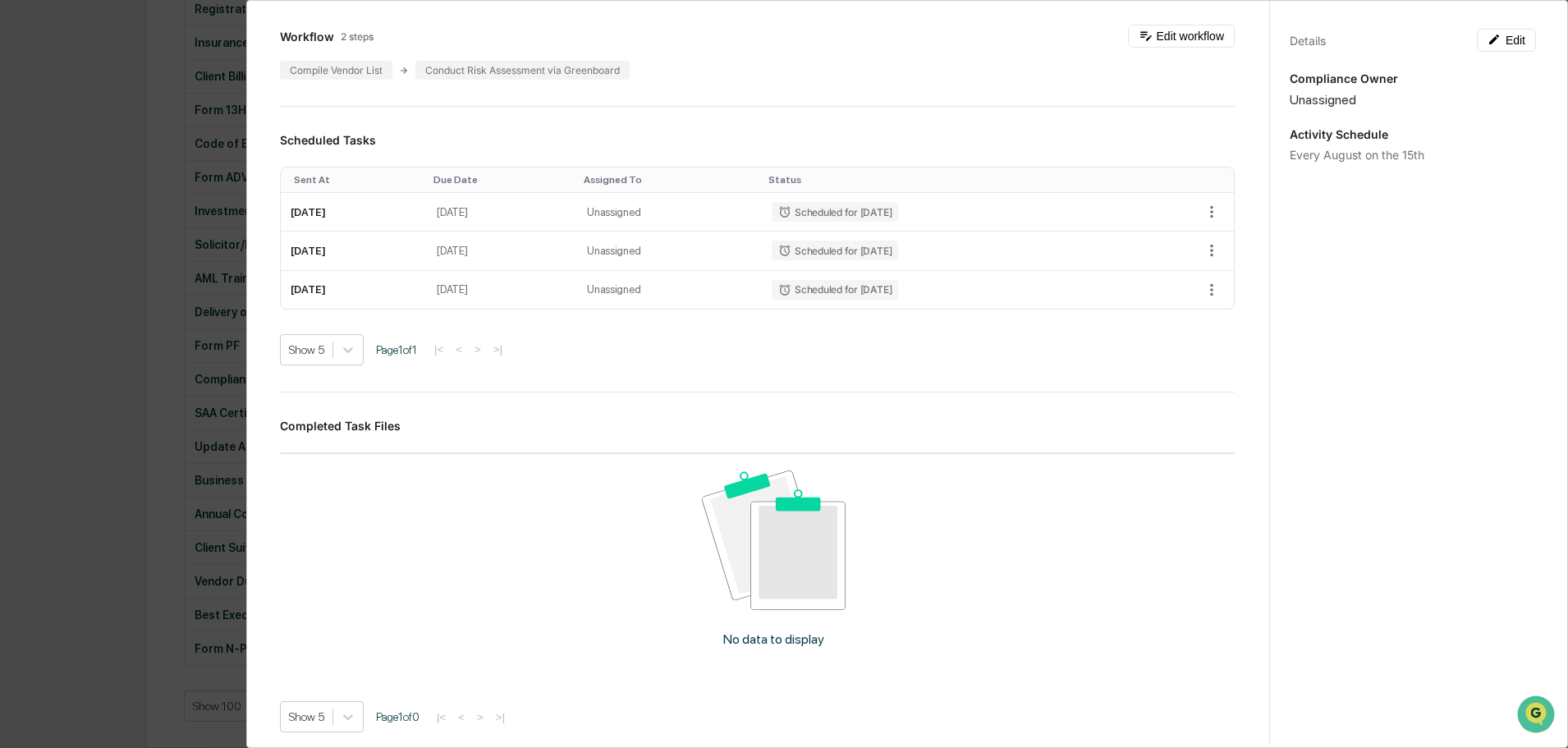
click at [145, 344] on div "Administrator Activity List Vendor Due Diligence Start Task Spawn Task Vendor D…" at bounding box center [784, 374] width 1568 height 748
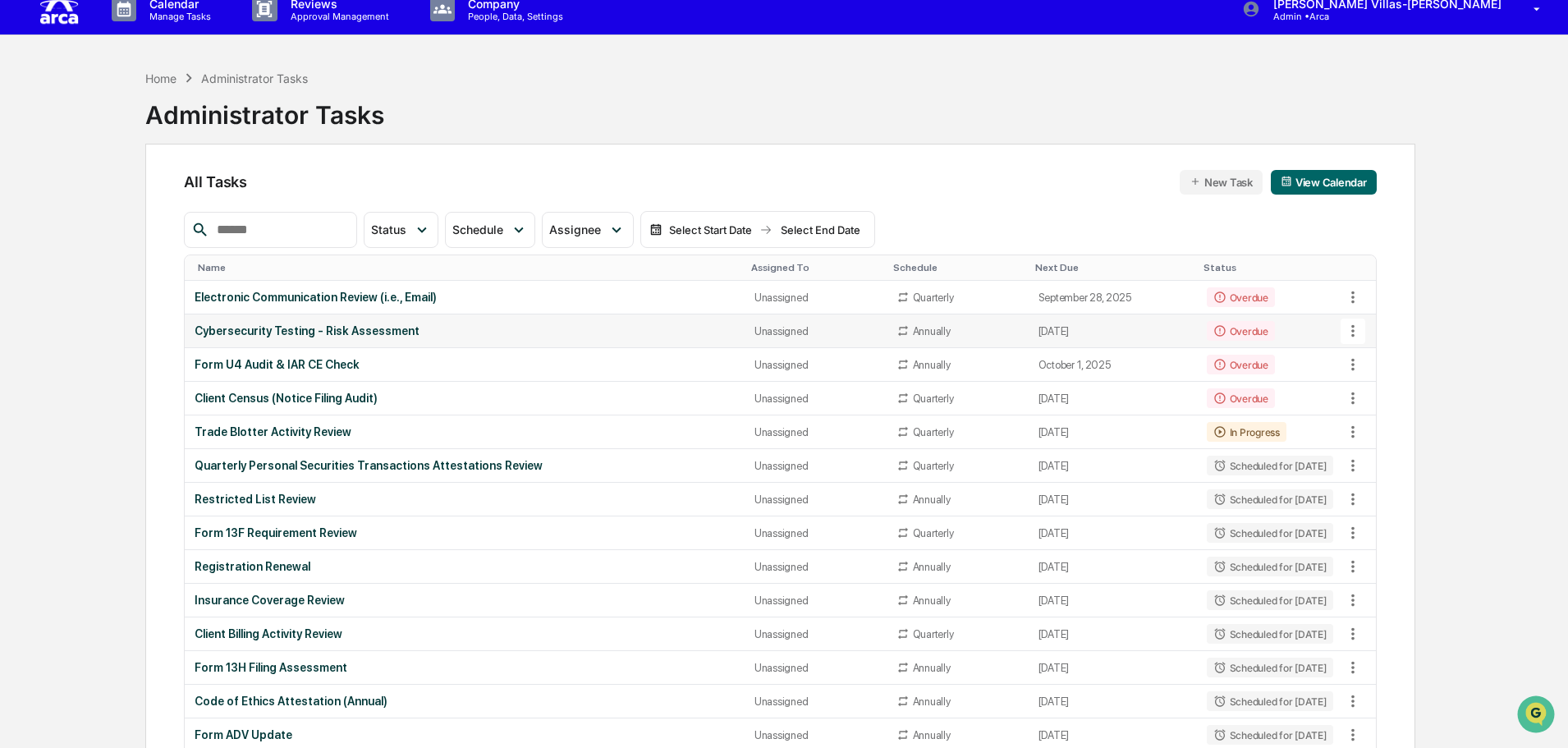
scroll to position [0, 0]
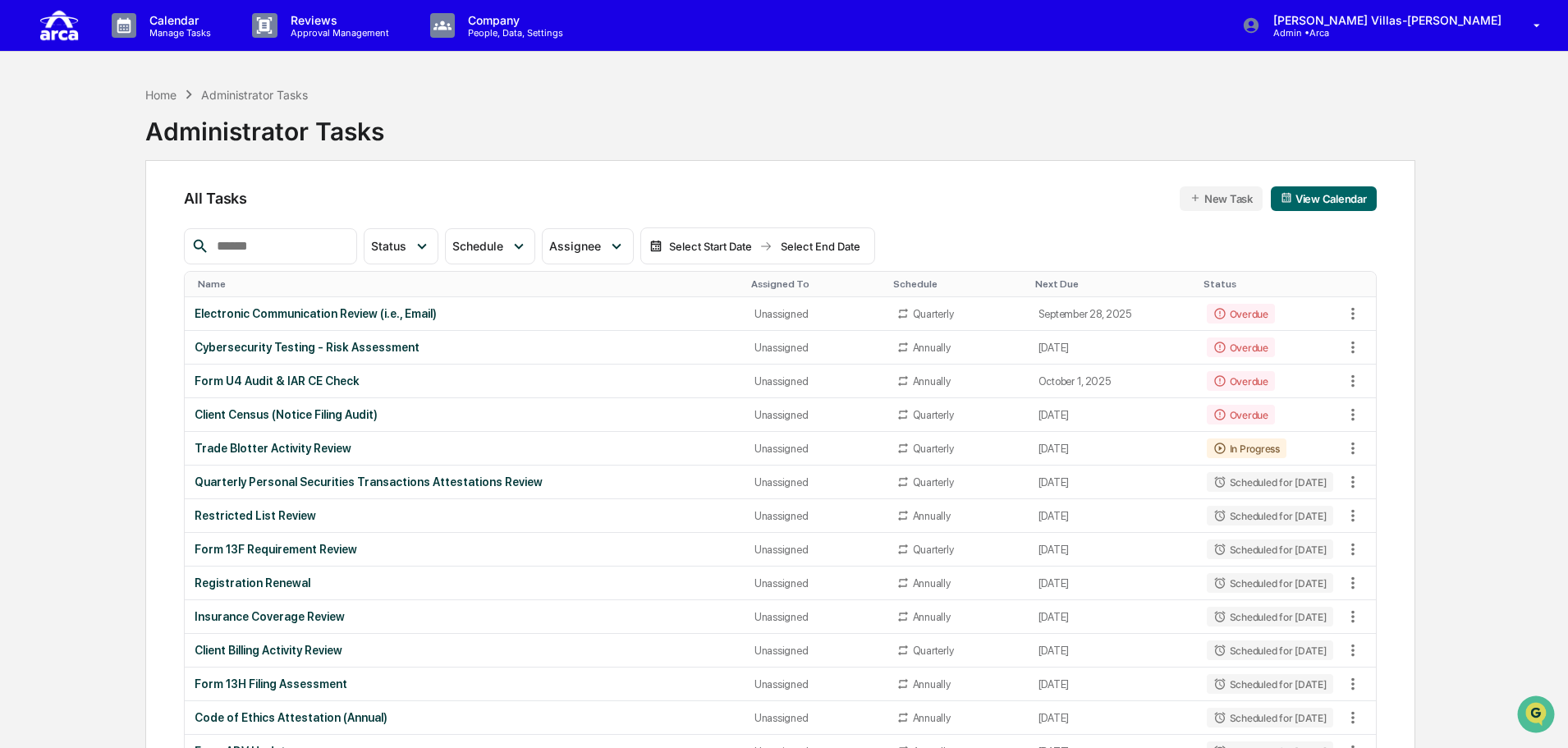
click at [522, 110] on div "Home Administrator Tasks Administrator Tasks" at bounding box center [781, 119] width 1271 height 82
click at [537, 155] on div "Home Administrator Tasks Administrator Tasks" at bounding box center [781, 119] width 1271 height 82
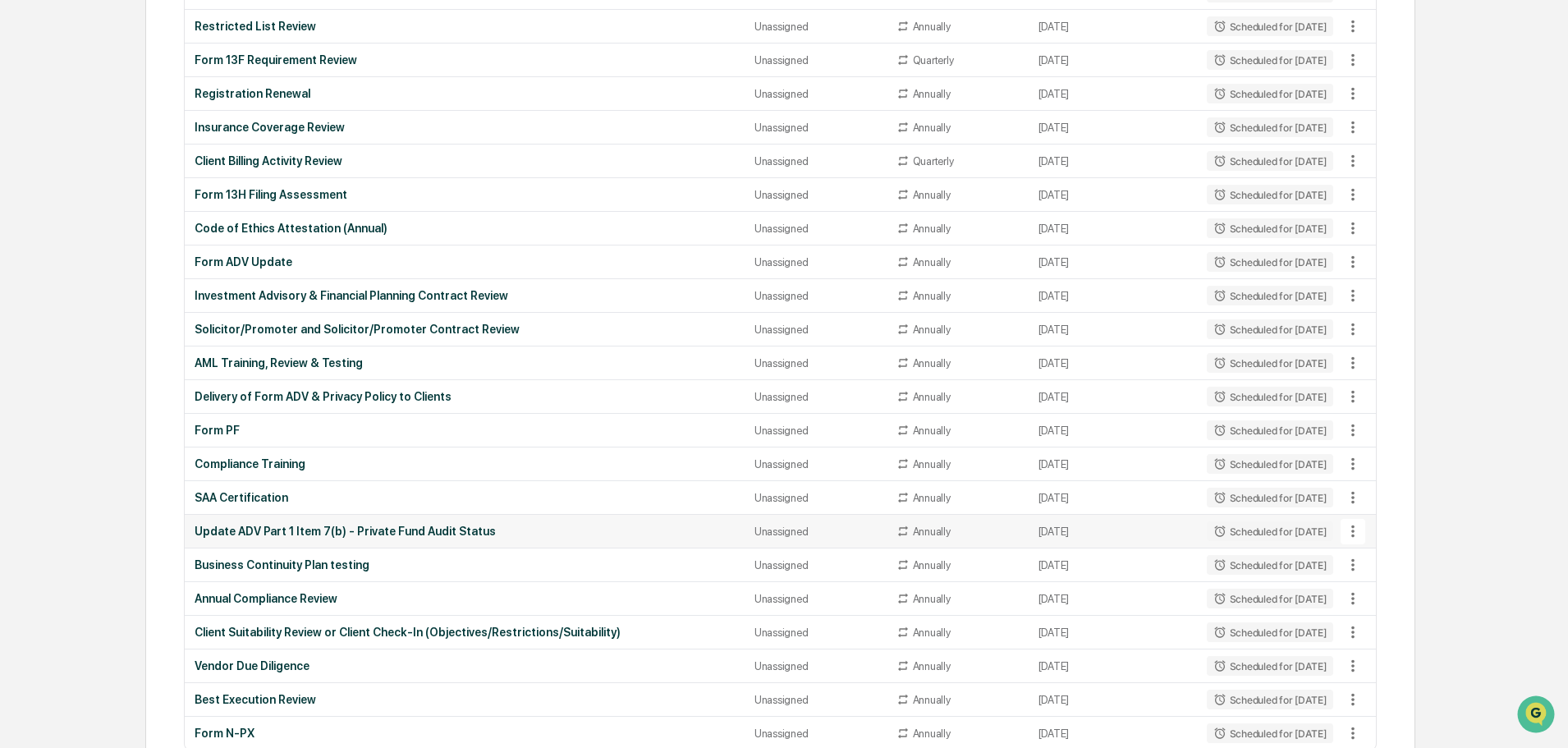
scroll to position [574, 0]
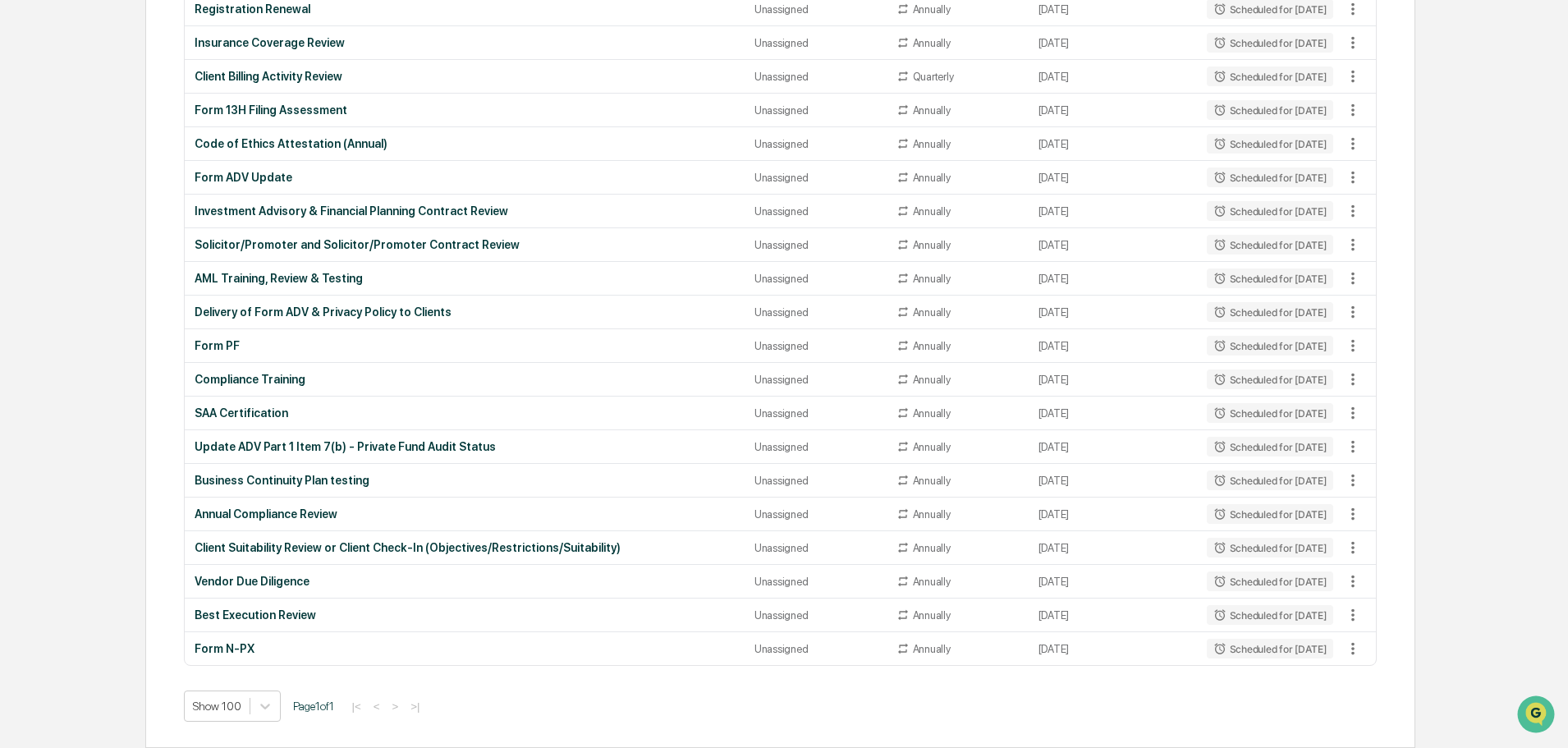
click at [715, 705] on div "Show 100 Page 1 of 1 |< < > >|" at bounding box center [779, 706] width 1192 height 31
click at [110, 593] on div "Home Administrator Tasks Administrator Tasks All Tasks New Task View Calendar S…" at bounding box center [784, 126] width 1411 height 1244
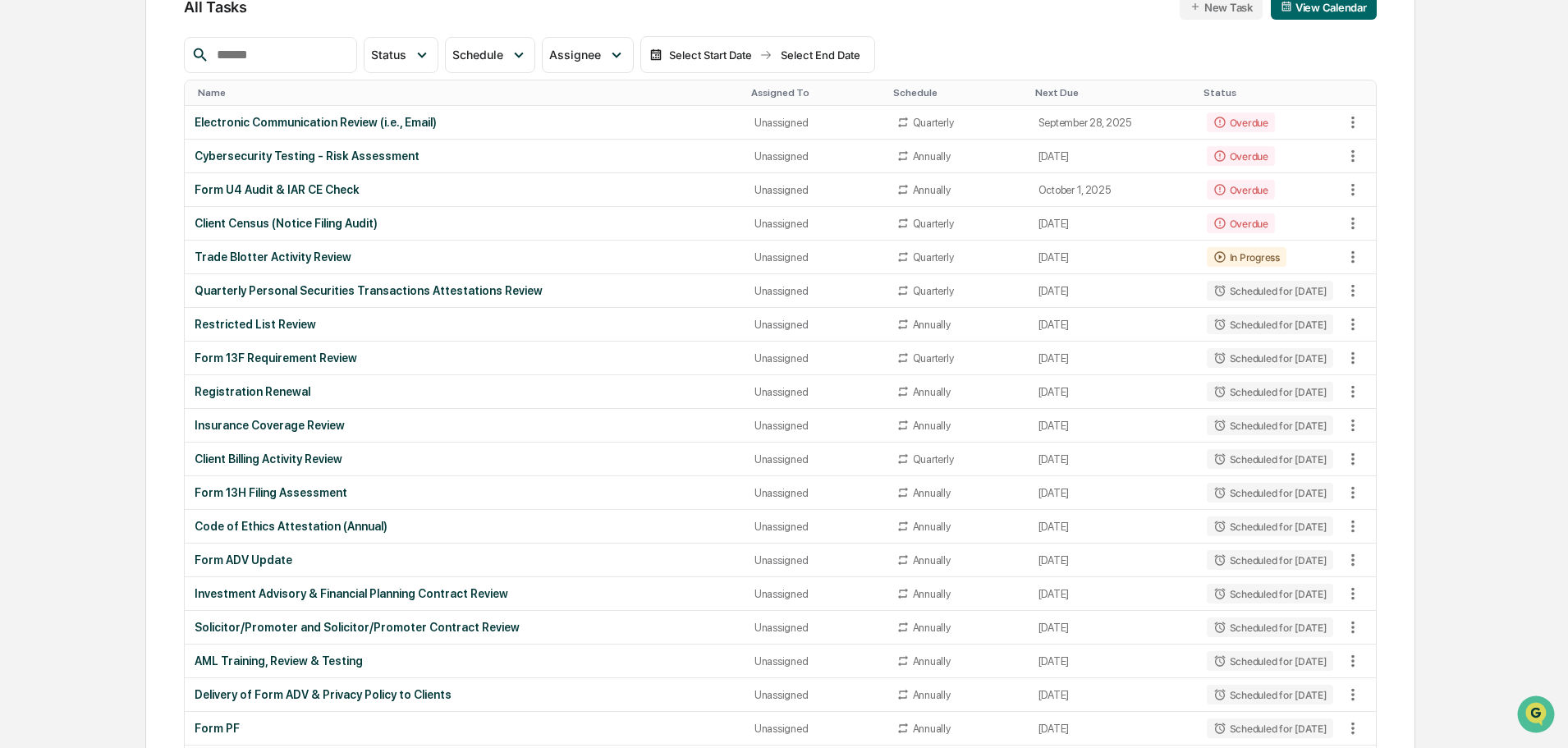
scroll to position [0, 0]
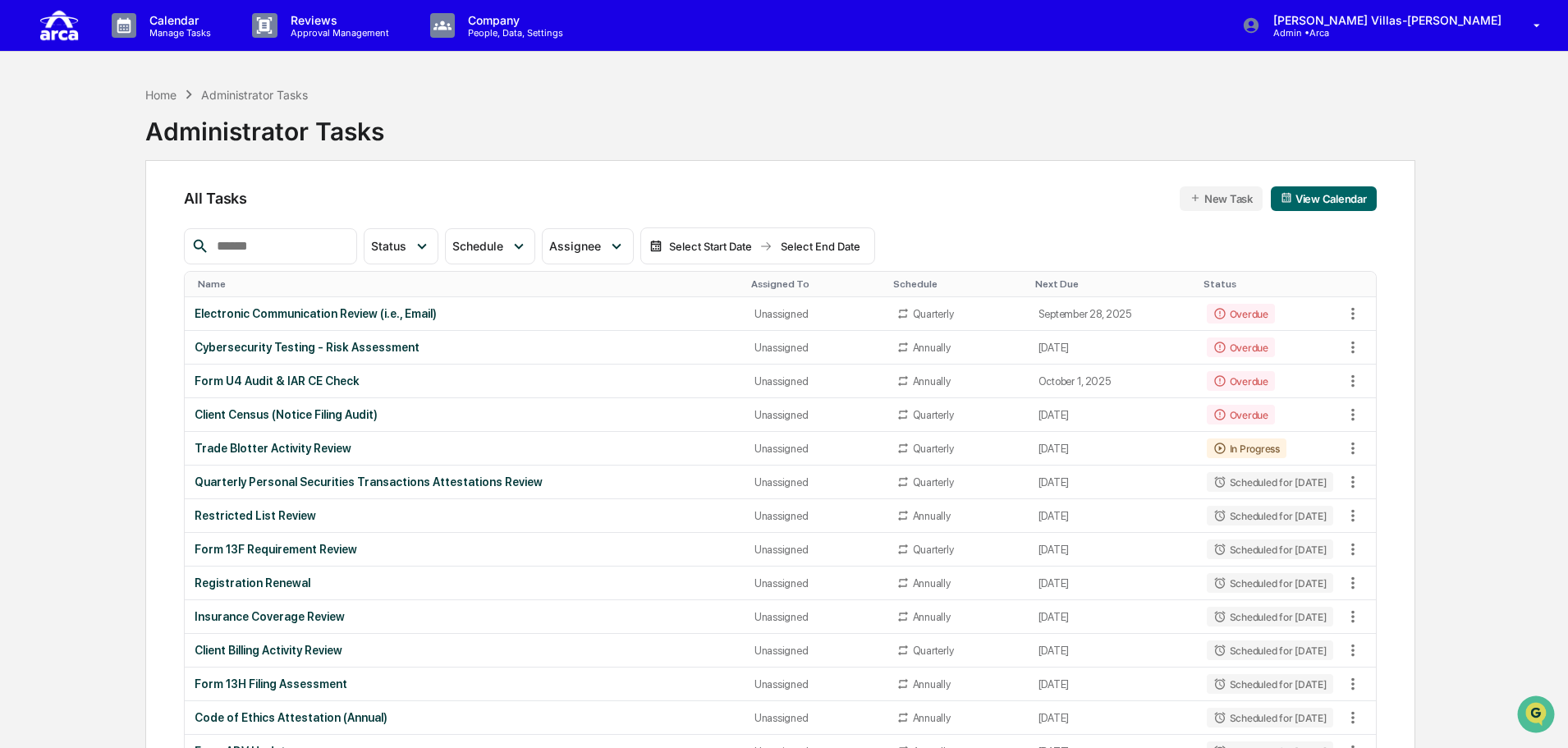
click at [675, 118] on div "Home Administrator Tasks Administrator Tasks" at bounding box center [781, 119] width 1271 height 82
click at [1482, 202] on div "Home Administrator Tasks Administrator Tasks All Tasks New Task View Calendar S…" at bounding box center [784, 700] width 1411 height 1244
click at [1533, 716] on icon "Open customer support" at bounding box center [1536, 734] width 41 height 41
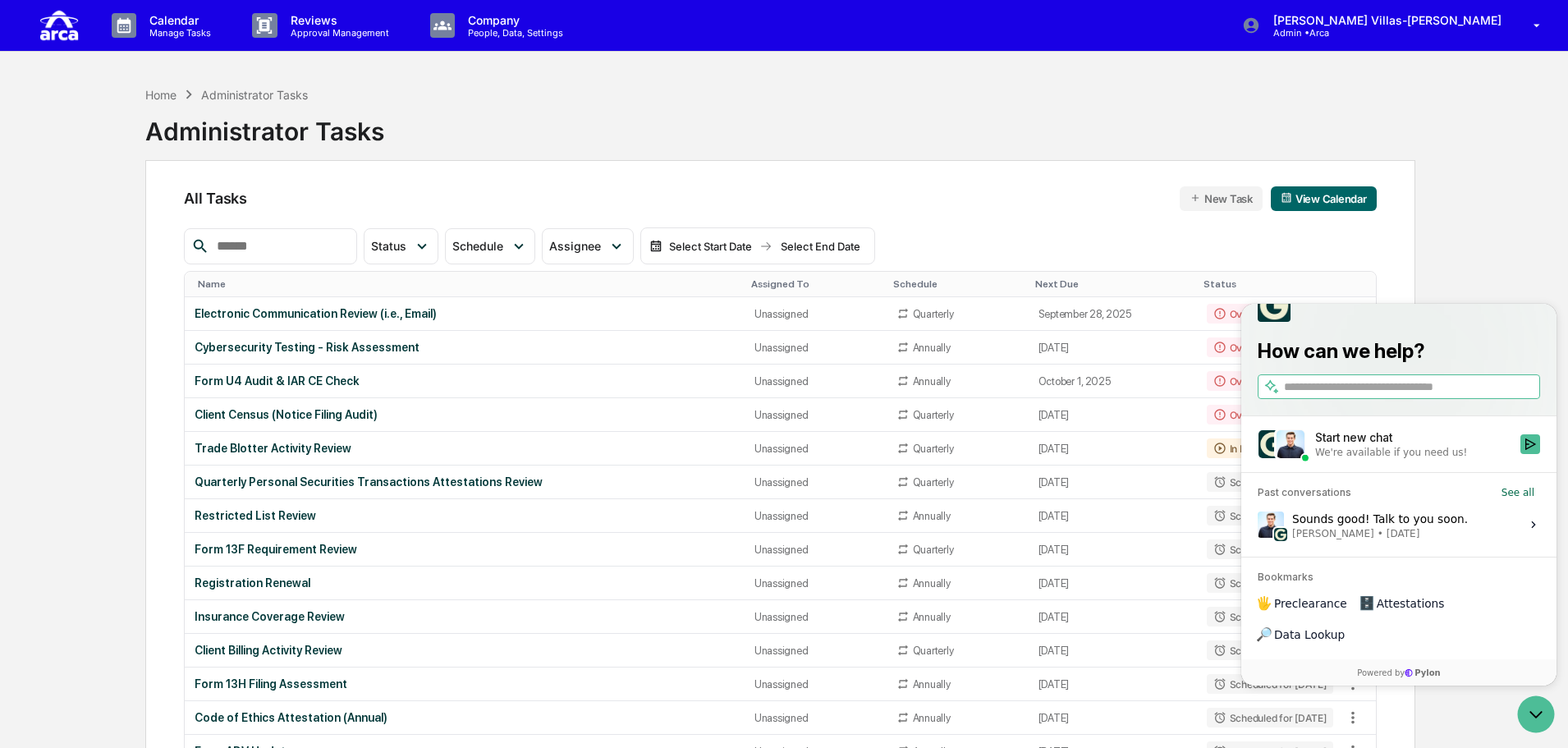
click at [655, 123] on div "Home Administrator Tasks Administrator Tasks" at bounding box center [781, 119] width 1271 height 82
click at [513, 145] on div "Home Administrator Tasks Administrator Tasks" at bounding box center [781, 119] width 1271 height 82
drag, startPoint x: 1469, startPoint y: 215, endPoint x: 1154, endPoint y: 125, distance: 327.6
click at [1467, 215] on div "Home Administrator Tasks Administrator Tasks All Tasks New Task View Calendar S…" at bounding box center [784, 700] width 1411 height 1244
click at [932, 130] on div "Home Administrator Tasks Administrator Tasks" at bounding box center [781, 119] width 1271 height 82
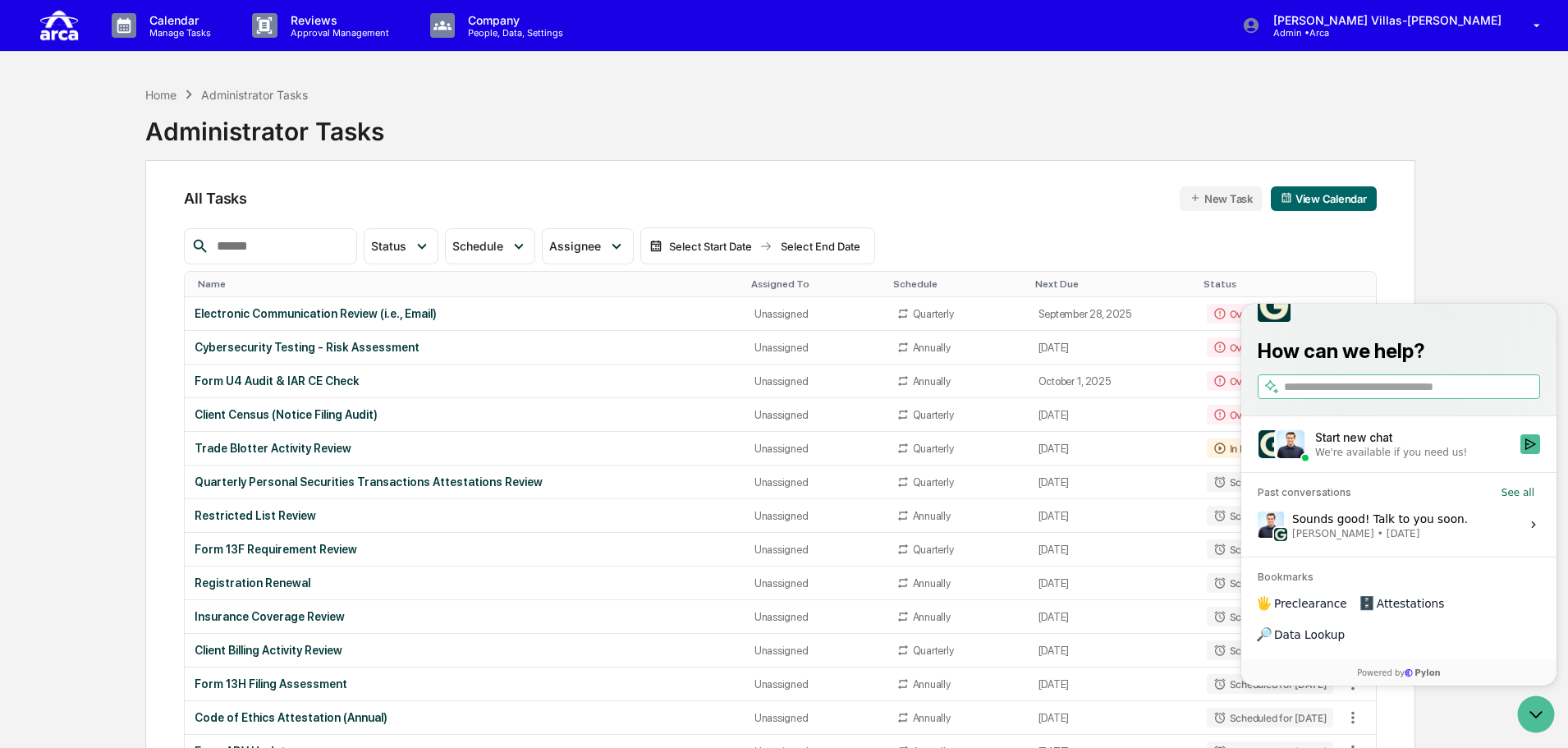
click at [518, 122] on div "Home Administrator Tasks Administrator Tasks" at bounding box center [781, 119] width 1271 height 82
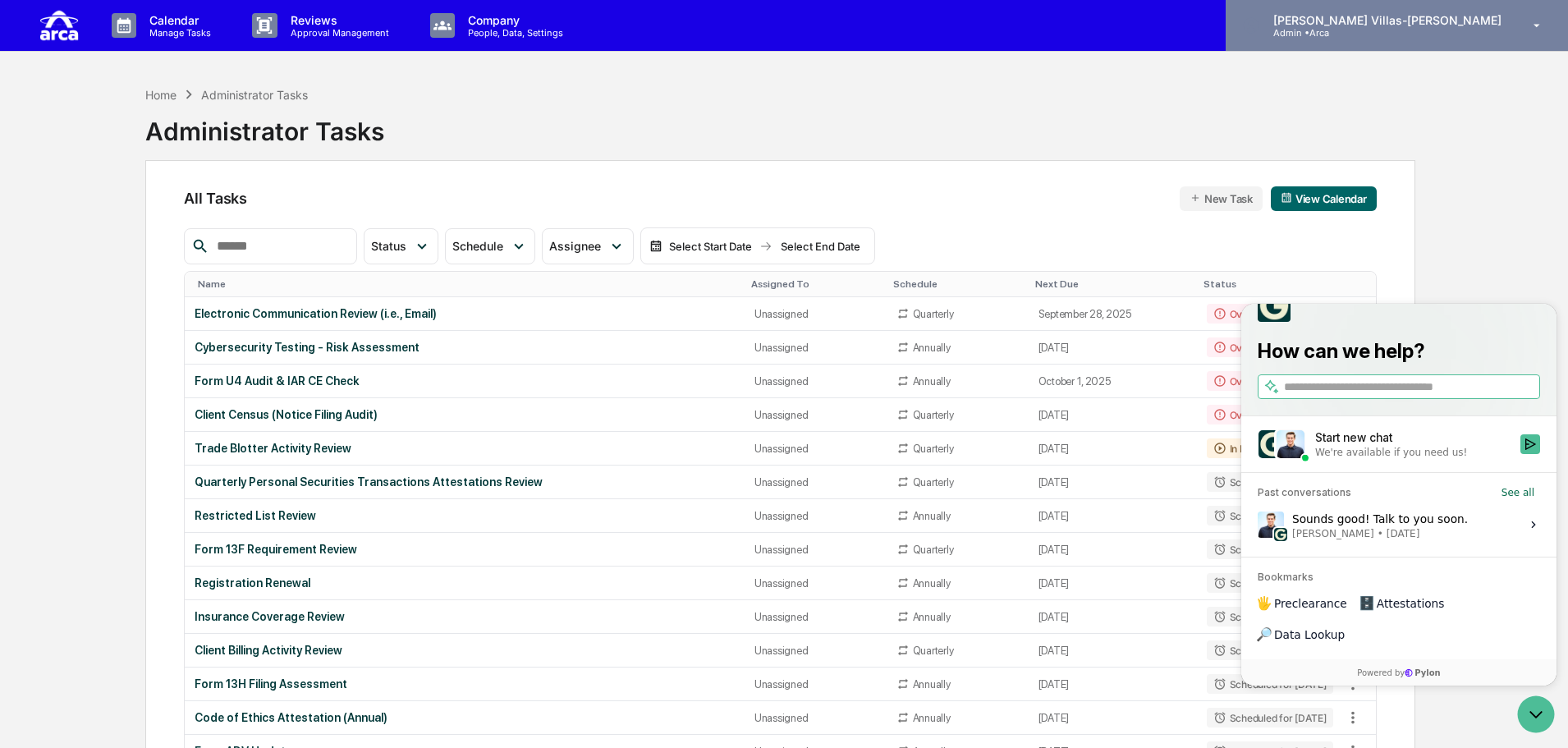
click at [1453, 21] on p "[PERSON_NAME] Villas-[PERSON_NAME]" at bounding box center [1385, 20] width 250 height 14
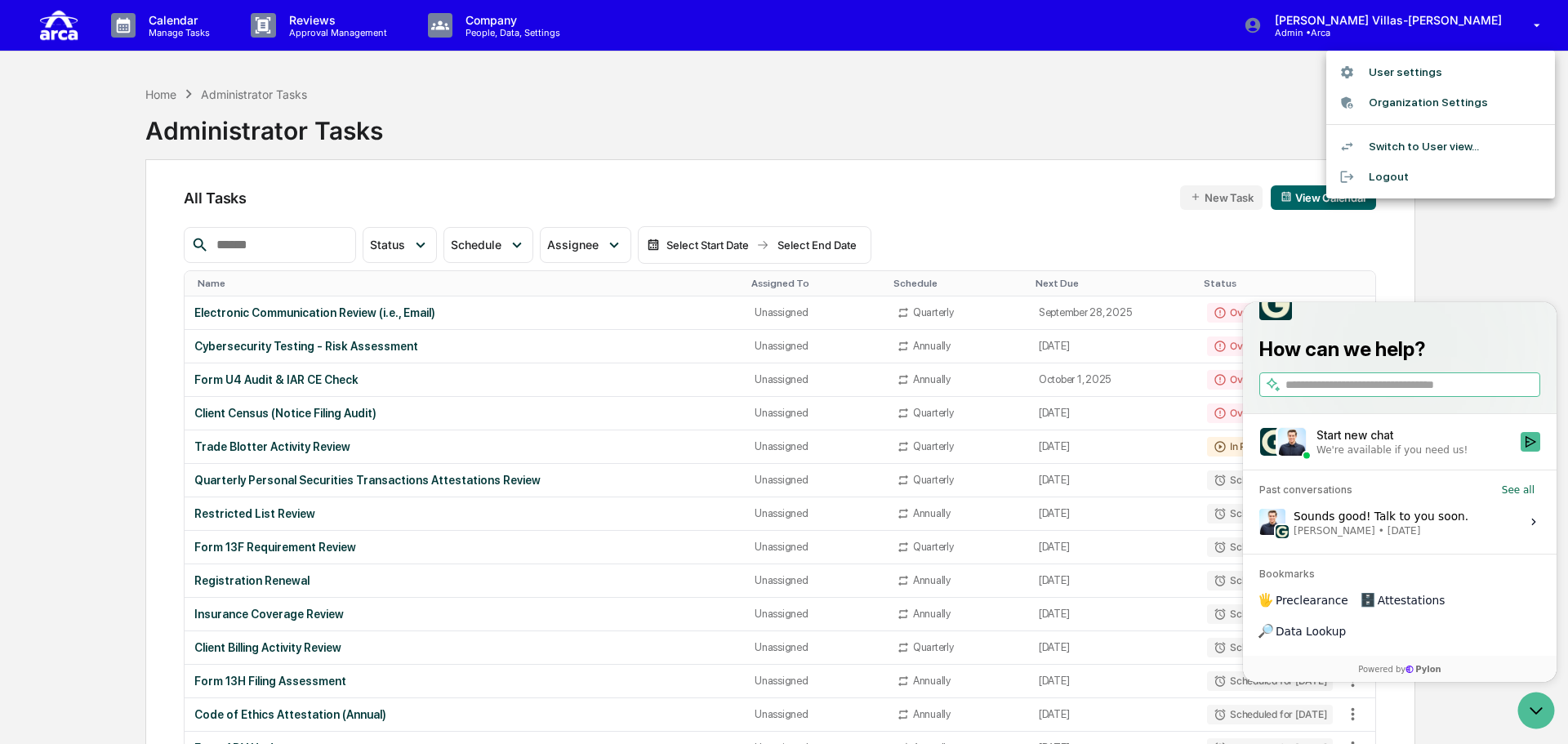
click at [172, 37] on div at bounding box center [784, 372] width 1568 height 744
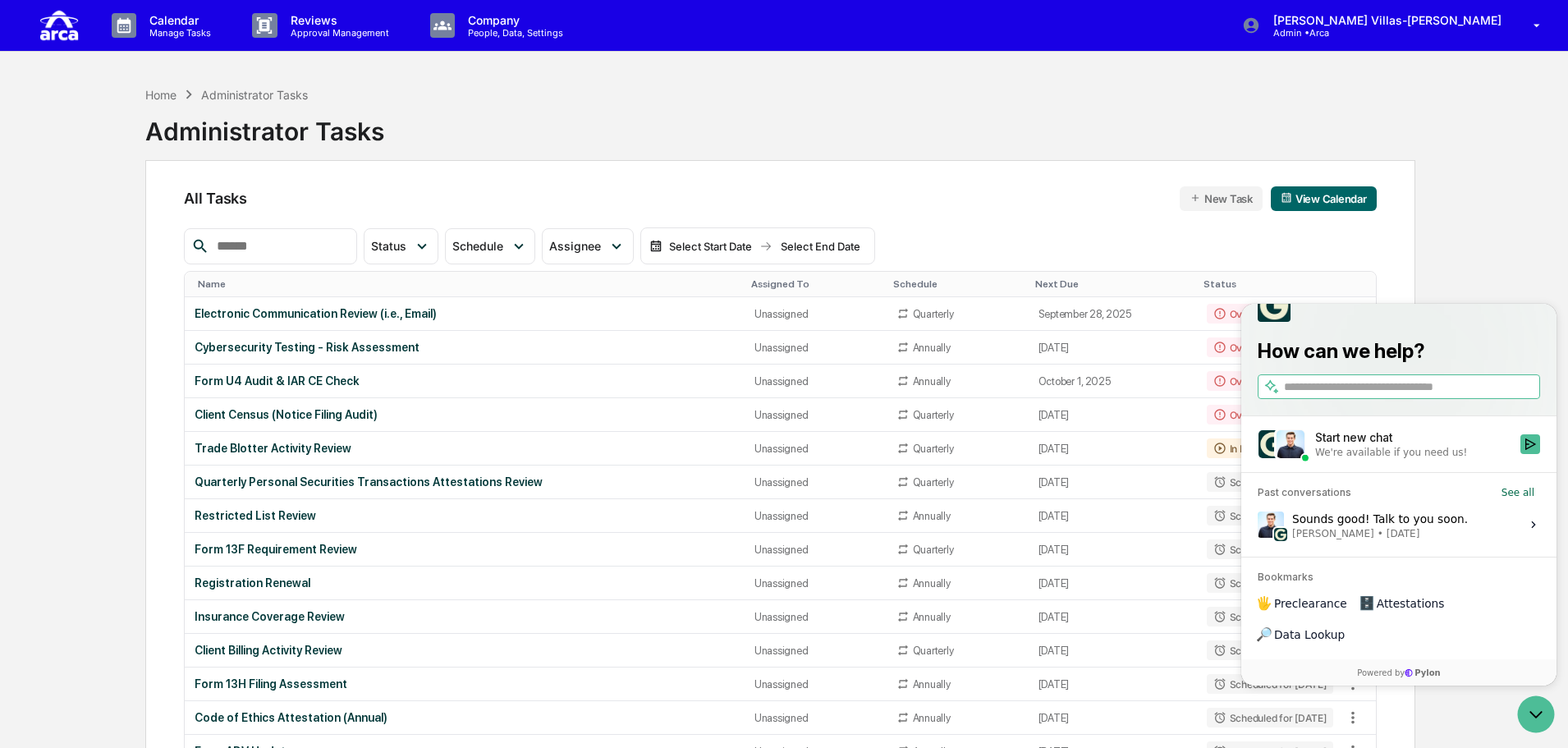
click at [177, 20] on p "Calendar" at bounding box center [178, 20] width 83 height 14
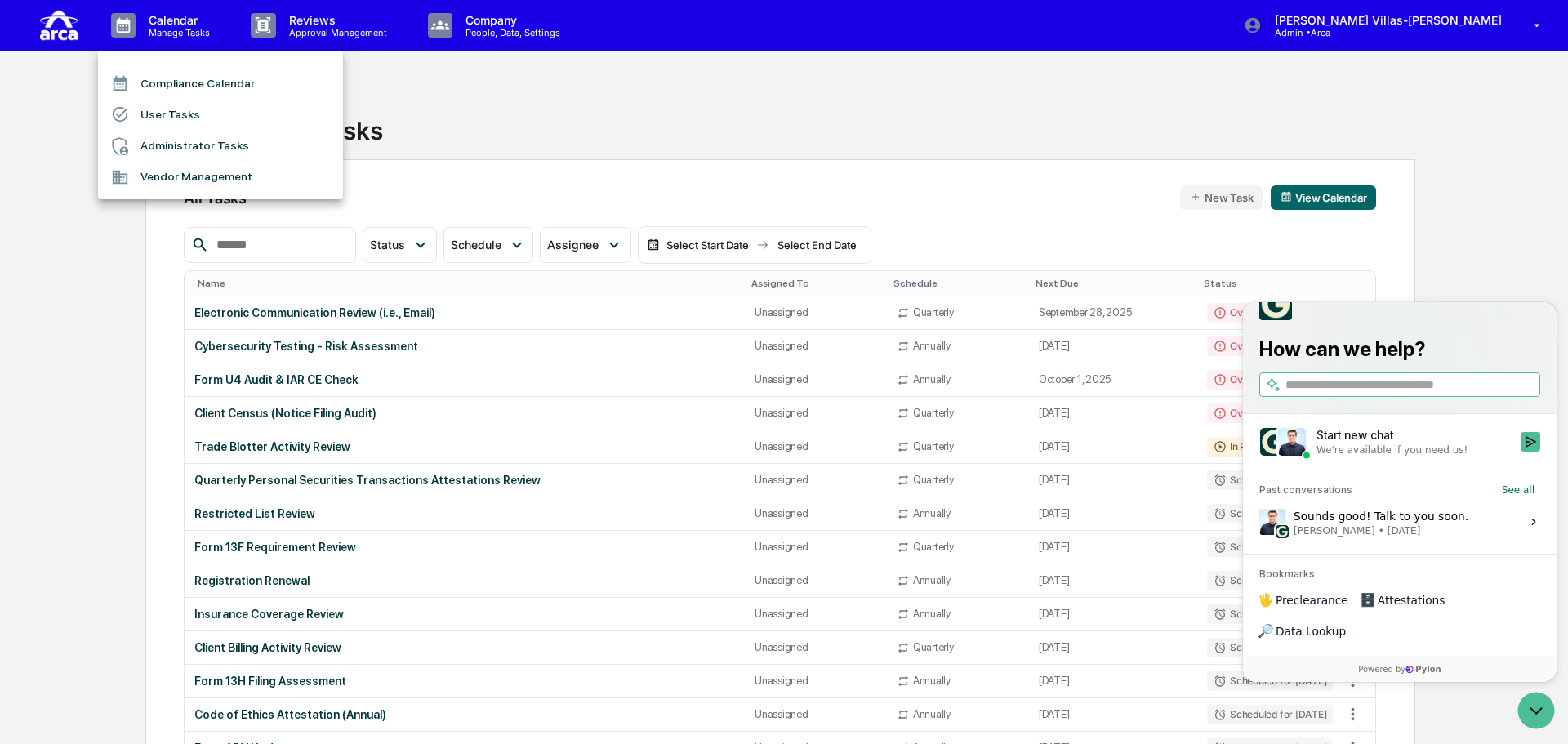
click at [120, 114] on icon at bounding box center [120, 114] width 18 height 18
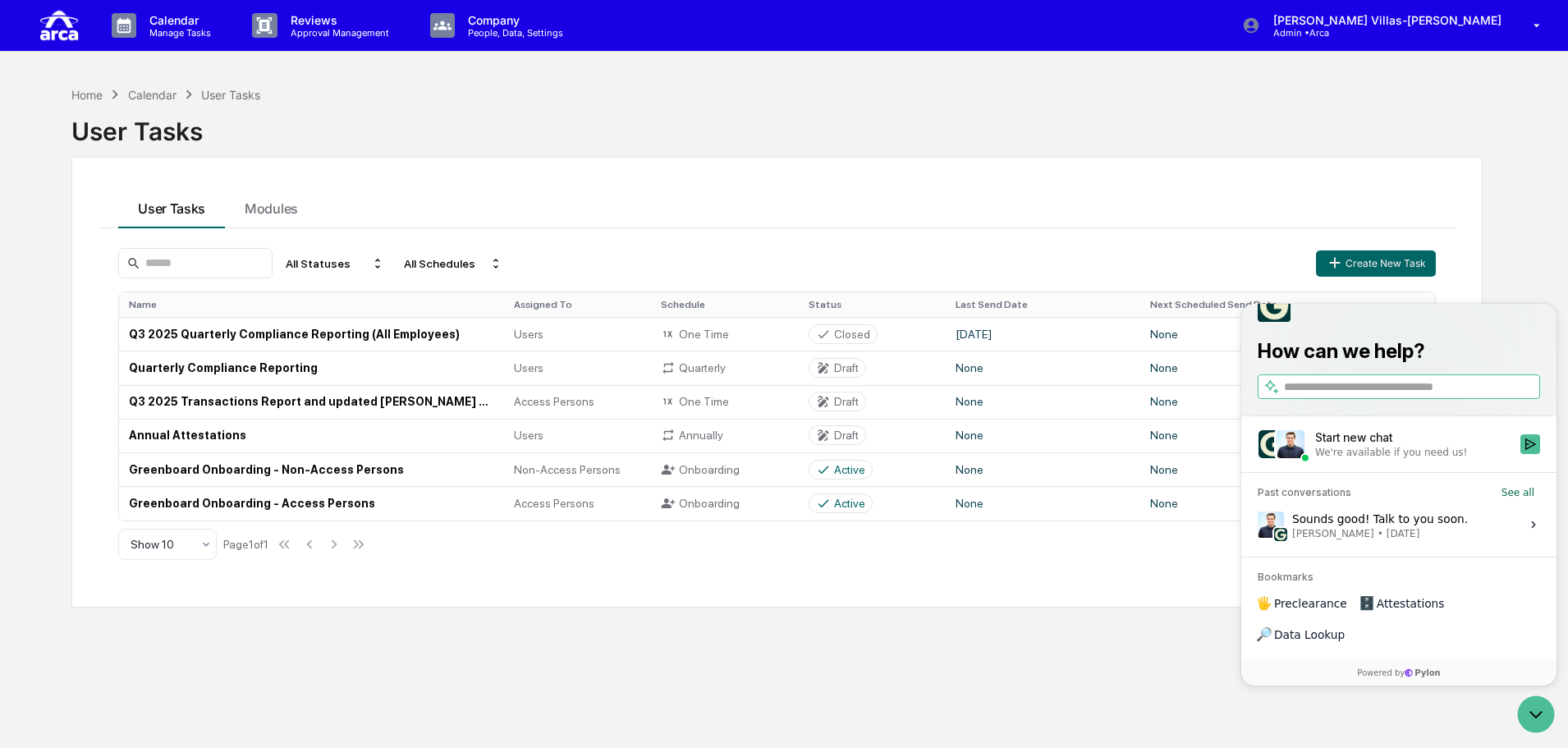
click at [548, 651] on div "Home Calendar User Tasks User Tasks User Tasks Modules All Statuses All Schedul…" at bounding box center [777, 452] width 1460 height 748
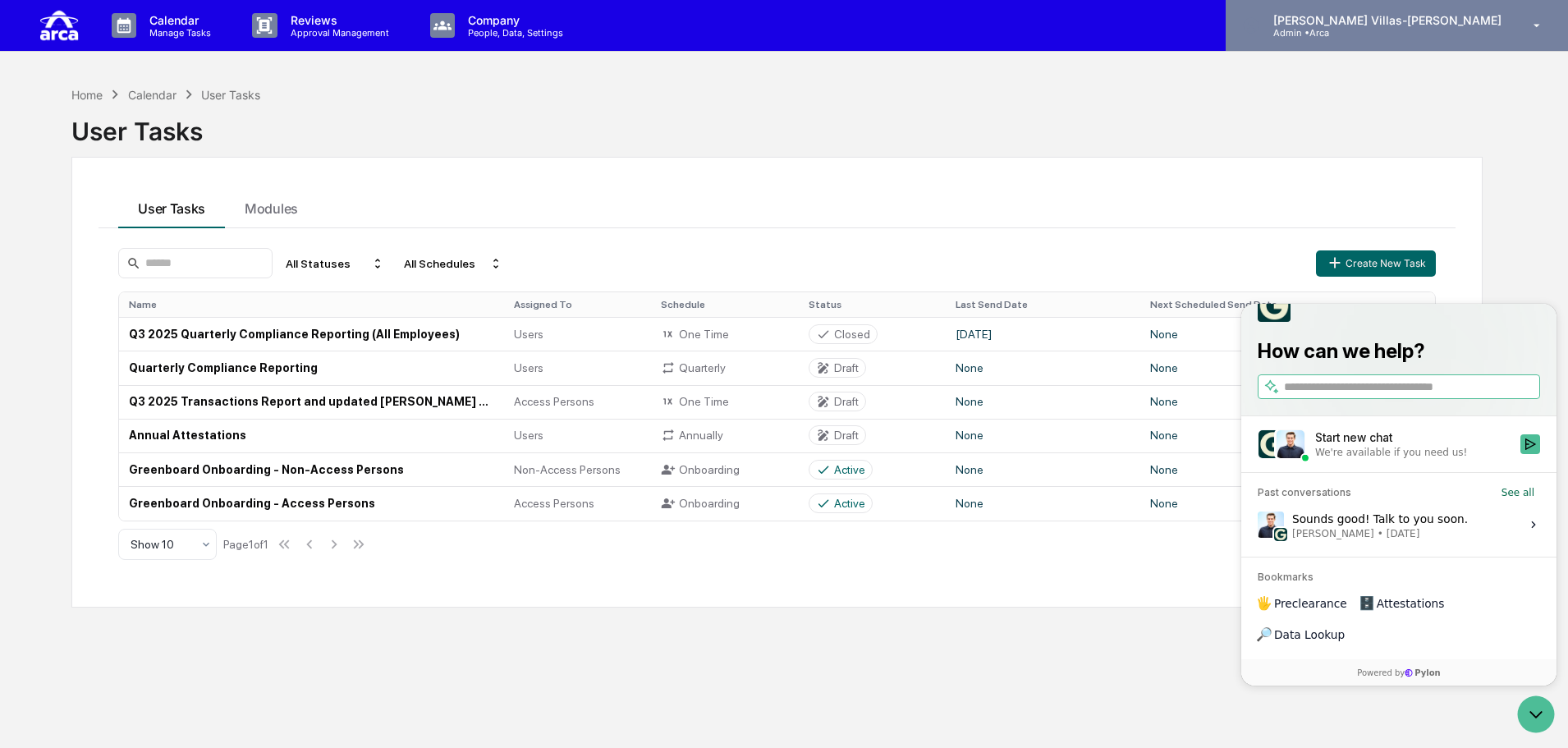
click at [1405, 36] on p "Admin • Arca" at bounding box center [1337, 33] width 152 height 12
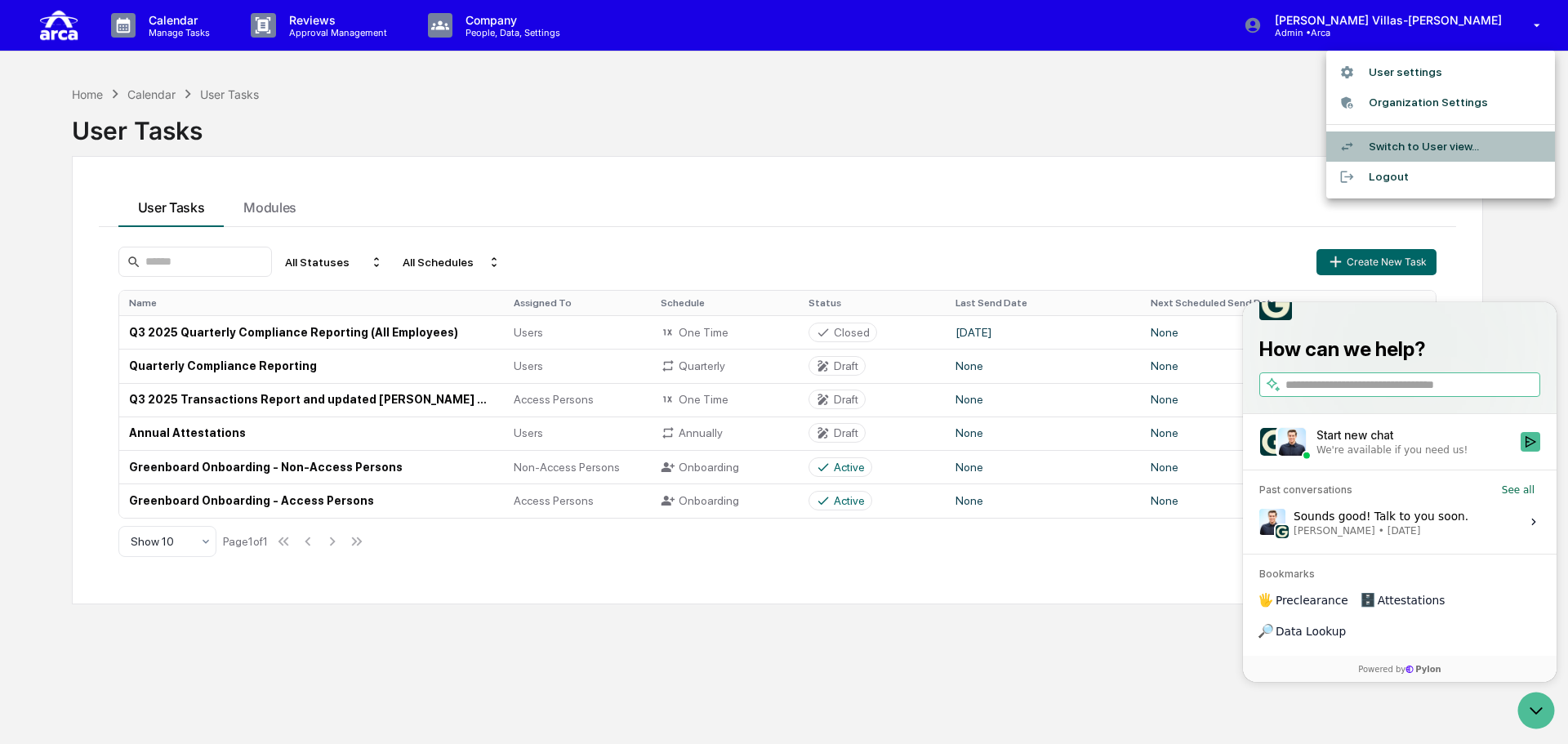
click at [1399, 142] on li "Switch to User view..." at bounding box center [1440, 147] width 228 height 30
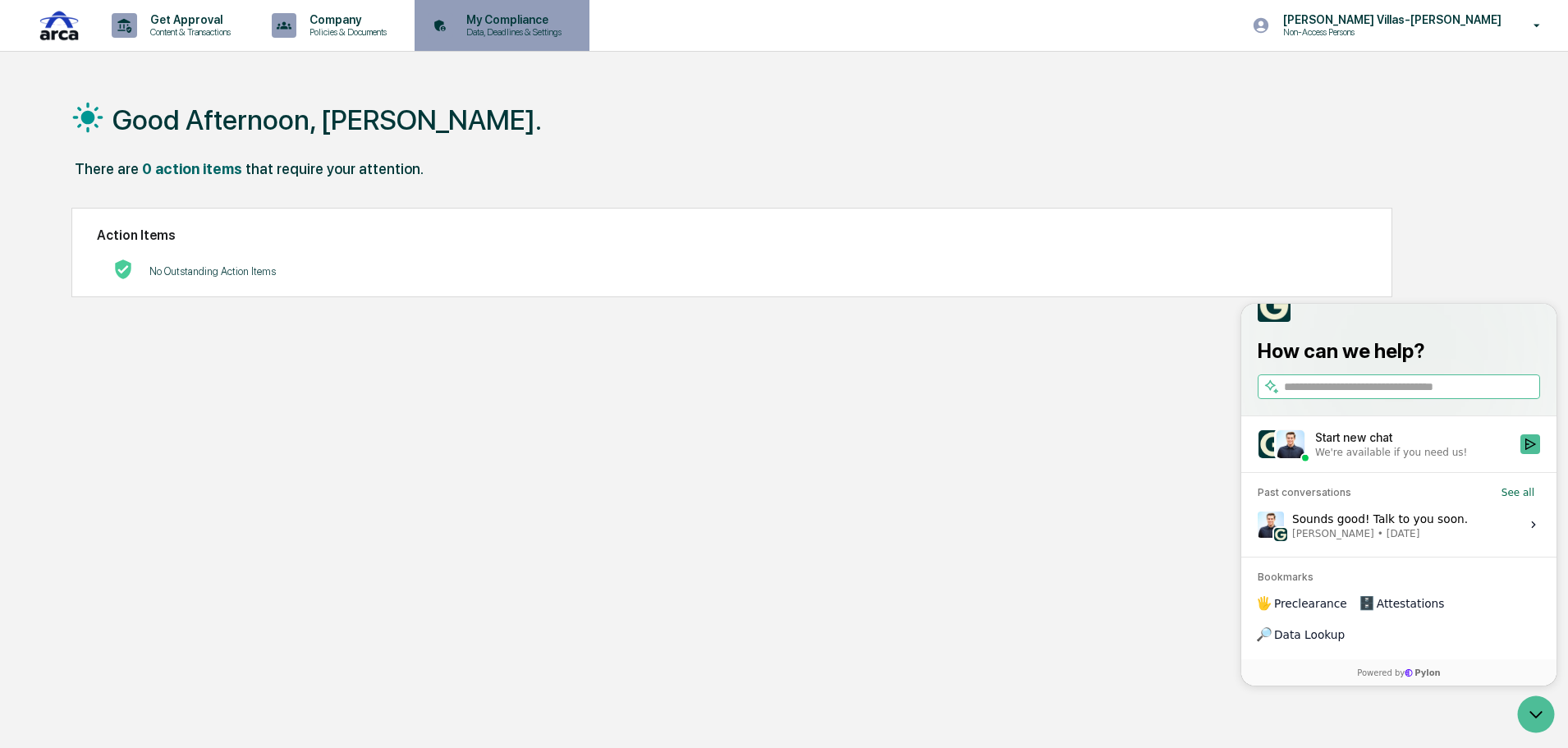
click at [510, 35] on p "Data, Deadlines & Settings" at bounding box center [512, 32] width 117 height 12
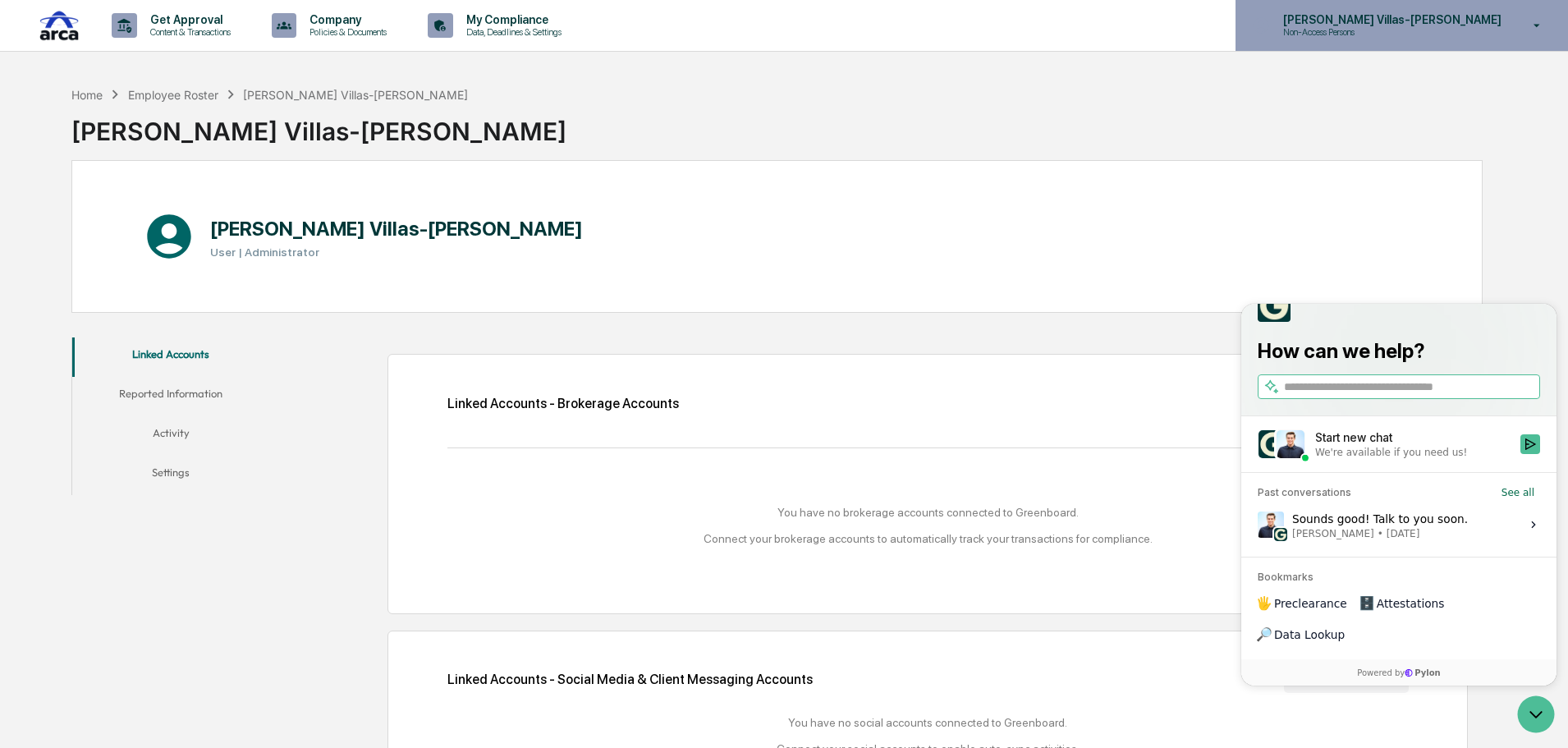
click at [1399, 33] on p "Non-Access Persons" at bounding box center [1351, 32] width 161 height 12
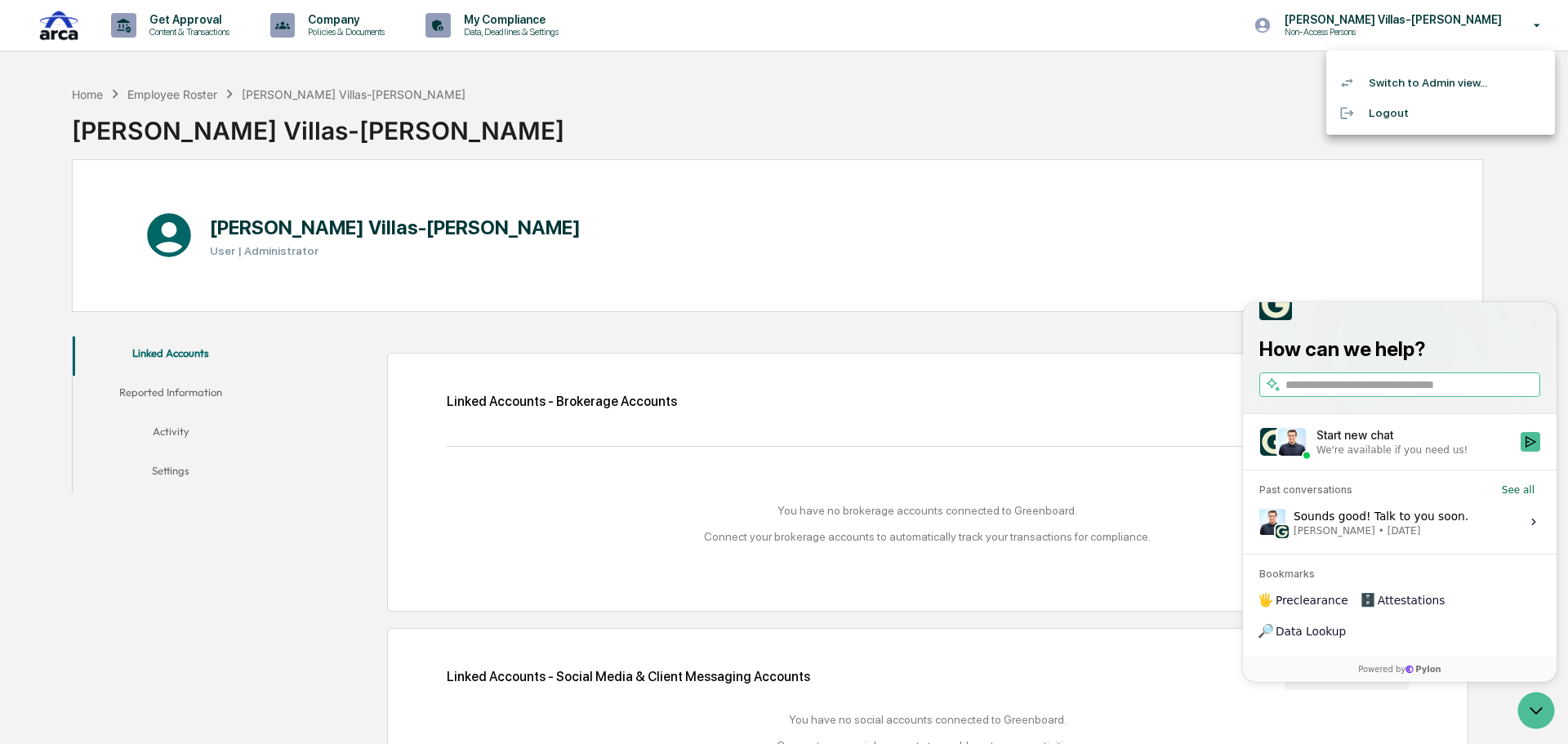
drag, startPoint x: 274, startPoint y: 532, endPoint x: 233, endPoint y: 233, distance: 301.8
click at [274, 521] on div at bounding box center [784, 372] width 1568 height 744
click at [136, 94] on div "Employee Roster" at bounding box center [172, 94] width 90 height 13
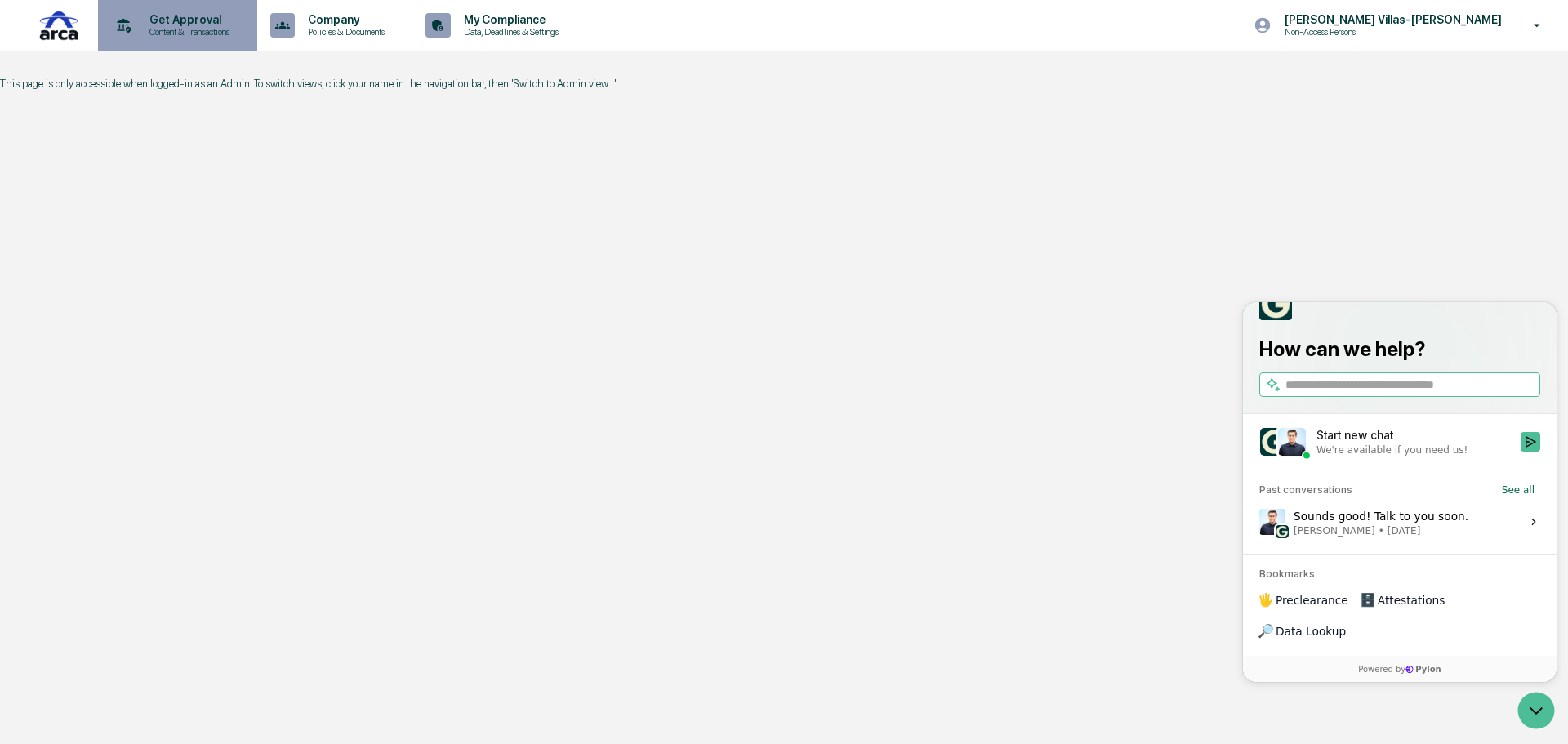
click at [163, 37] on div "Get Approval Content & Transactions" at bounding box center [176, 25] width 143 height 51
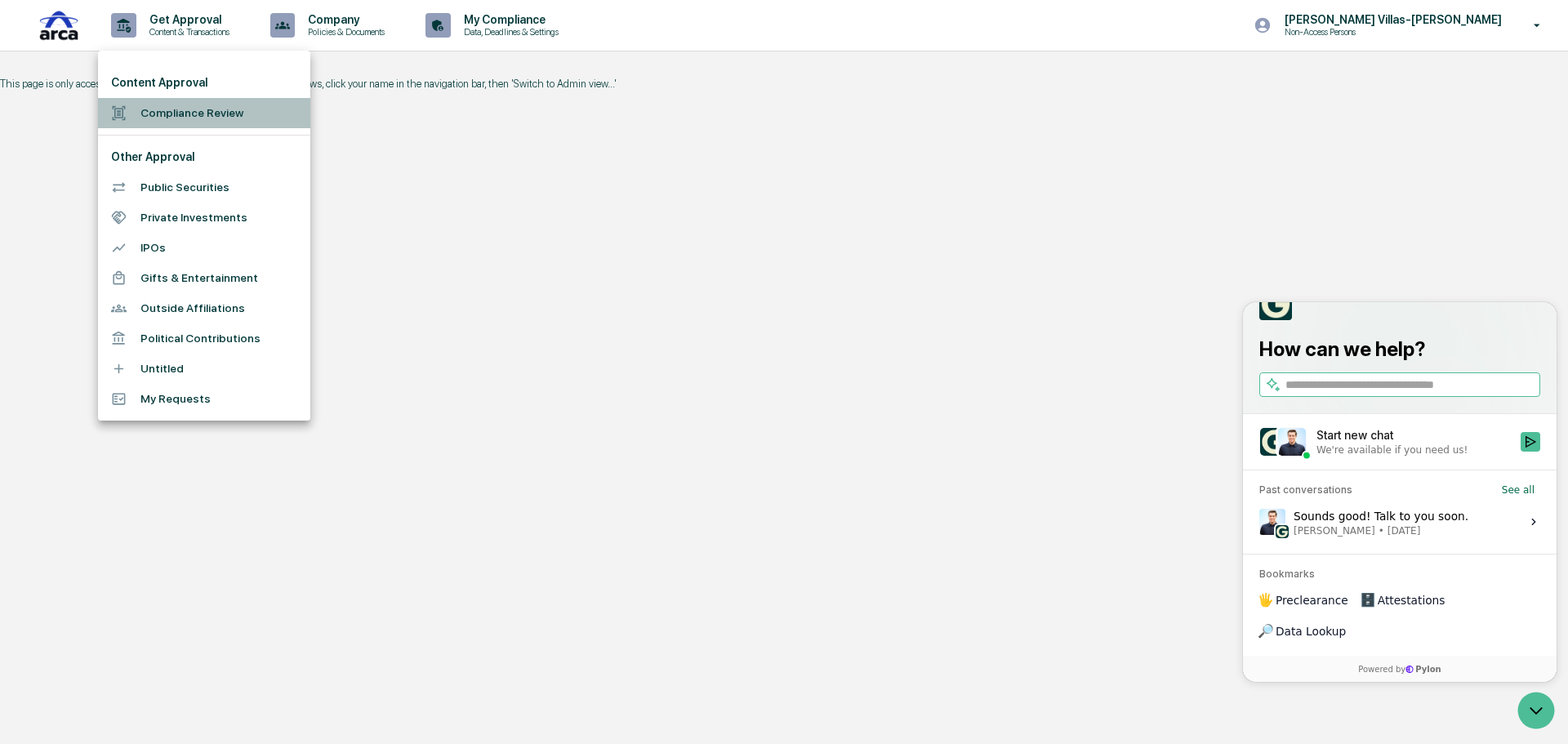
click at [163, 106] on li "Compliance Review" at bounding box center [204, 113] width 212 height 30
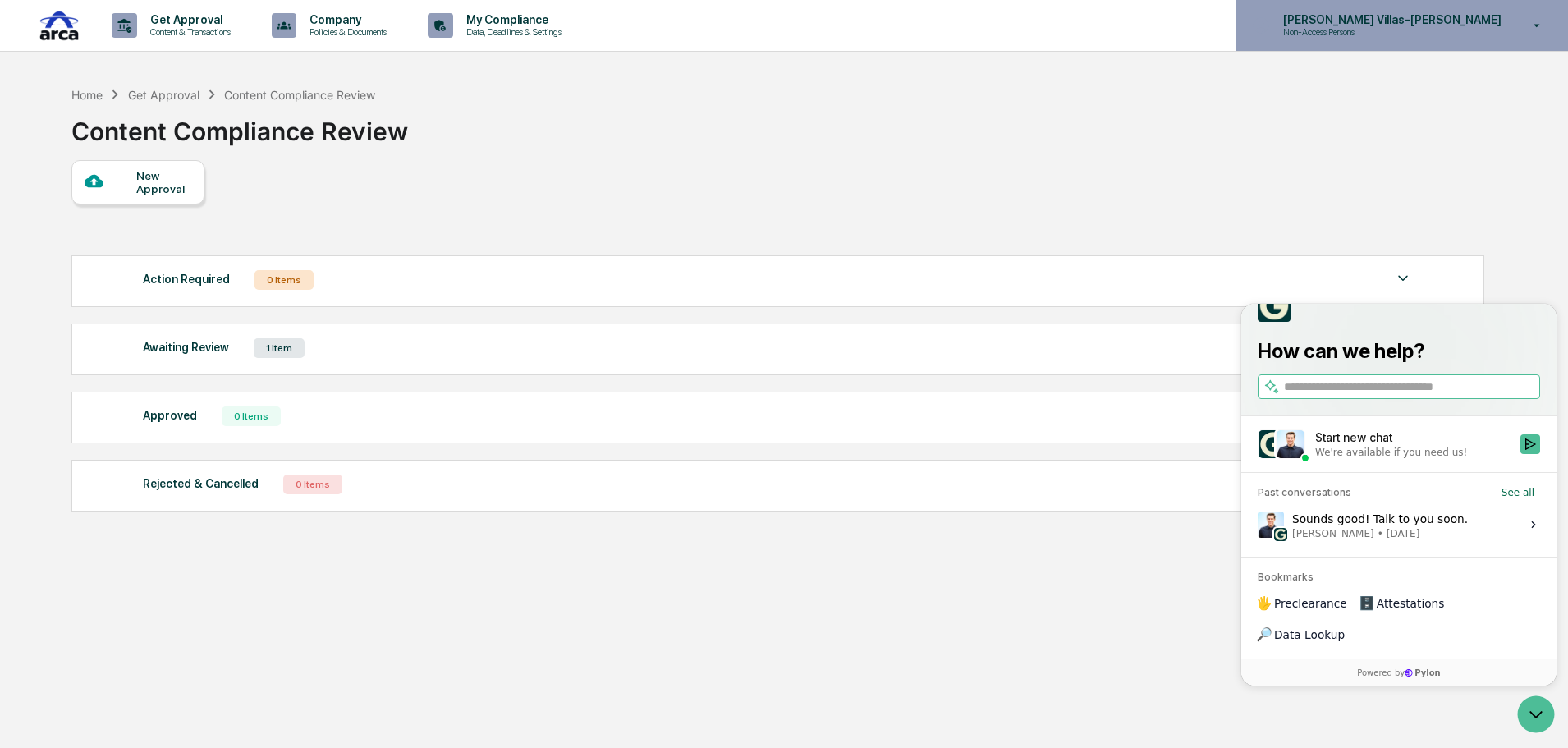
click at [1494, 38] on div "Christine Villas-Chernak Non-Access Persons" at bounding box center [1402, 25] width 333 height 51
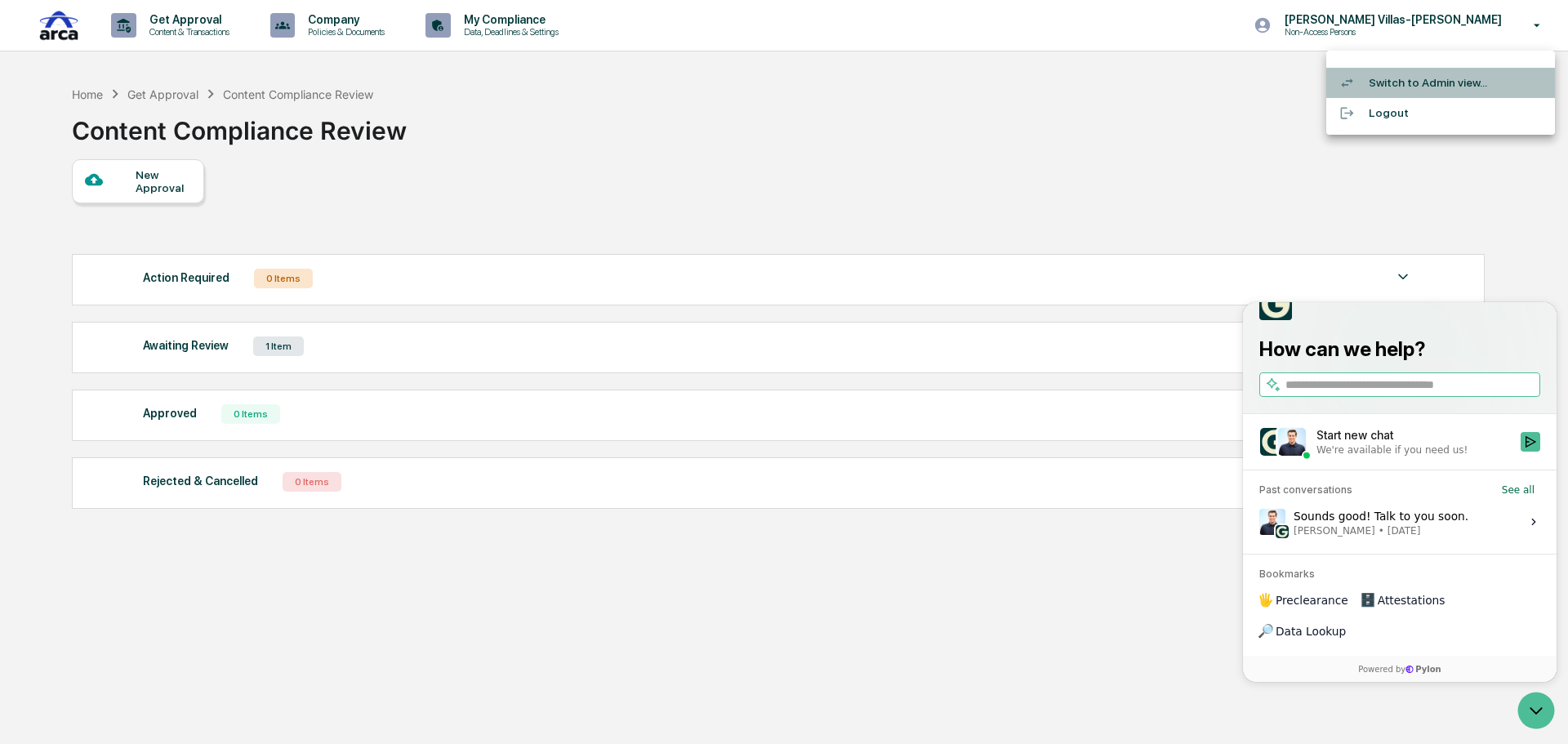
click at [1428, 91] on li "Switch to Admin view..." at bounding box center [1440, 83] width 228 height 30
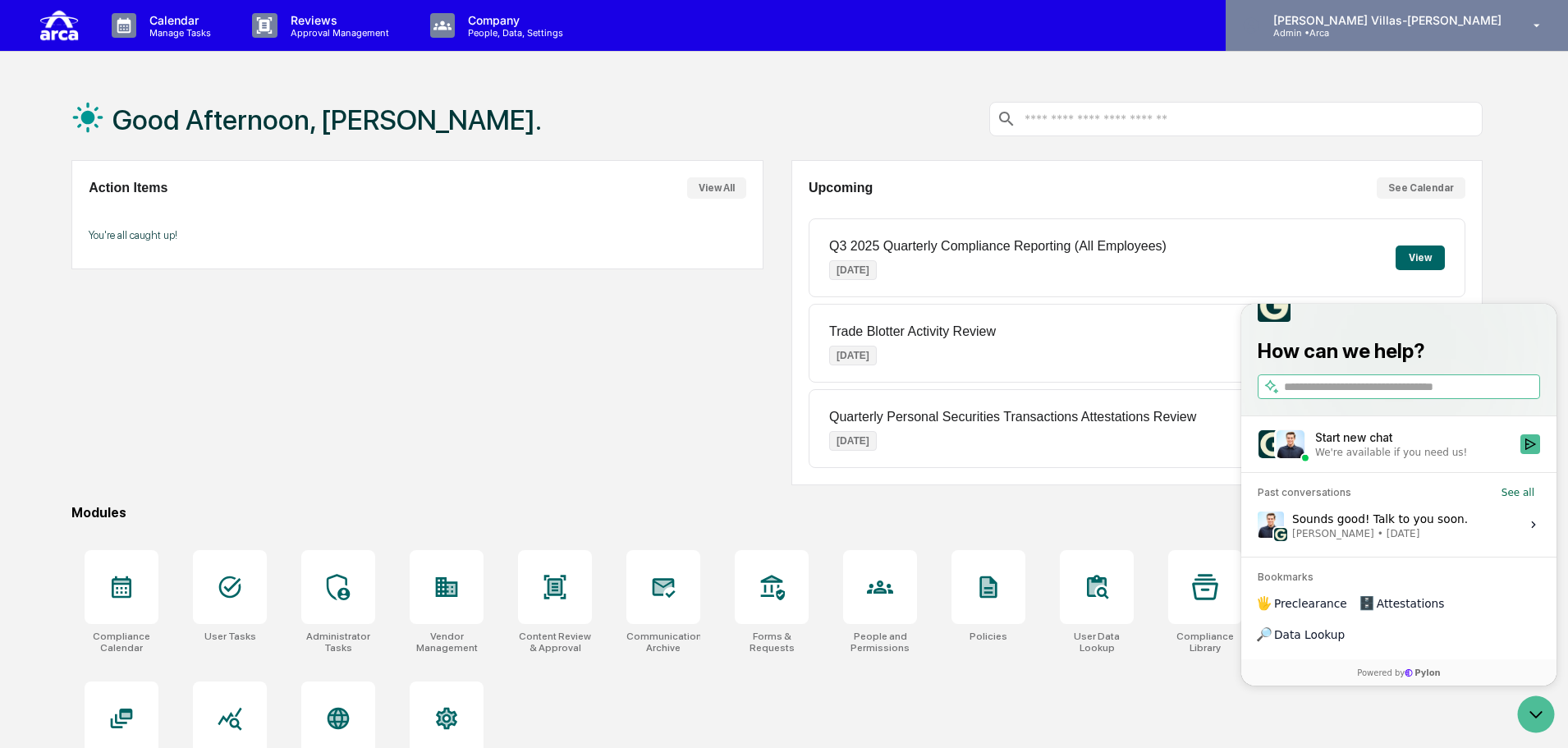
click at [1413, 28] on p "Admin • Arca" at bounding box center [1337, 33] width 152 height 12
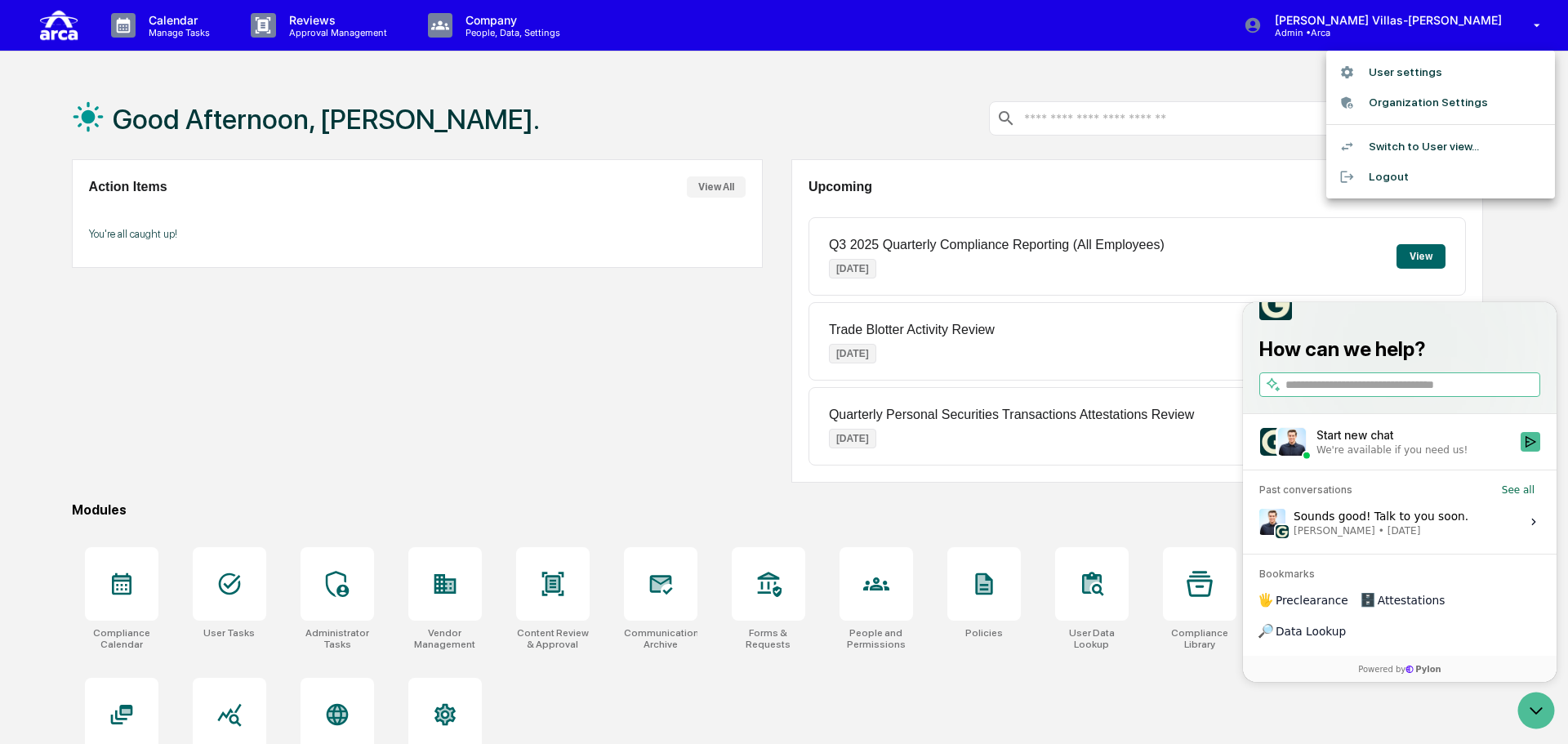
click at [1399, 72] on li "User settings" at bounding box center [1440, 72] width 228 height 30
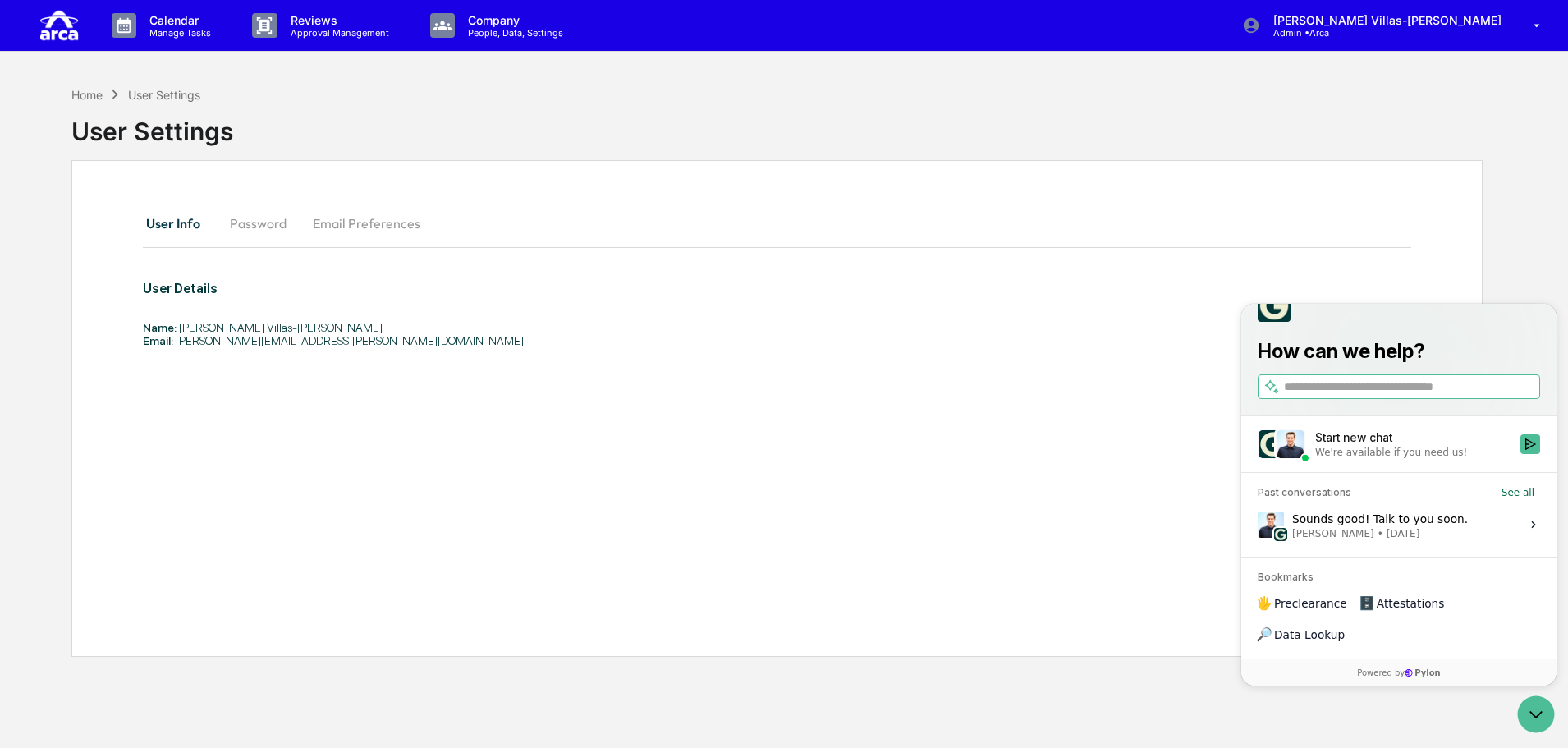
click at [494, 388] on div "User Details Name: Christine Villas-Chernak Email: chris.chernak@ar.ca" at bounding box center [651, 340] width 1015 height 118
click at [417, 559] on div "User Info Password Email Preferences User Details Name: Christine Villas-Cherna…" at bounding box center [777, 408] width 1411 height 496
click at [155, 29] on p "Manage Tasks" at bounding box center [178, 33] width 83 height 12
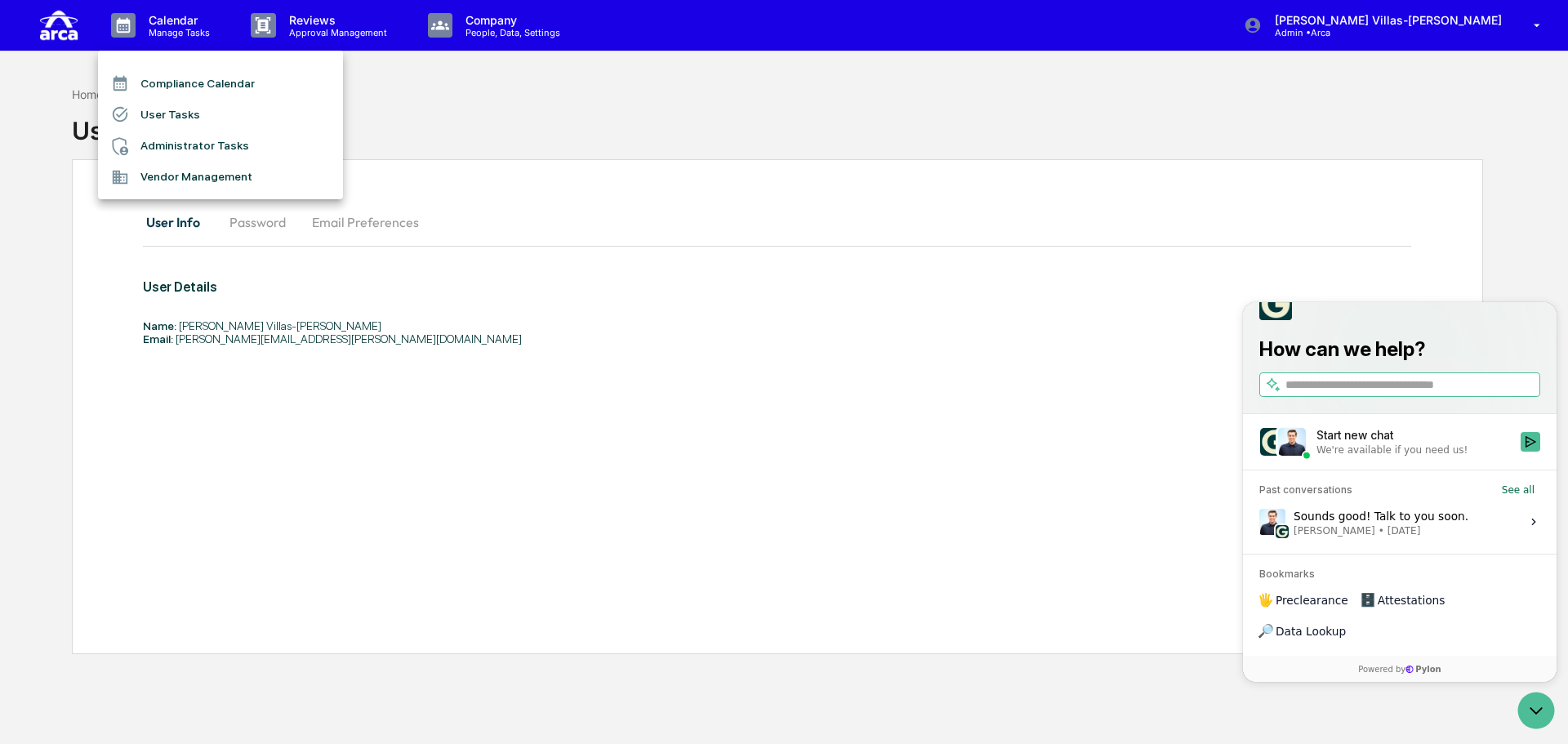
click at [163, 137] on li "Administrator Tasks" at bounding box center [220, 146] width 245 height 31
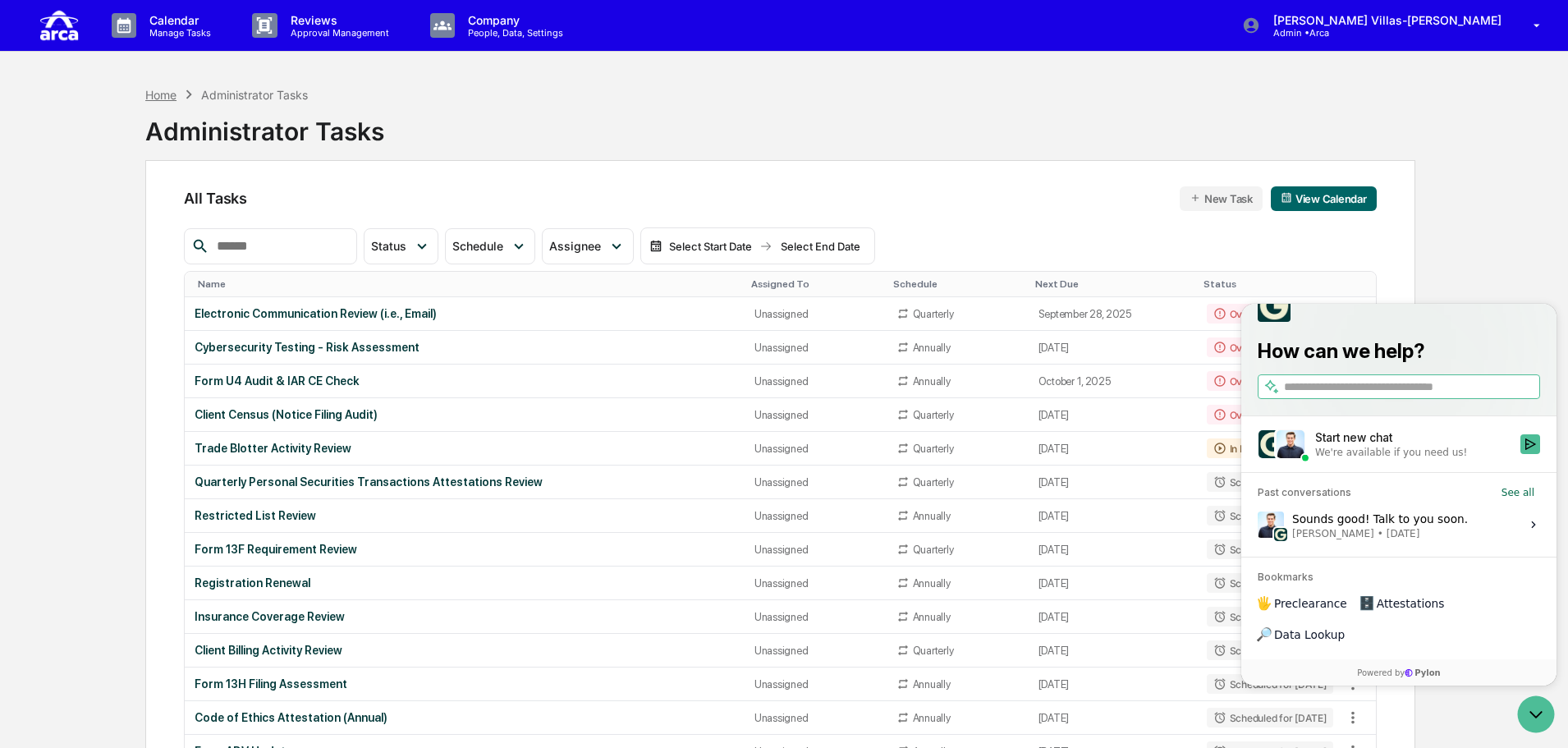
click at [151, 94] on div "Home" at bounding box center [161, 95] width 31 height 14
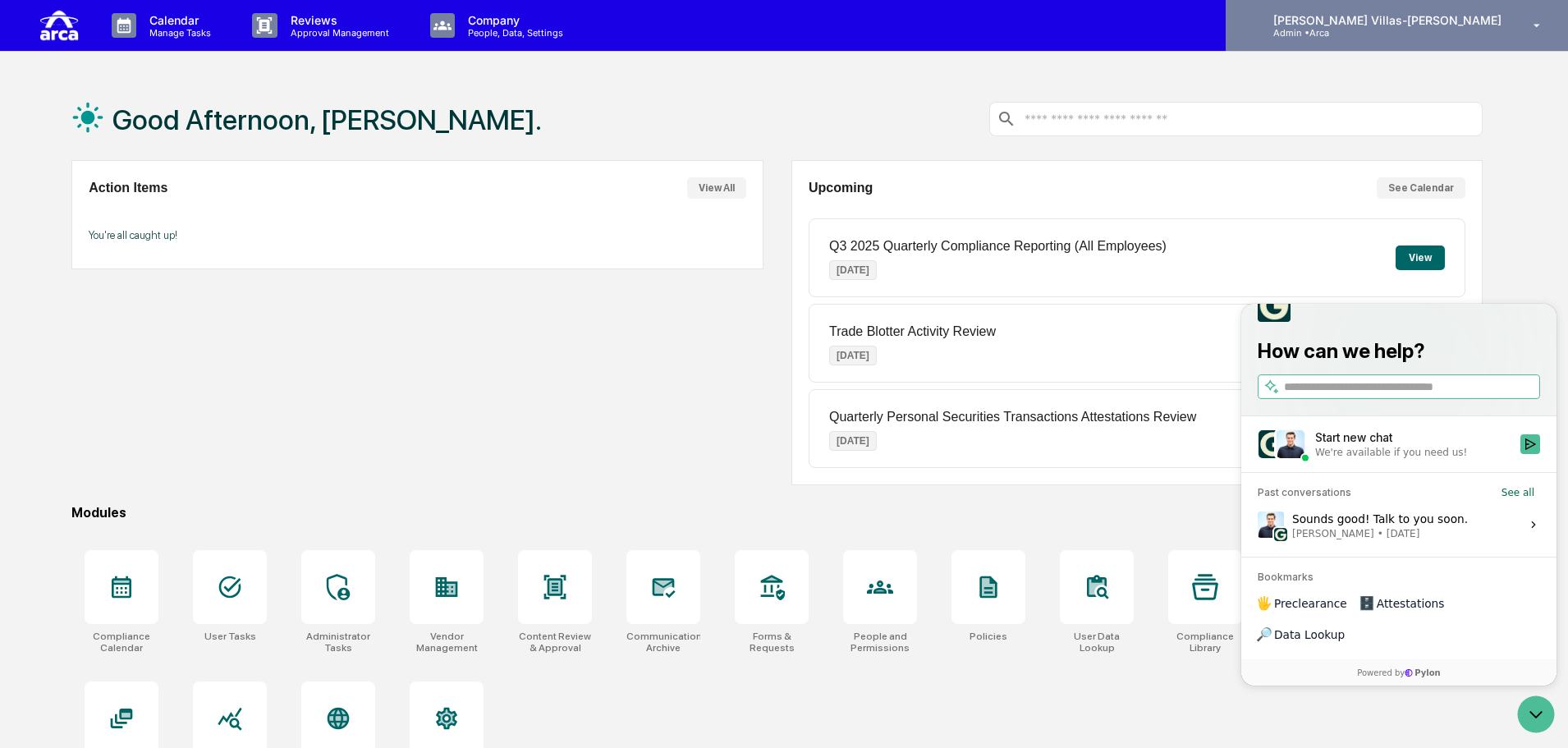
click at [1413, 36] on p "Admin • Arca" at bounding box center [1337, 33] width 152 height 12
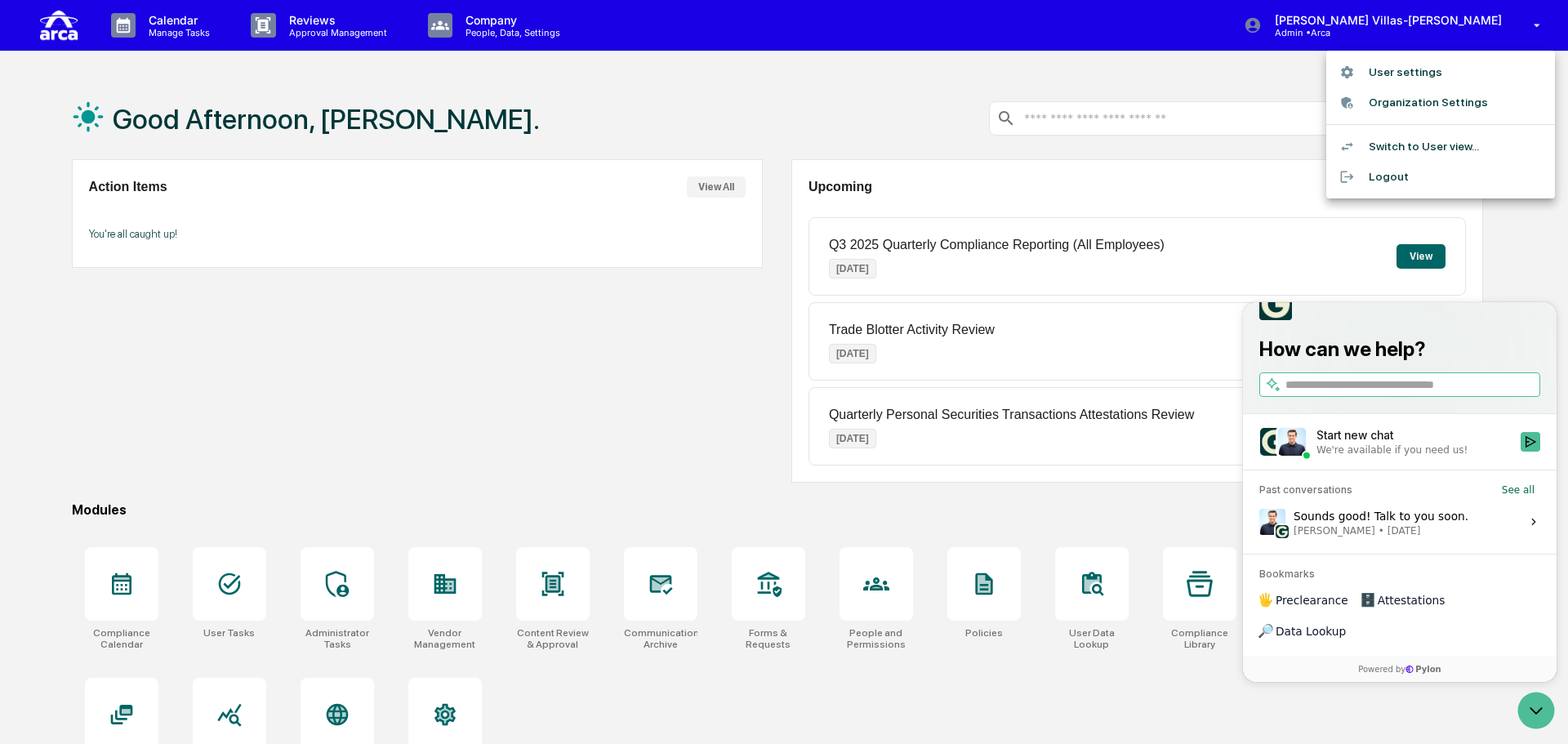
click at [1385, 172] on li "Logout" at bounding box center [1440, 177] width 228 height 30
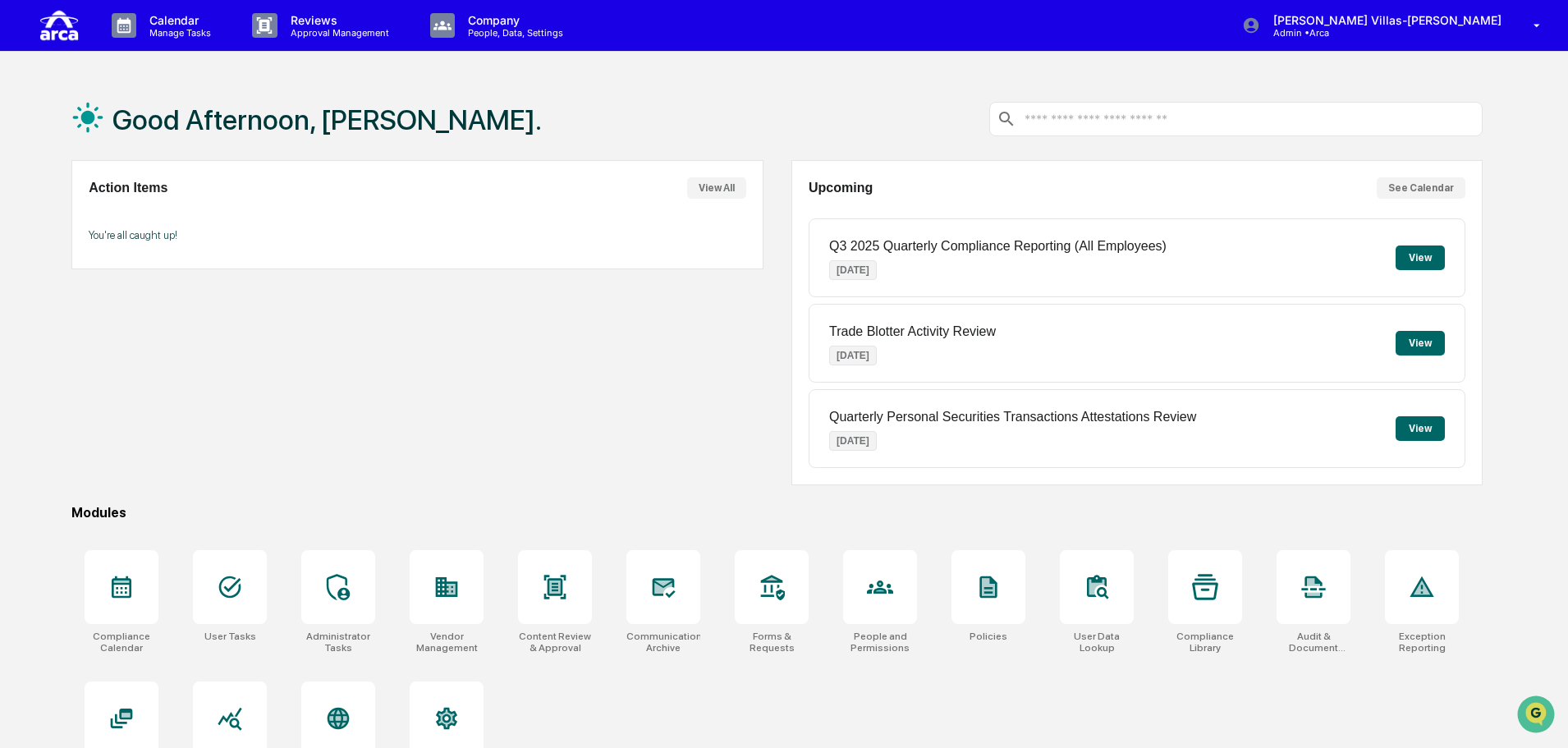
click at [442, 391] on div "Action Items View All You're all caught up!" at bounding box center [417, 323] width 691 height 325
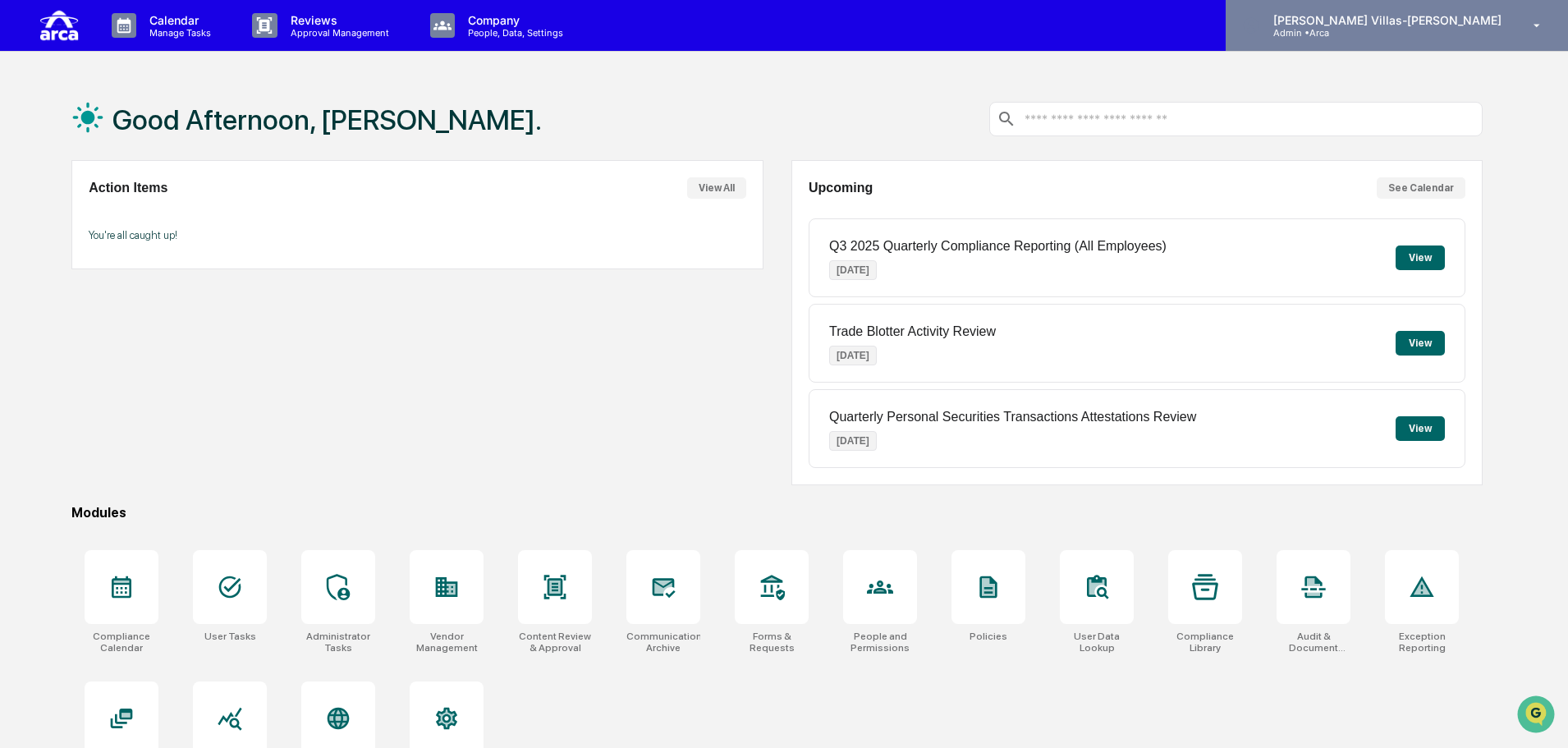
click at [1410, 25] on p "[PERSON_NAME] Villas-[PERSON_NAME]" at bounding box center [1385, 20] width 250 height 14
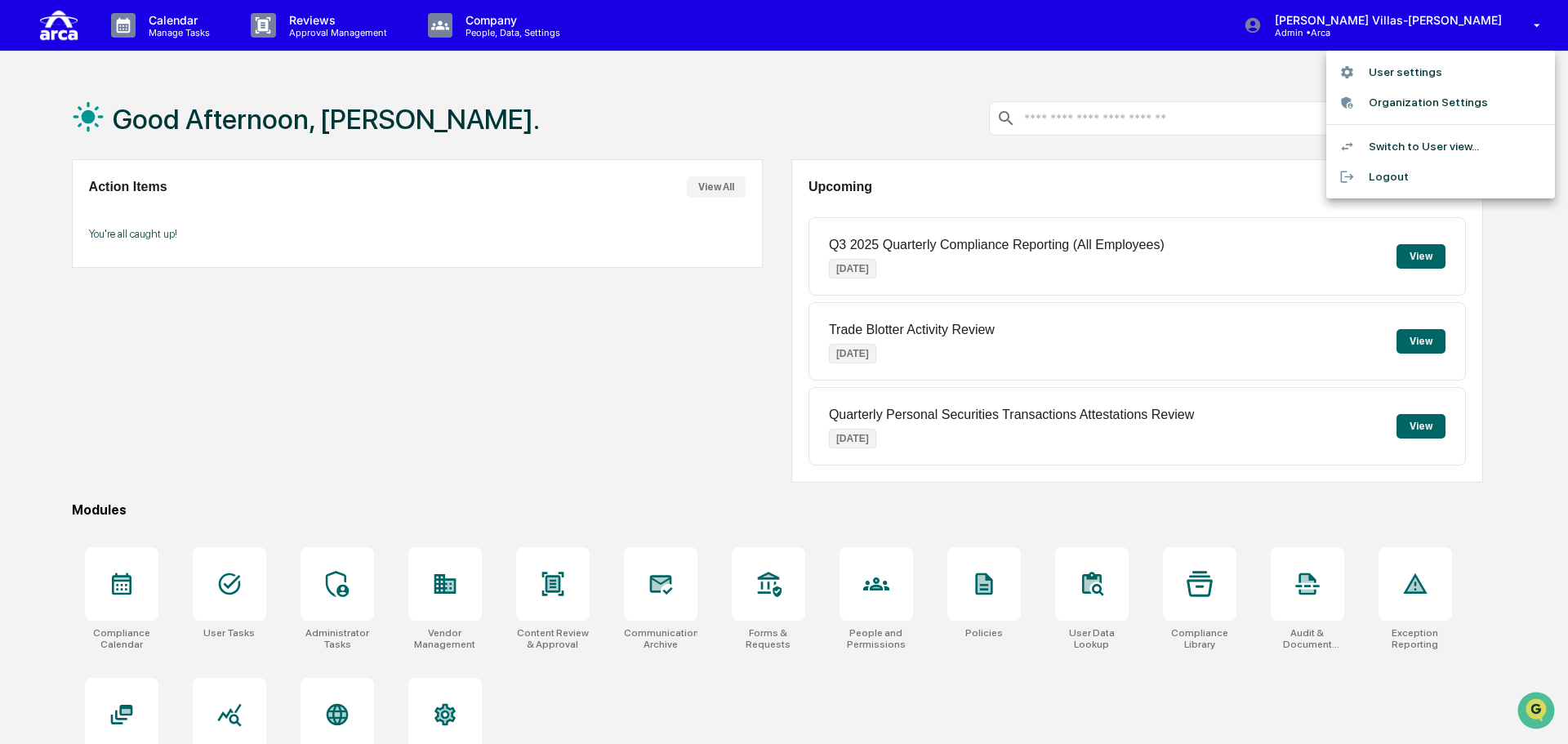
click at [545, 112] on div at bounding box center [784, 372] width 1568 height 744
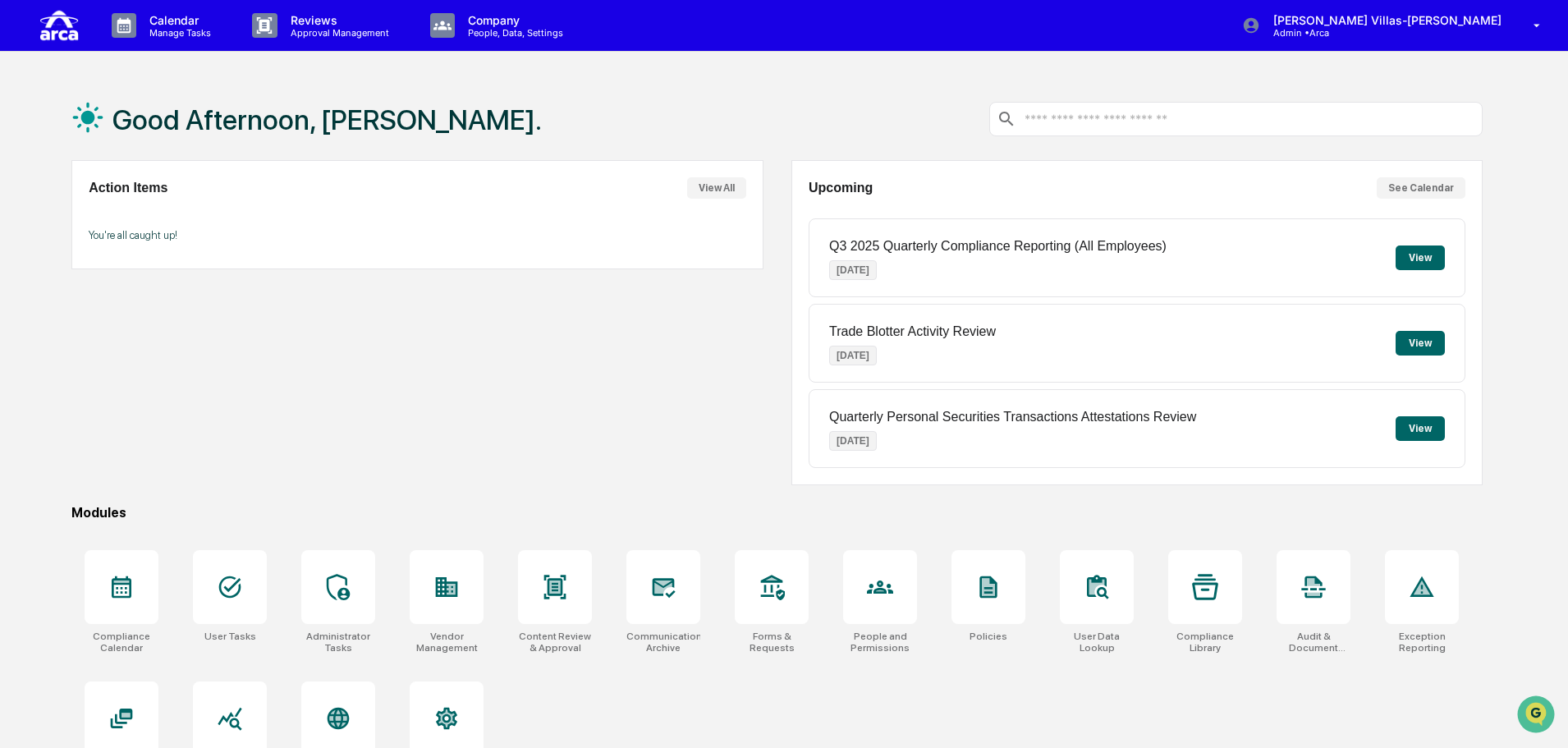
click at [205, 428] on div "Action Items View All You're all caught up!" at bounding box center [417, 323] width 691 height 325
click at [637, 401] on div "Action Items View All You're all caught up!" at bounding box center [417, 323] width 691 height 325
click at [490, 399] on div "Action Items View All You're all caught up!" at bounding box center [417, 323] width 691 height 325
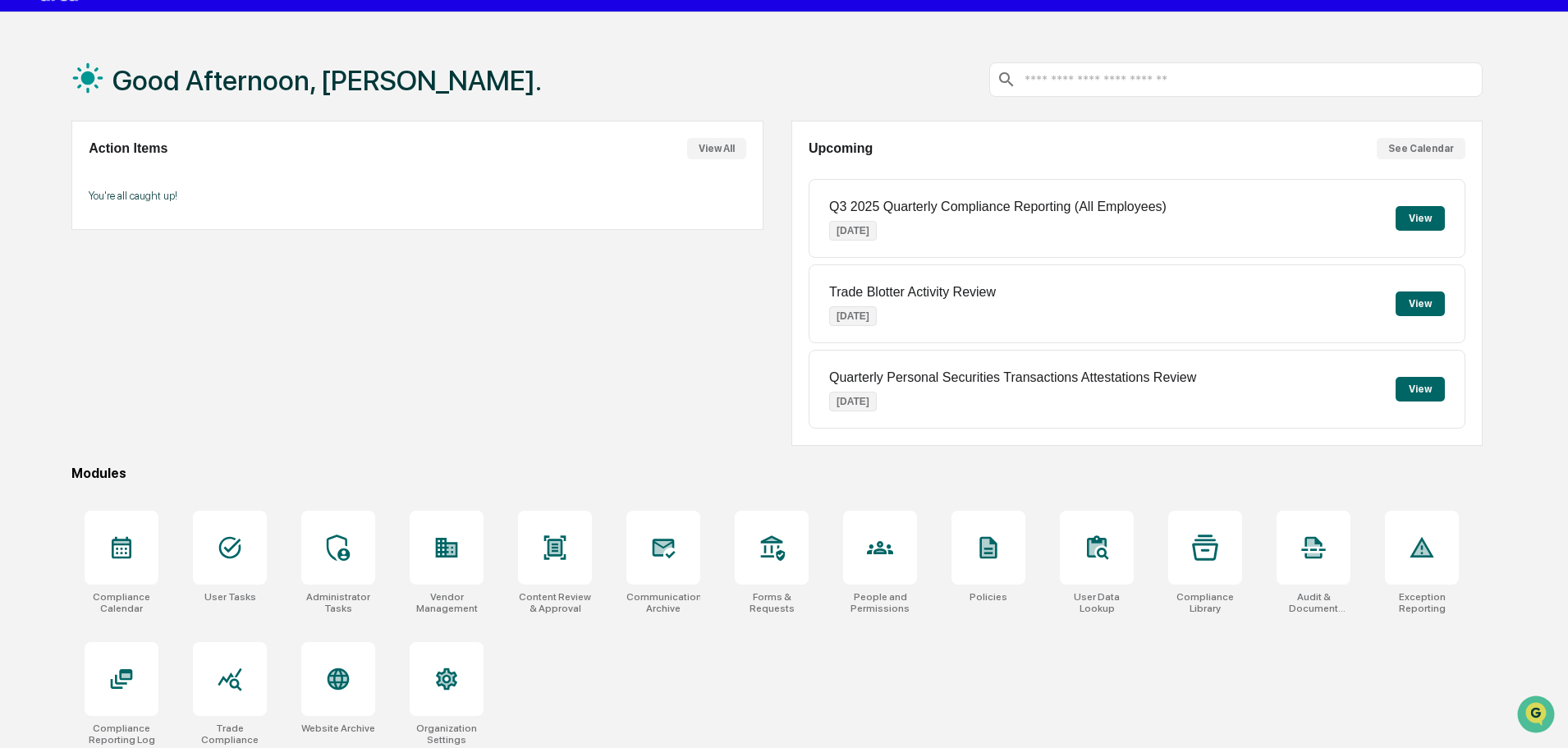
scroll to position [78, 0]
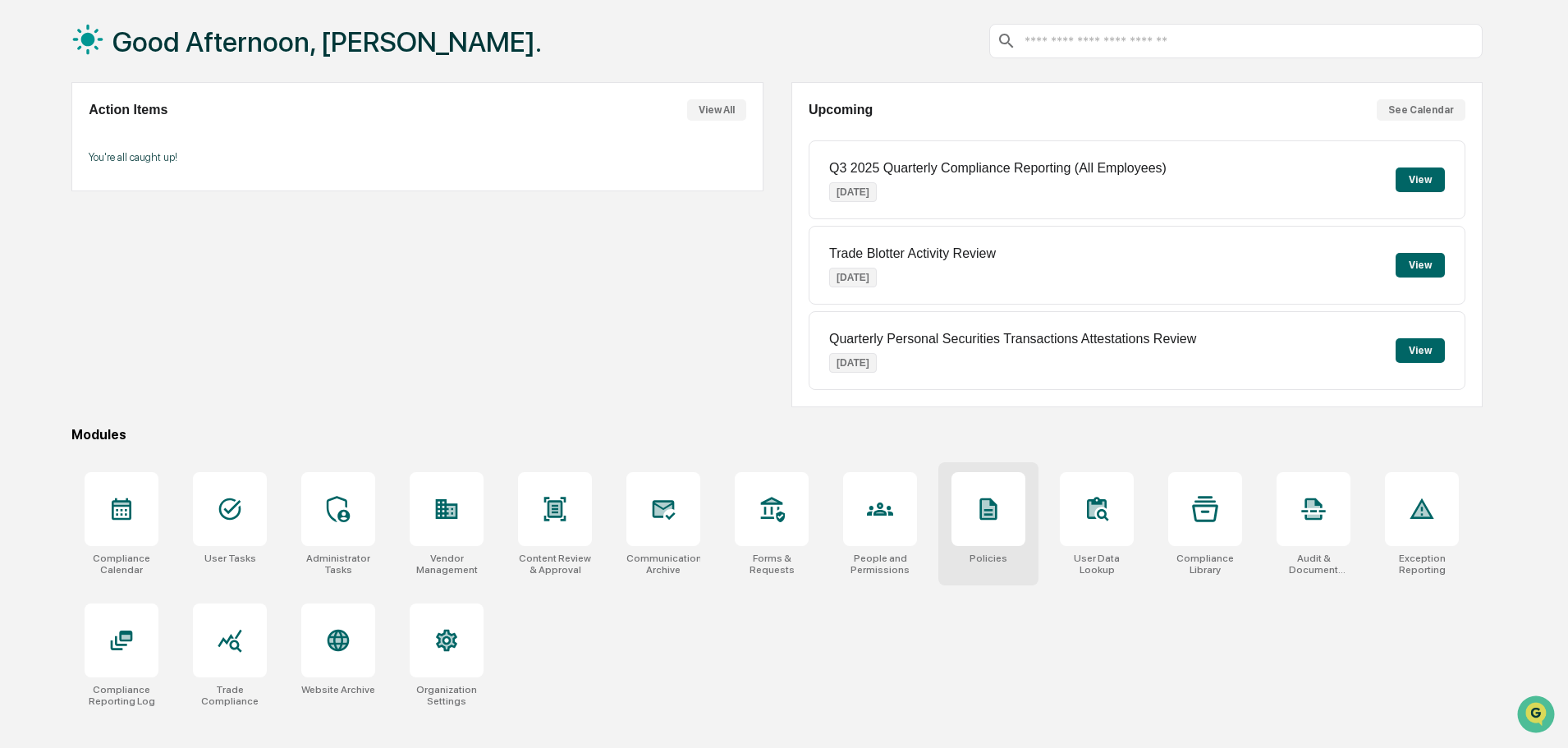
click at [979, 534] on div at bounding box center [988, 508] width 74 height 74
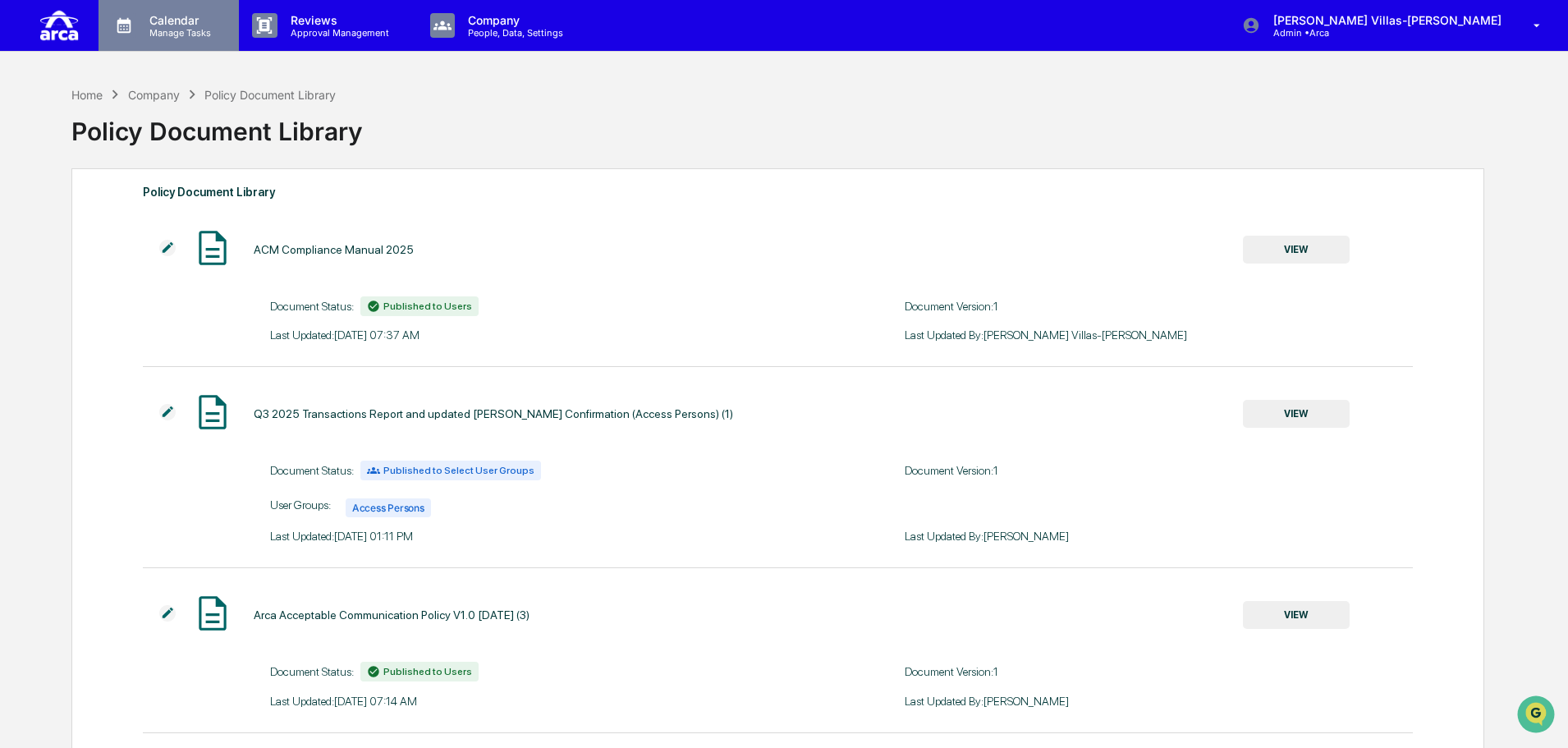
click at [181, 18] on p "Calendar" at bounding box center [178, 20] width 83 height 14
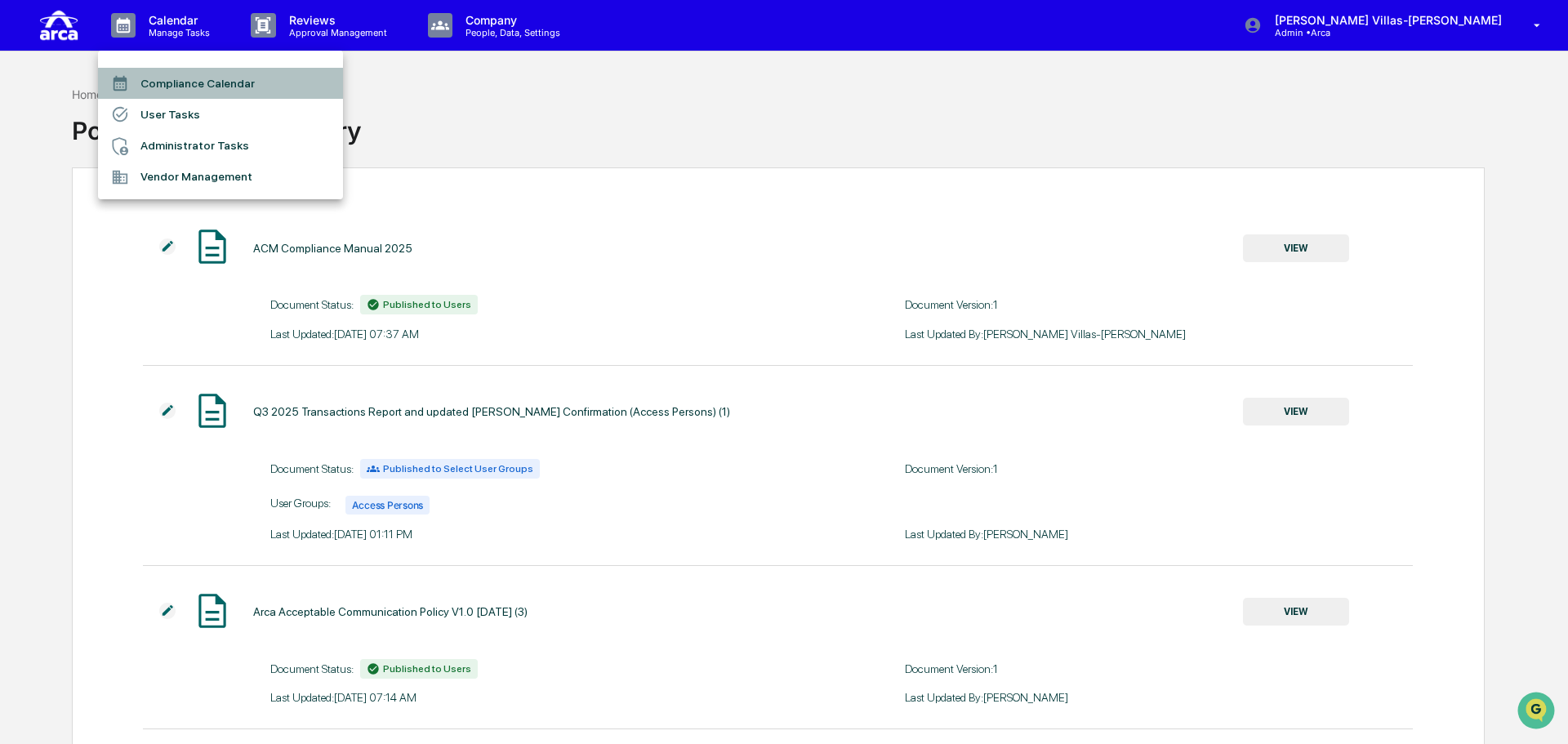
click at [142, 86] on li "Compliance Calendar" at bounding box center [220, 83] width 245 height 31
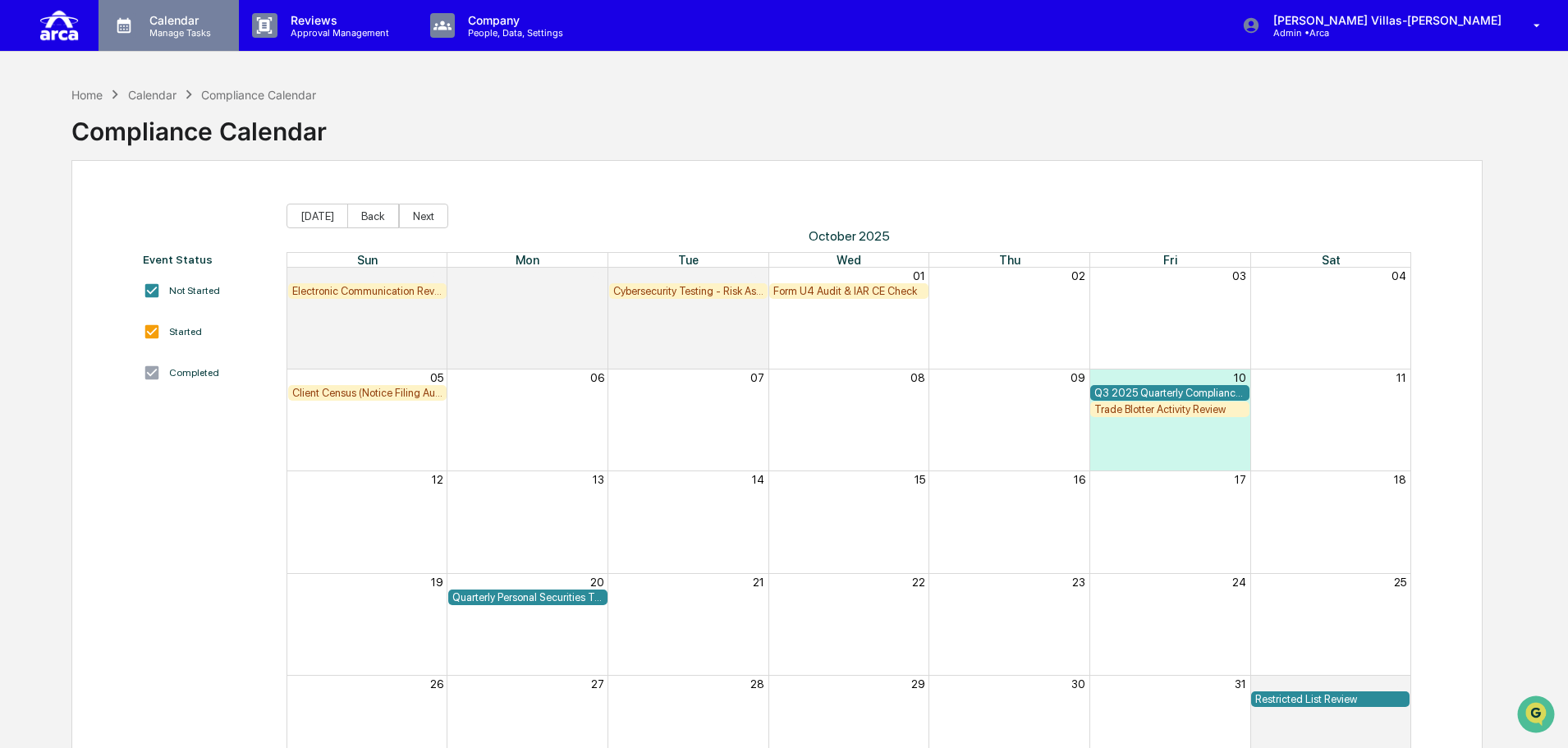
click at [186, 39] on div "Calendar Manage Tasks" at bounding box center [169, 25] width 141 height 51
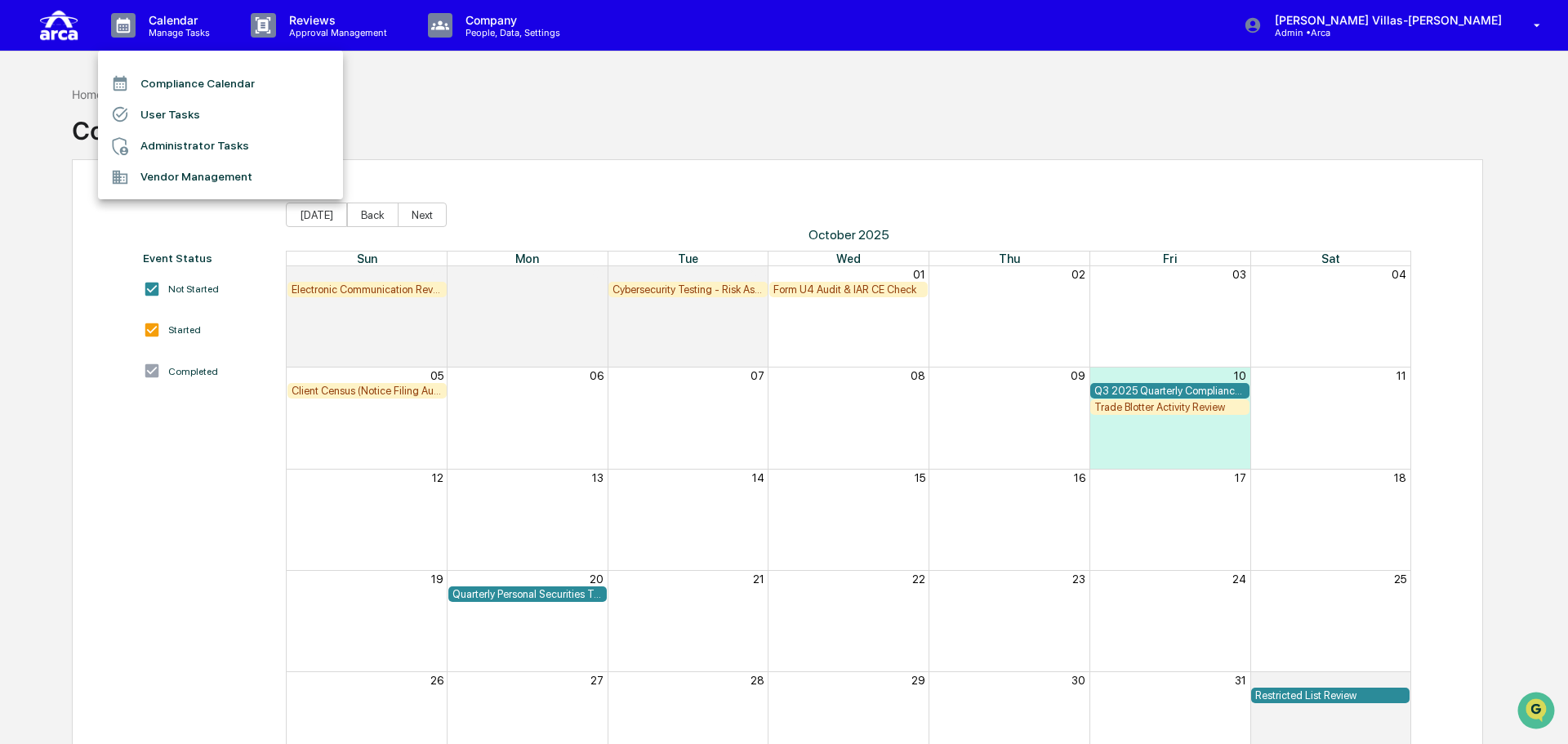
click at [169, 142] on li "Administrator Tasks" at bounding box center [220, 146] width 245 height 31
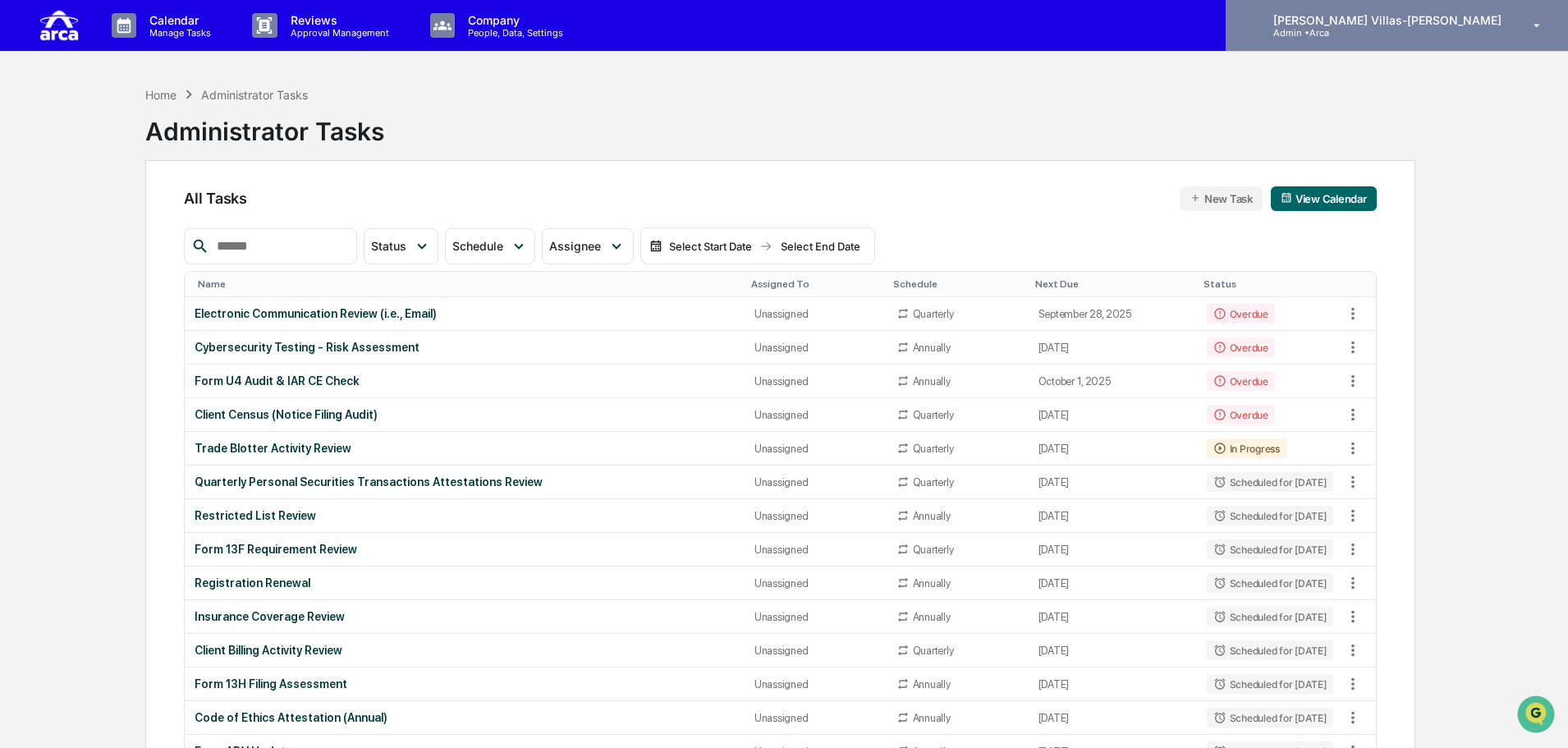
click at [1377, 25] on p "[PERSON_NAME] Villas-[PERSON_NAME]" at bounding box center [1385, 20] width 250 height 14
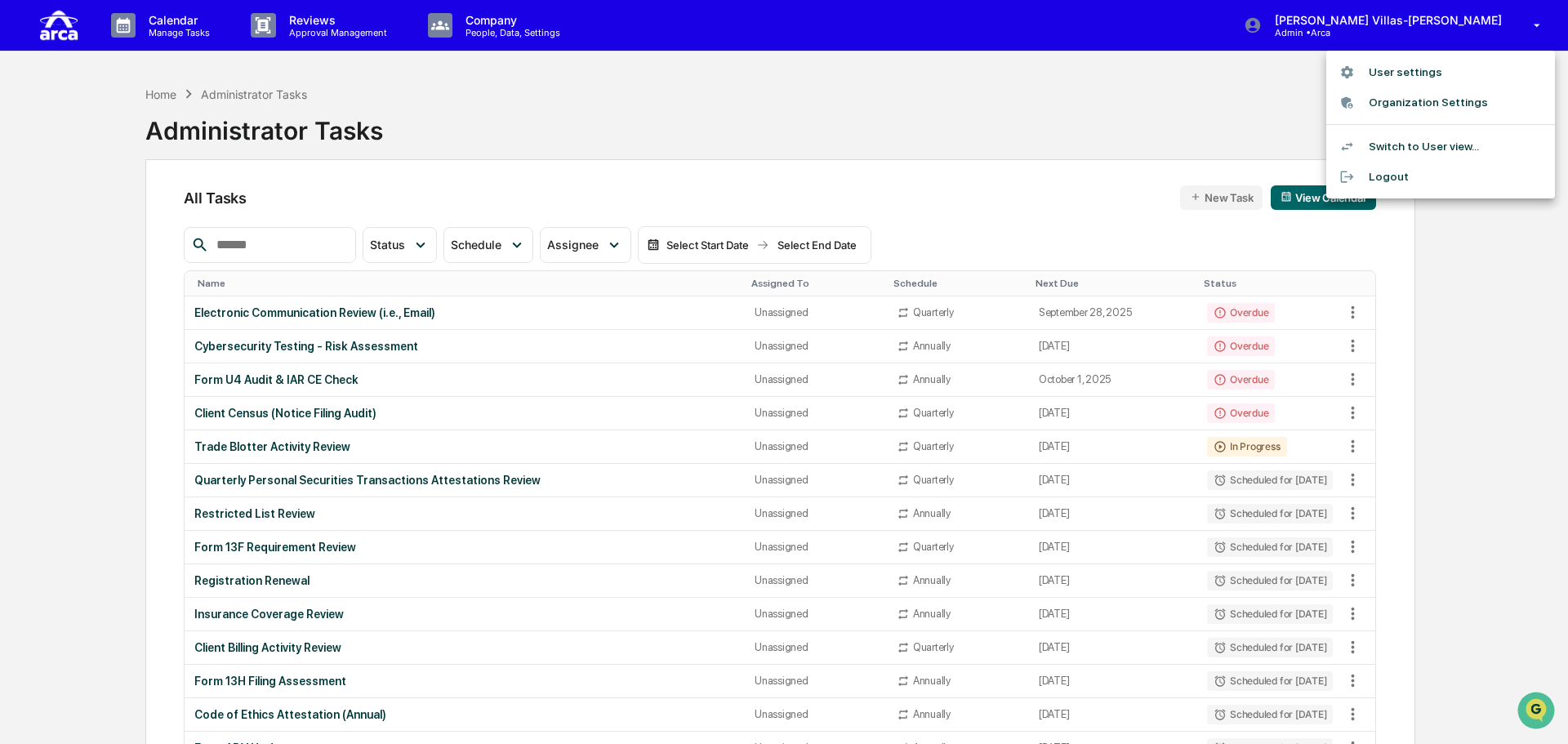
click at [1417, 78] on li "User settings" at bounding box center [1440, 72] width 228 height 30
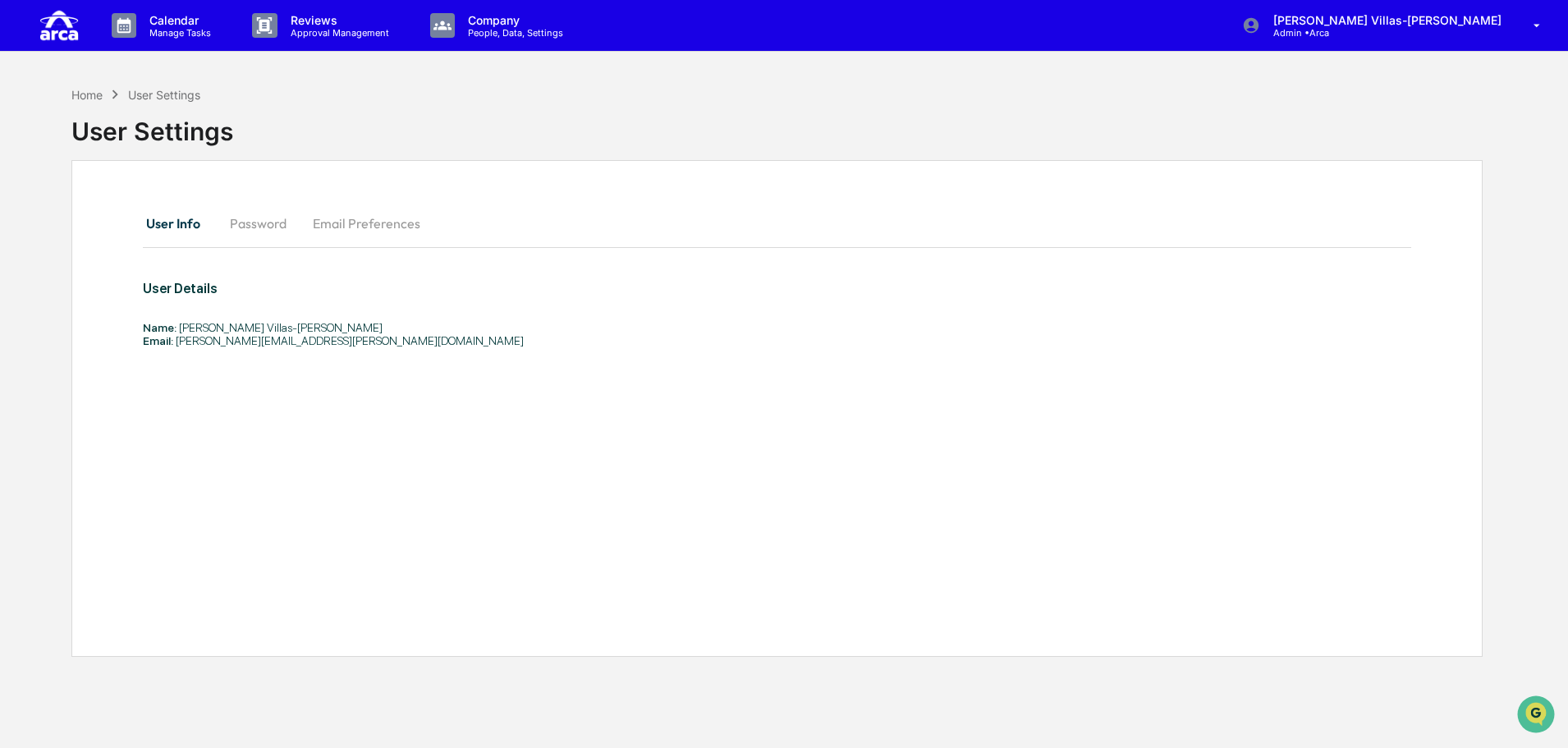
click at [380, 446] on div "User Info Password Email Preferences User Details Name: Christine Villas-Cherna…" at bounding box center [777, 408] width 1411 height 496
click at [95, 96] on div "Home" at bounding box center [86, 95] width 31 height 14
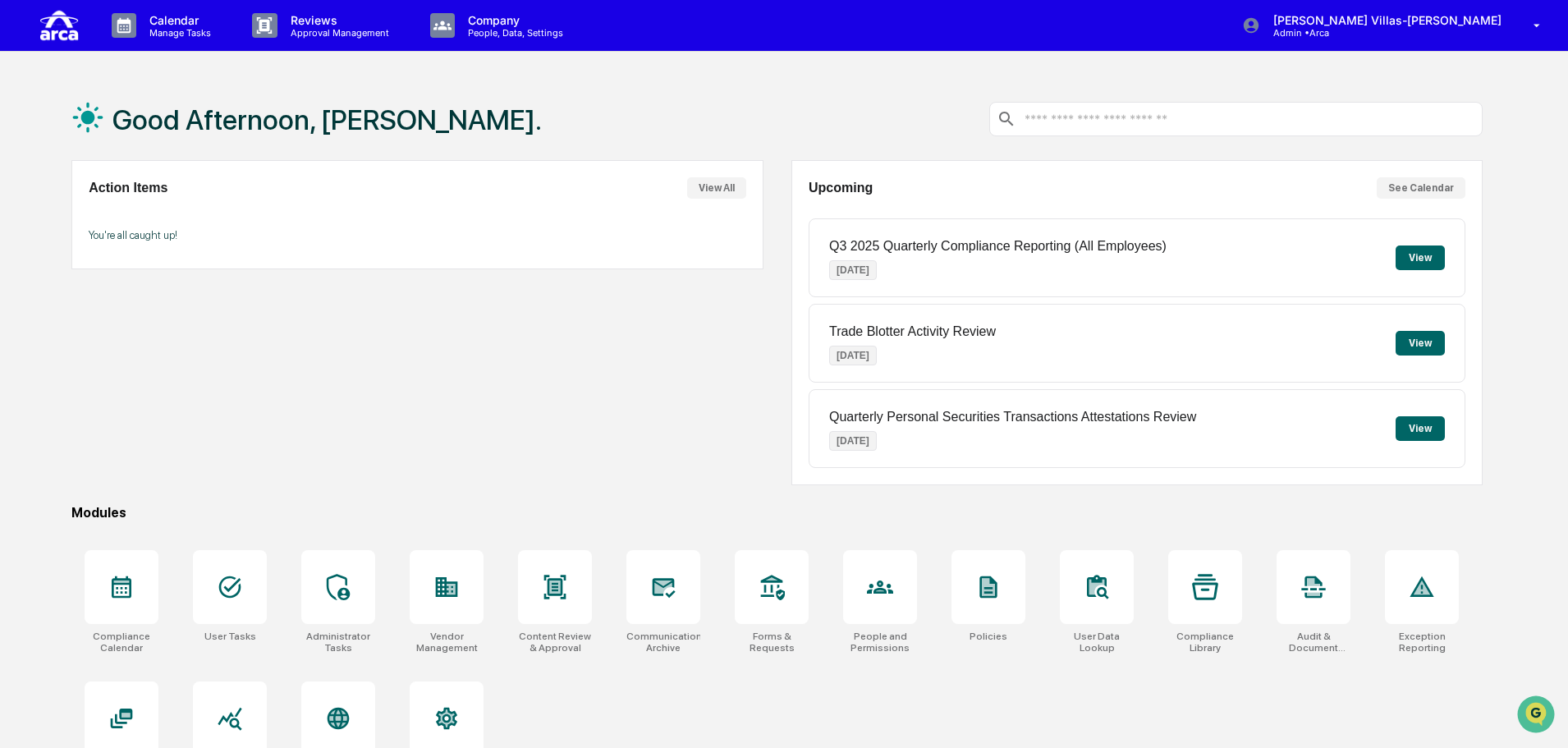
click at [1413, 257] on button "View" at bounding box center [1421, 258] width 49 height 25
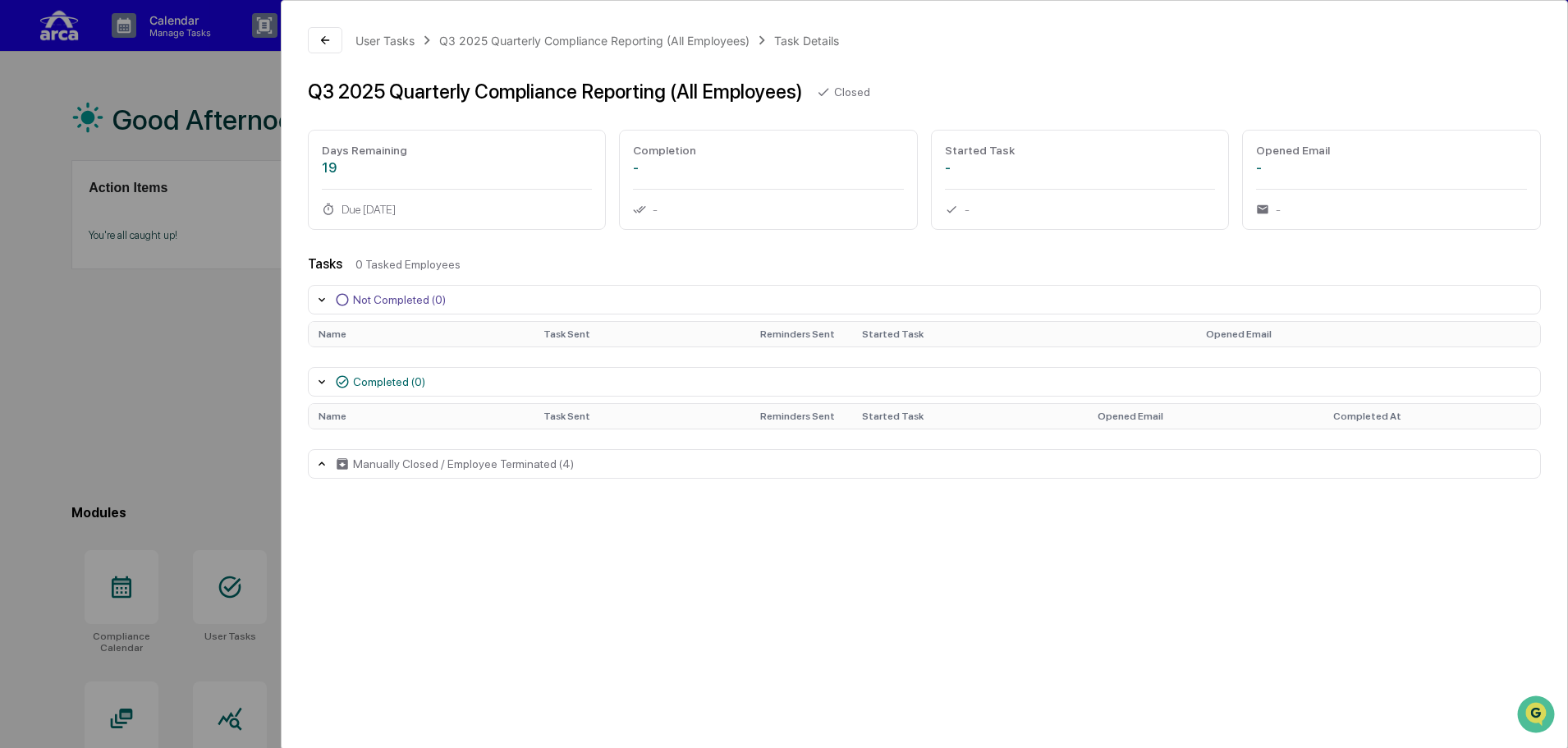
click at [396, 375] on div "Completed (0)" at bounding box center [389, 382] width 72 height 14
click at [508, 428] on div "Manually Closed / Employee Terminated (4)" at bounding box center [463, 424] width 221 height 14
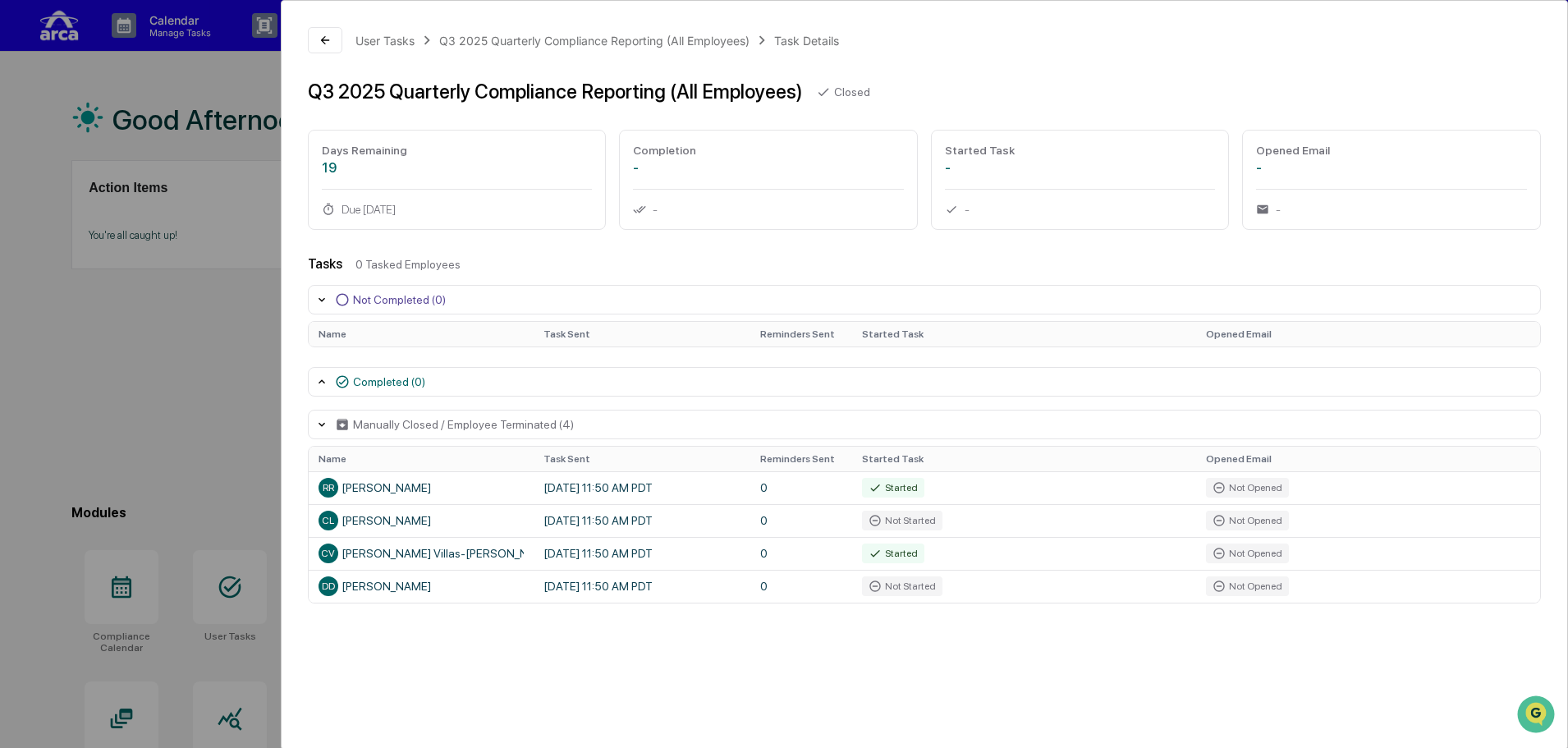
click at [207, 398] on div "User Tasks Q3 2025 Quarterly Compliance Reporting (All Employees) Task Details …" at bounding box center [784, 374] width 1568 height 748
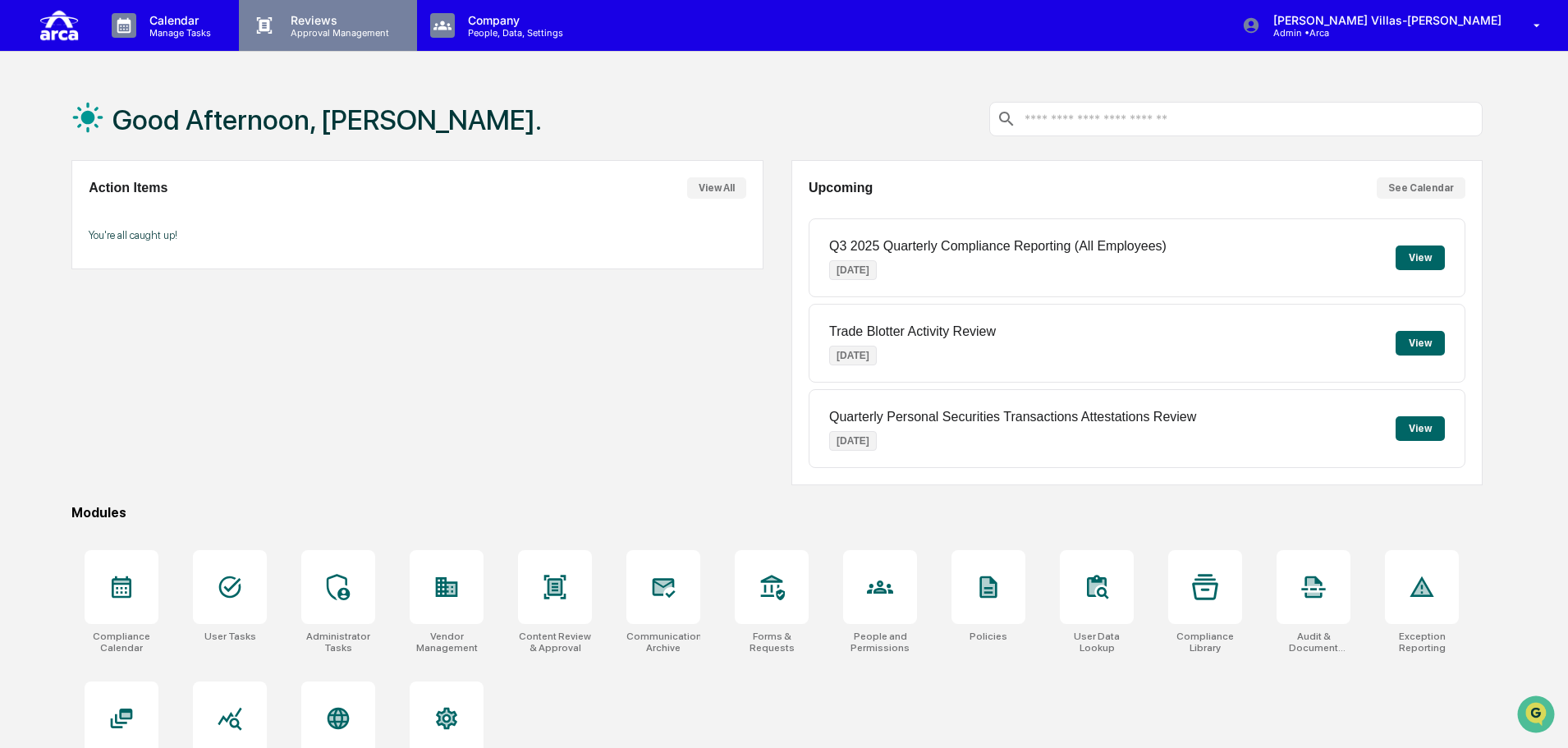
click at [335, 28] on p "Approval Management" at bounding box center [338, 33] width 120 height 12
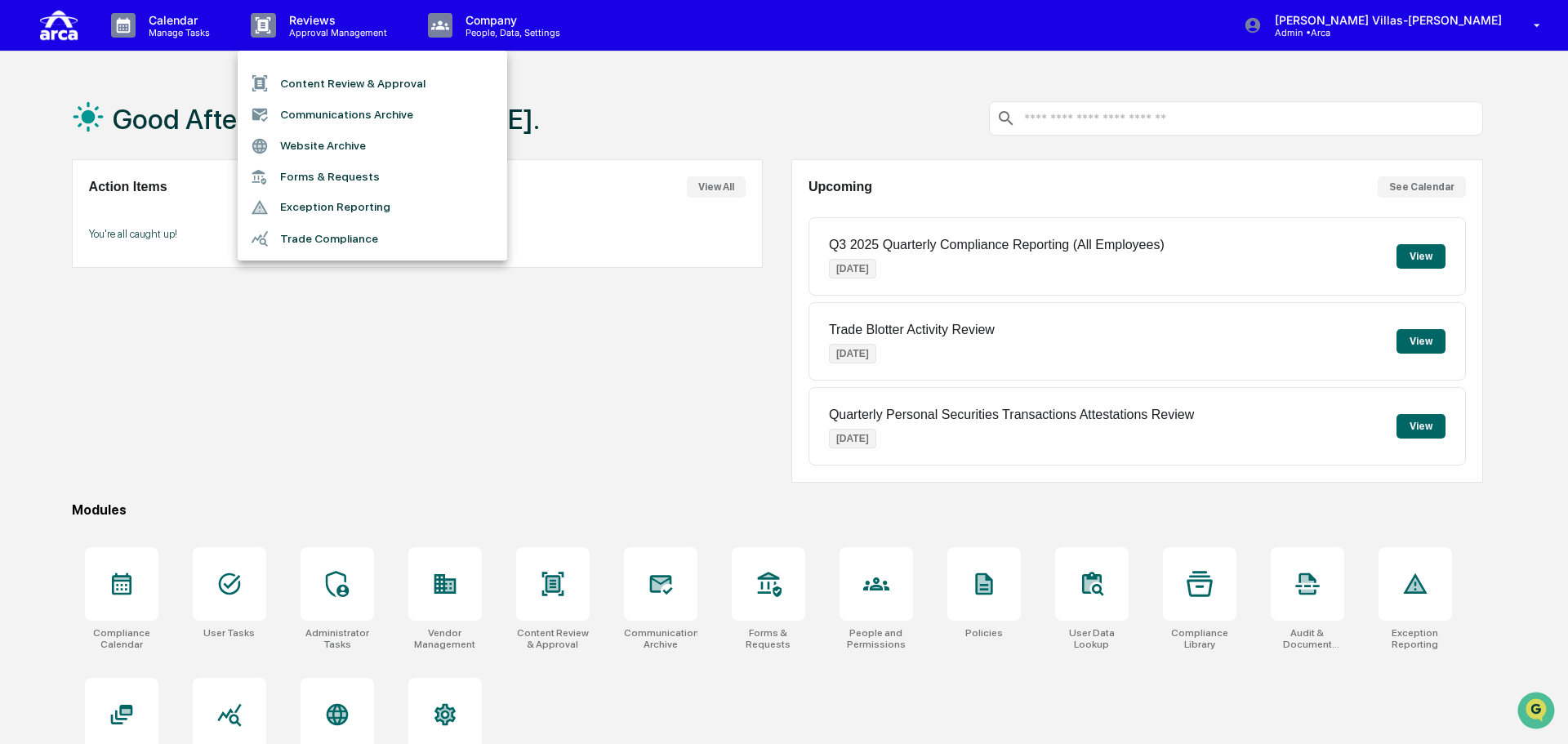
click at [1411, 23] on div at bounding box center [784, 372] width 1568 height 744
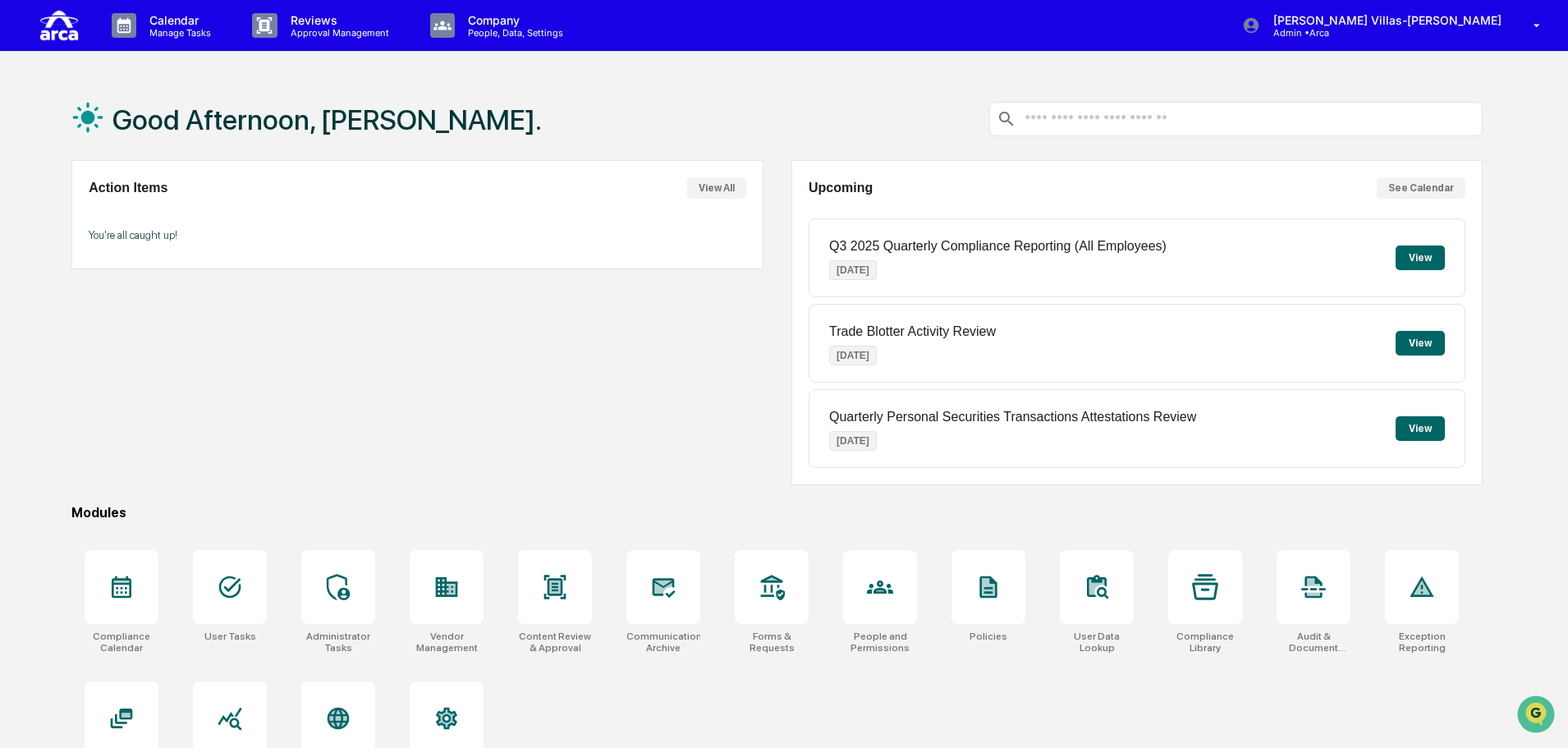
click at [1413, 30] on p "Admin • Arca" at bounding box center [1337, 33] width 152 height 12
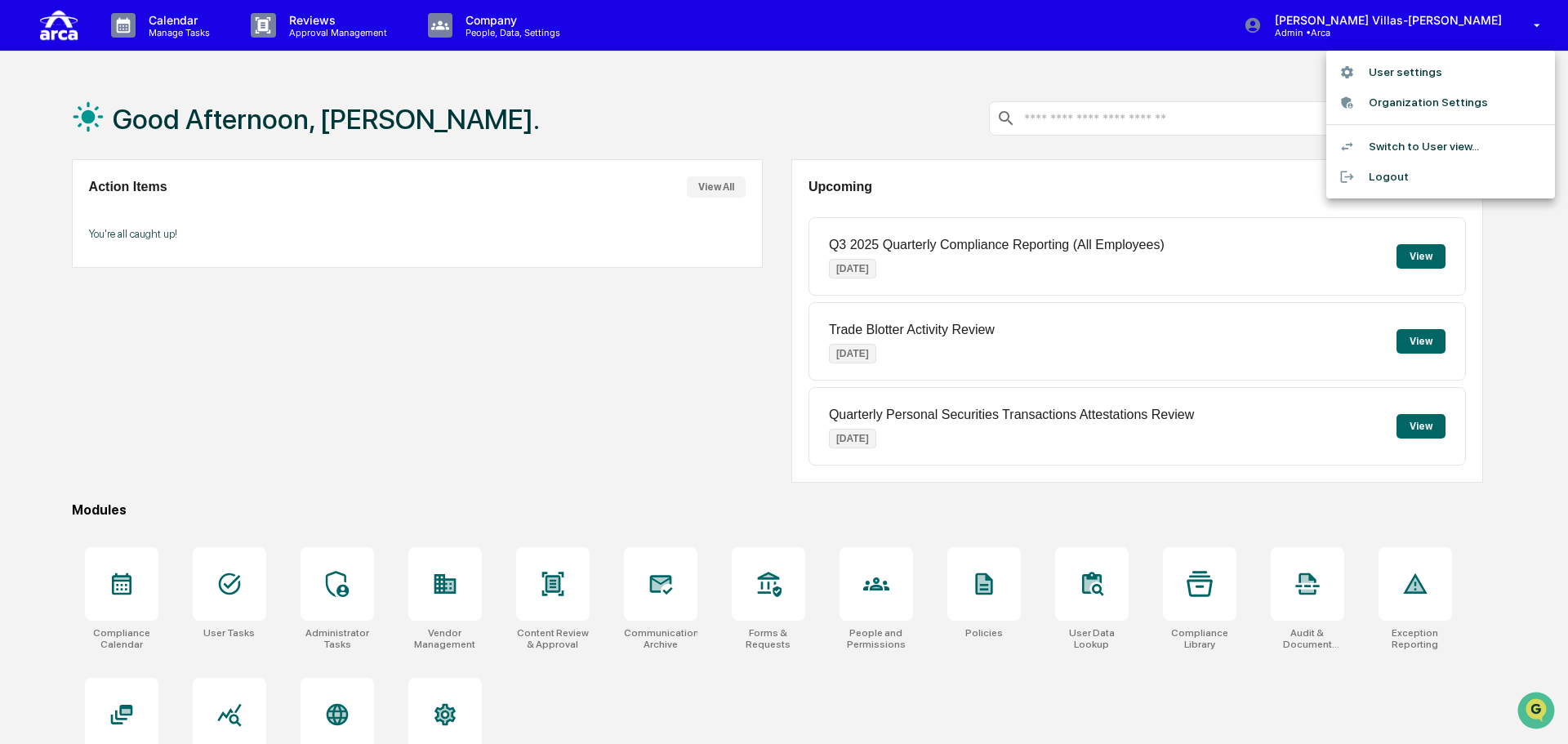
click at [340, 404] on div at bounding box center [784, 372] width 1568 height 744
